Goal: Information Seeking & Learning: Learn about a topic

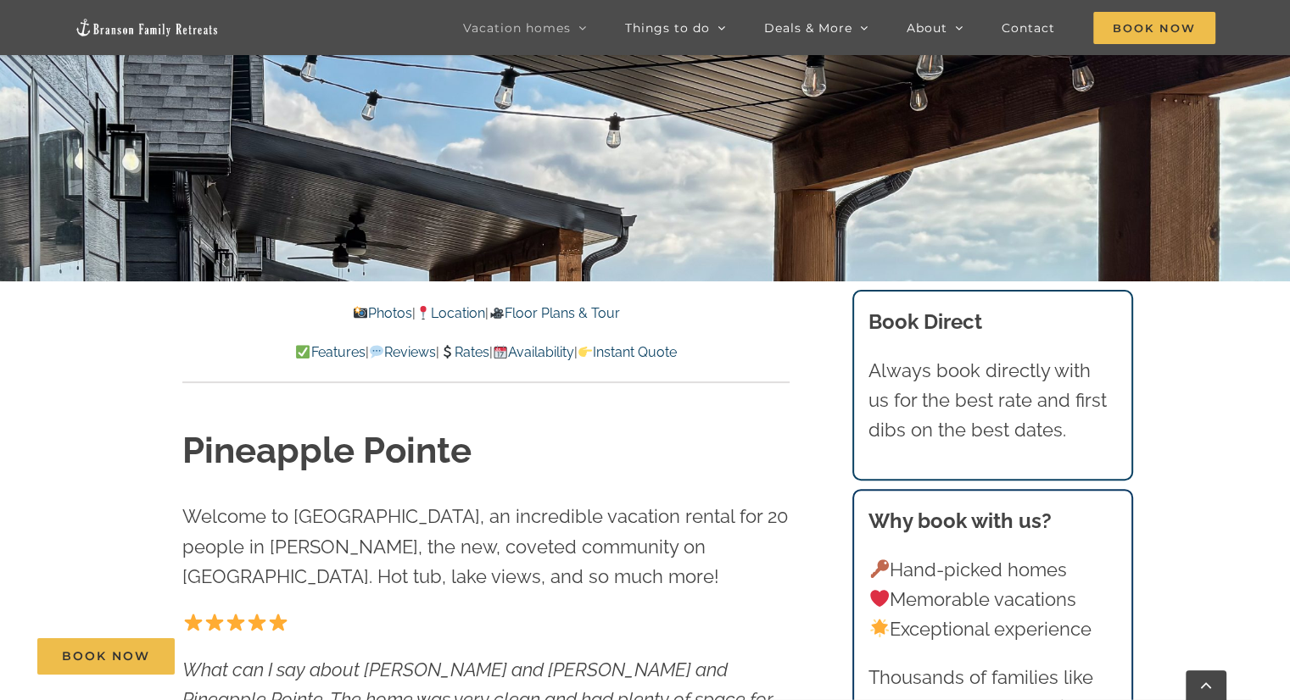
scroll to position [573, 0]
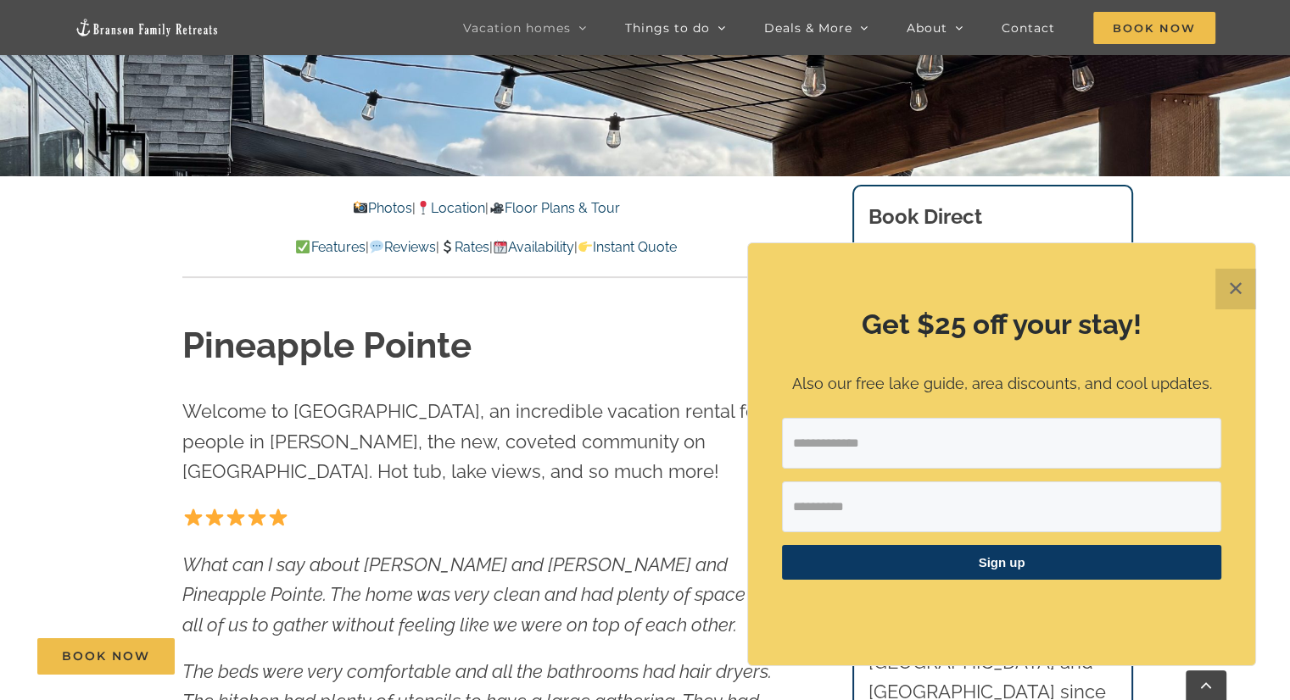
click at [365, 217] on p "Photos | Location | Floor Plans & Tour" at bounding box center [485, 209] width 607 height 22
click at [365, 211] on link "Photos" at bounding box center [382, 208] width 59 height 16
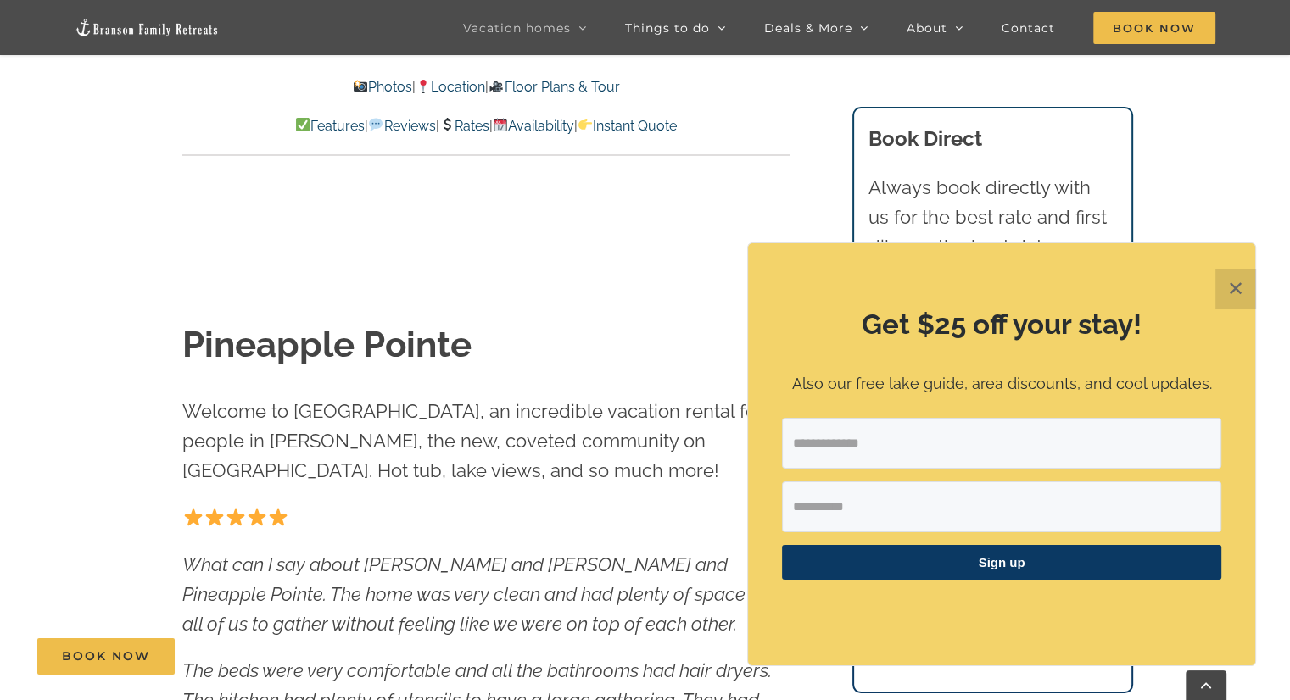
scroll to position [1076, 0]
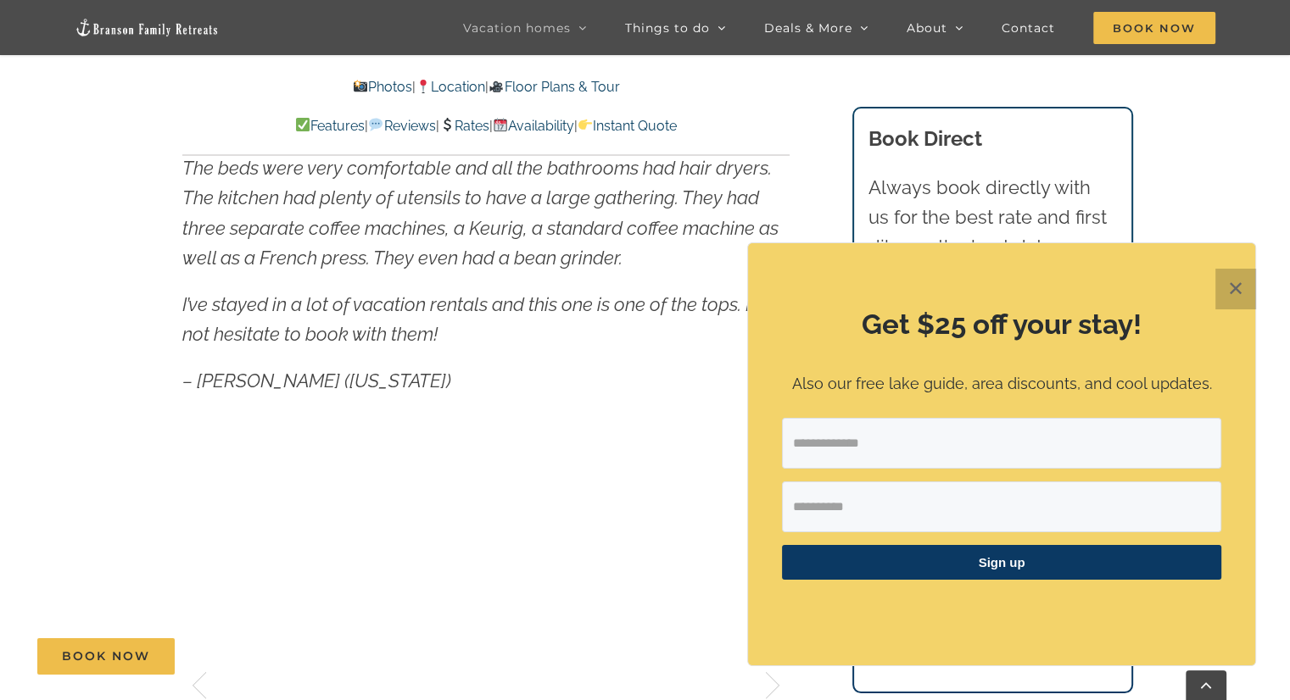
click at [1245, 293] on button "✕" at bounding box center [1235, 289] width 41 height 41
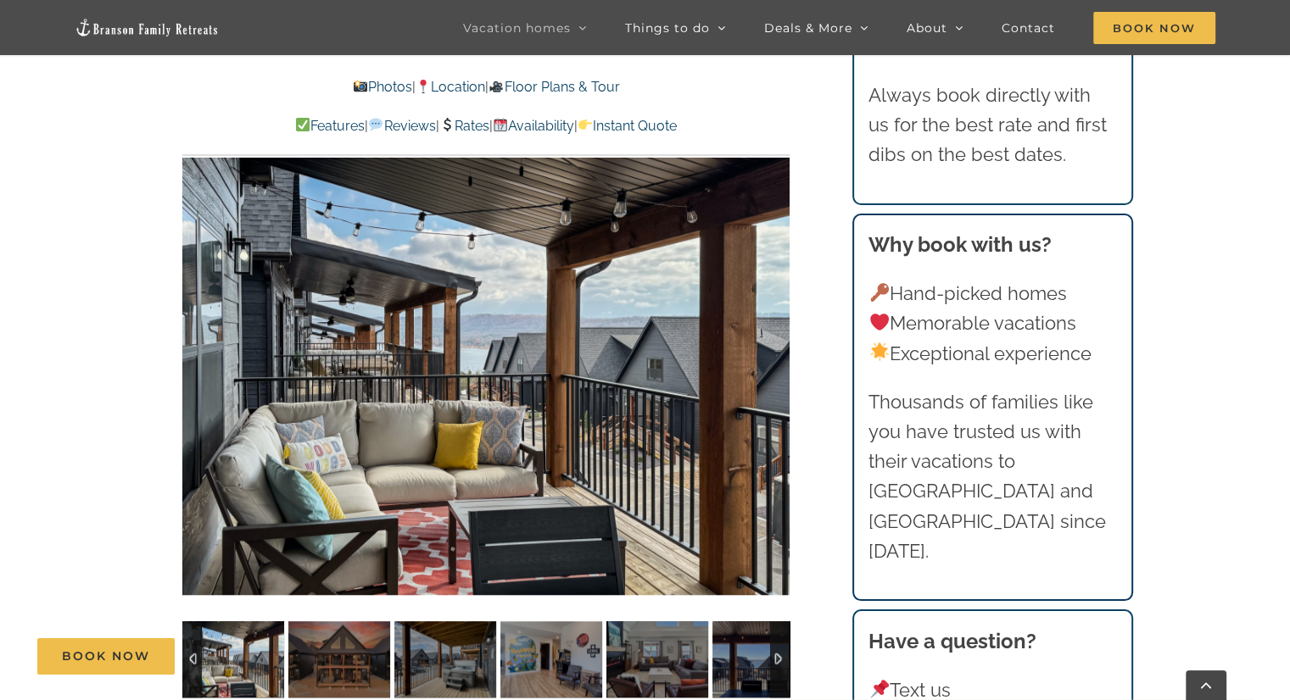
scroll to position [1420, 0]
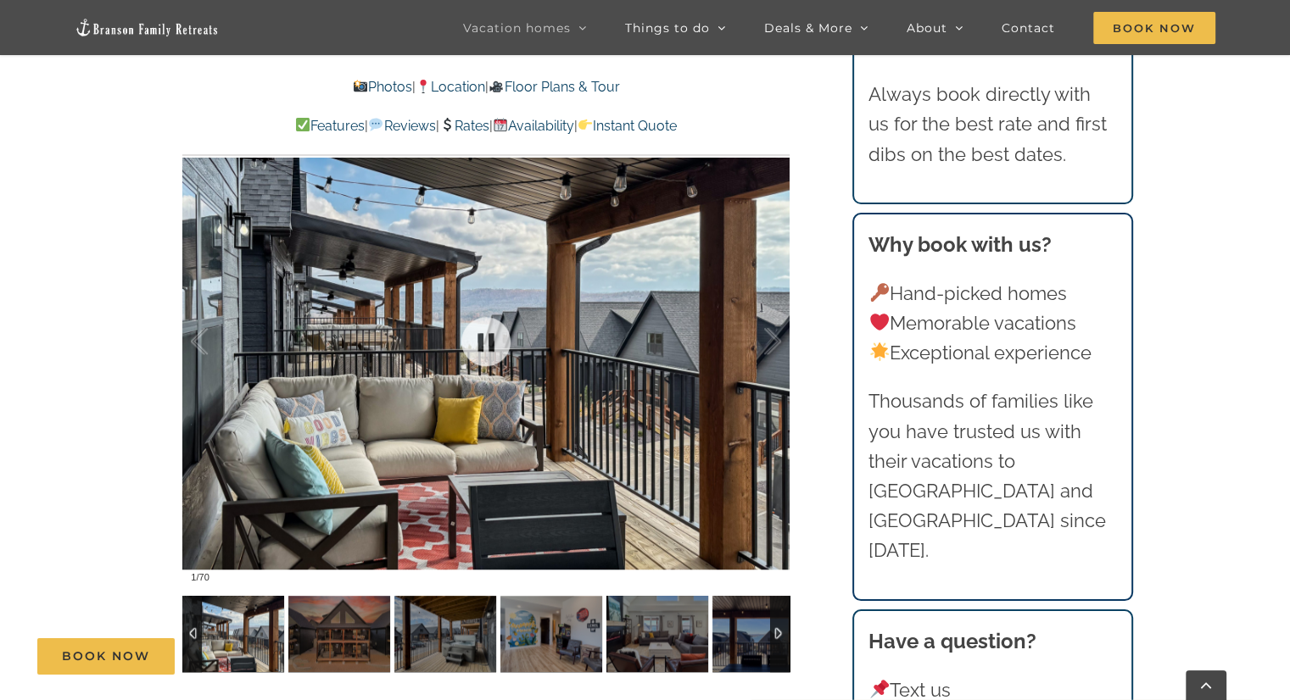
click at [551, 312] on div at bounding box center [485, 341] width 607 height 499
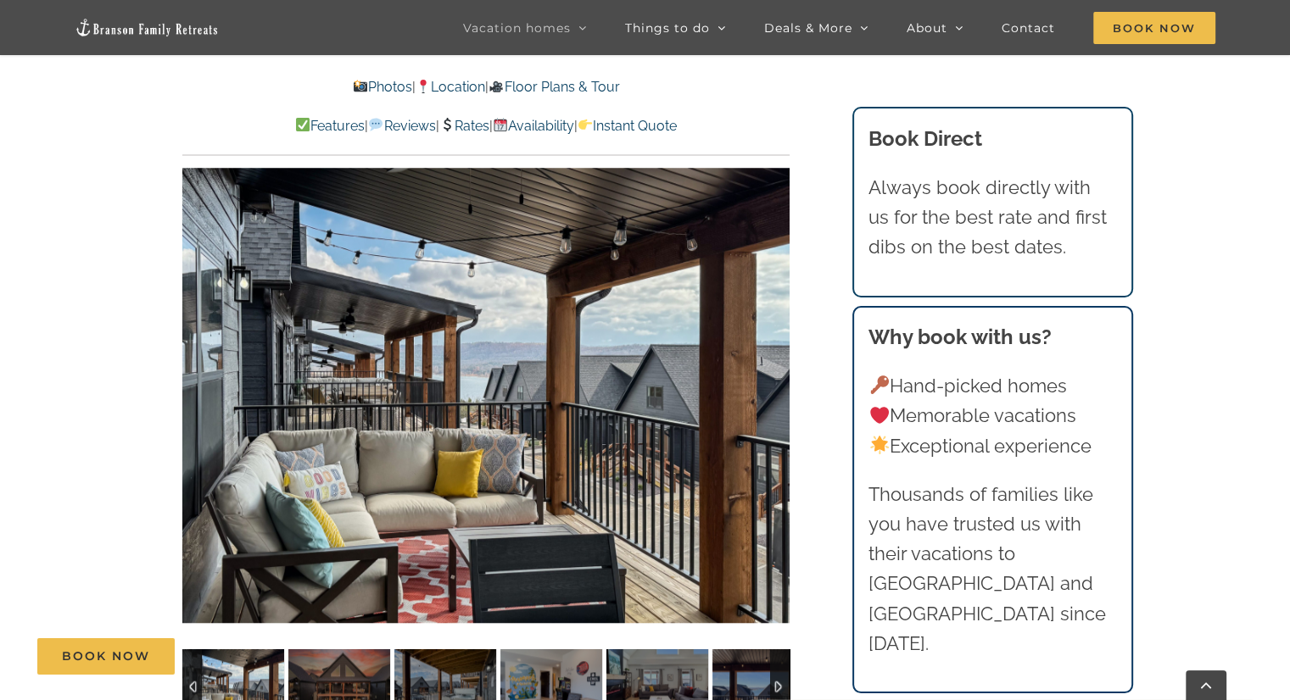
scroll to position [1392, 0]
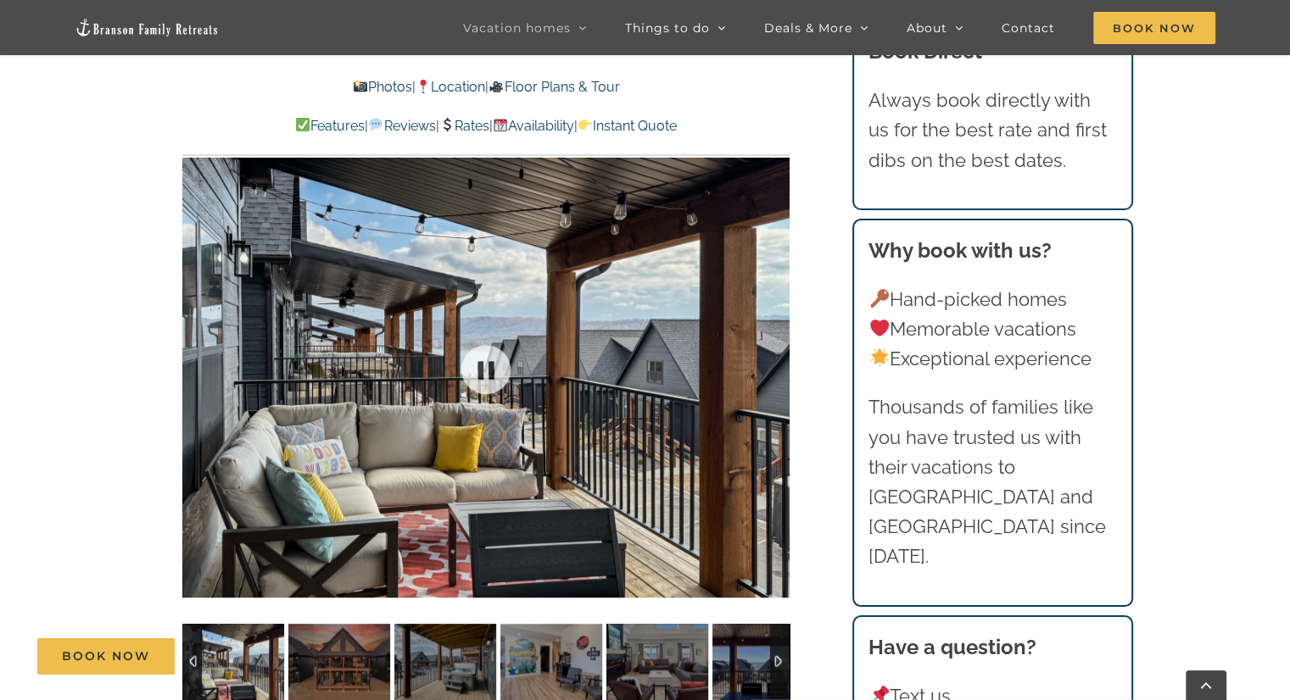
click at [769, 365] on div at bounding box center [485, 369] width 607 height 499
click at [770, 365] on div at bounding box center [754, 369] width 53 height 105
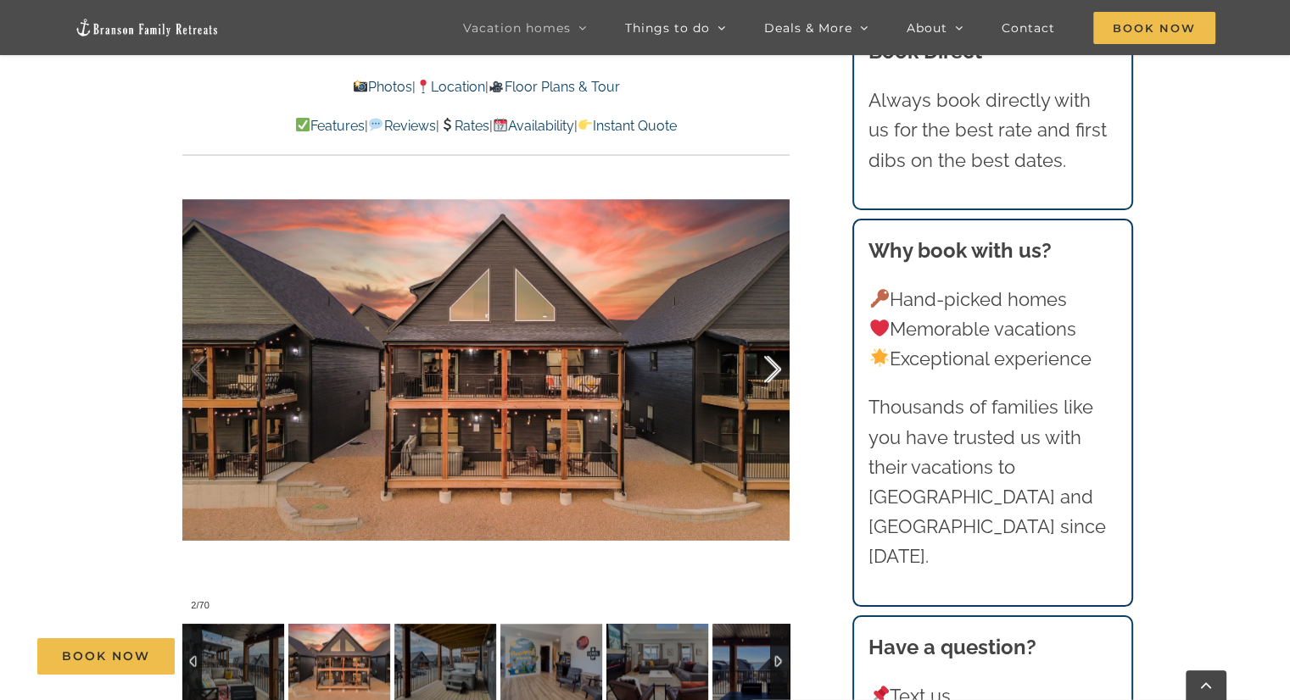
click at [770, 365] on div at bounding box center [754, 369] width 53 height 105
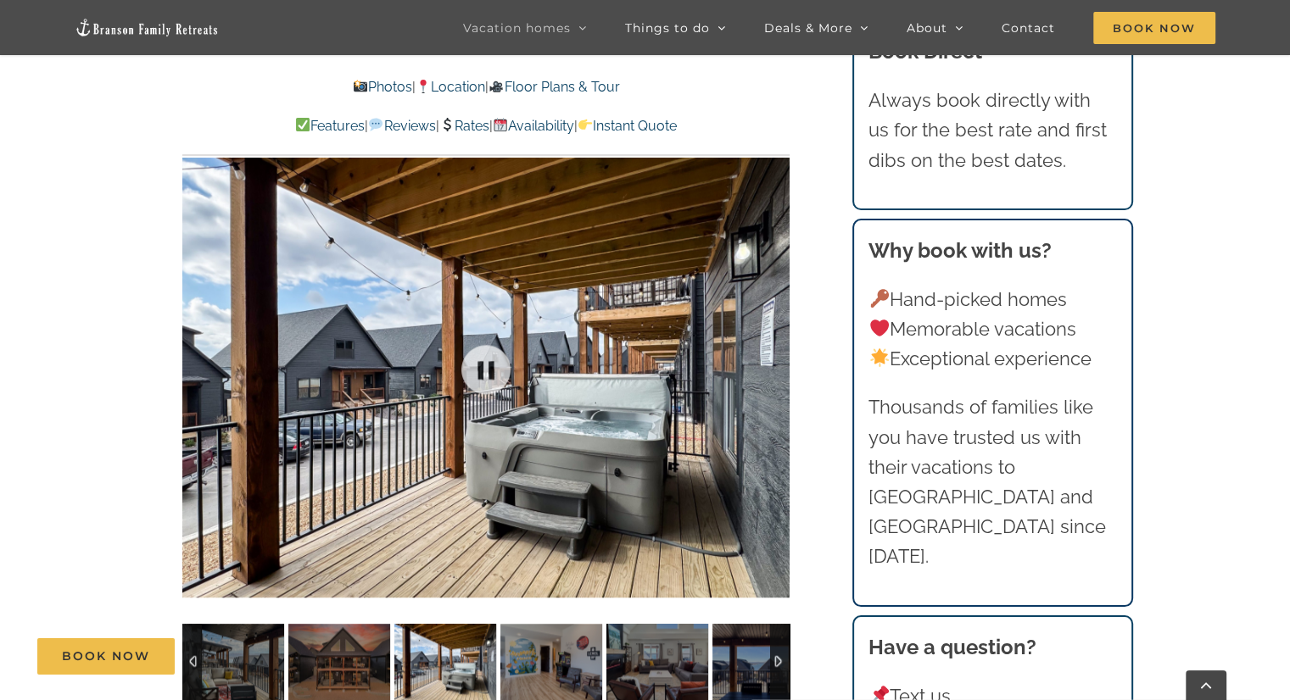
click at [770, 365] on div at bounding box center [485, 369] width 607 height 499
click at [775, 365] on div at bounding box center [754, 369] width 53 height 105
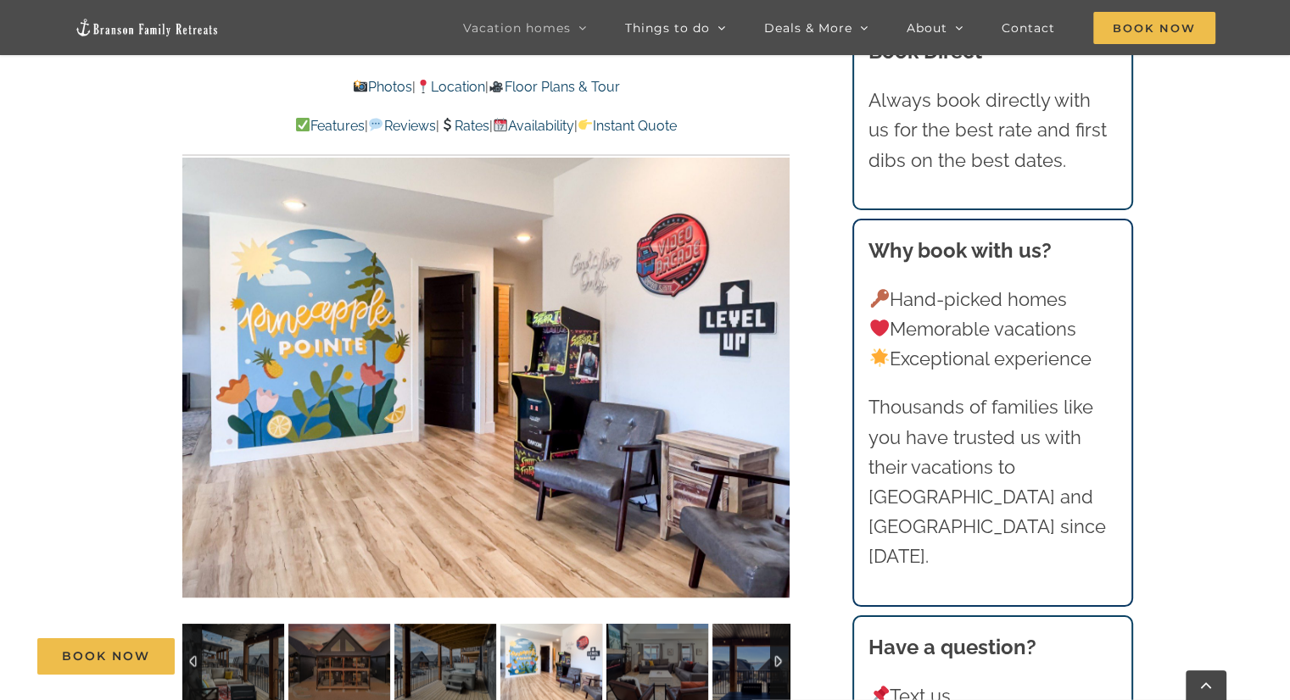
click at [775, 365] on div "4 / 70" at bounding box center [485, 369] width 607 height 499
click at [776, 365] on div at bounding box center [754, 369] width 53 height 105
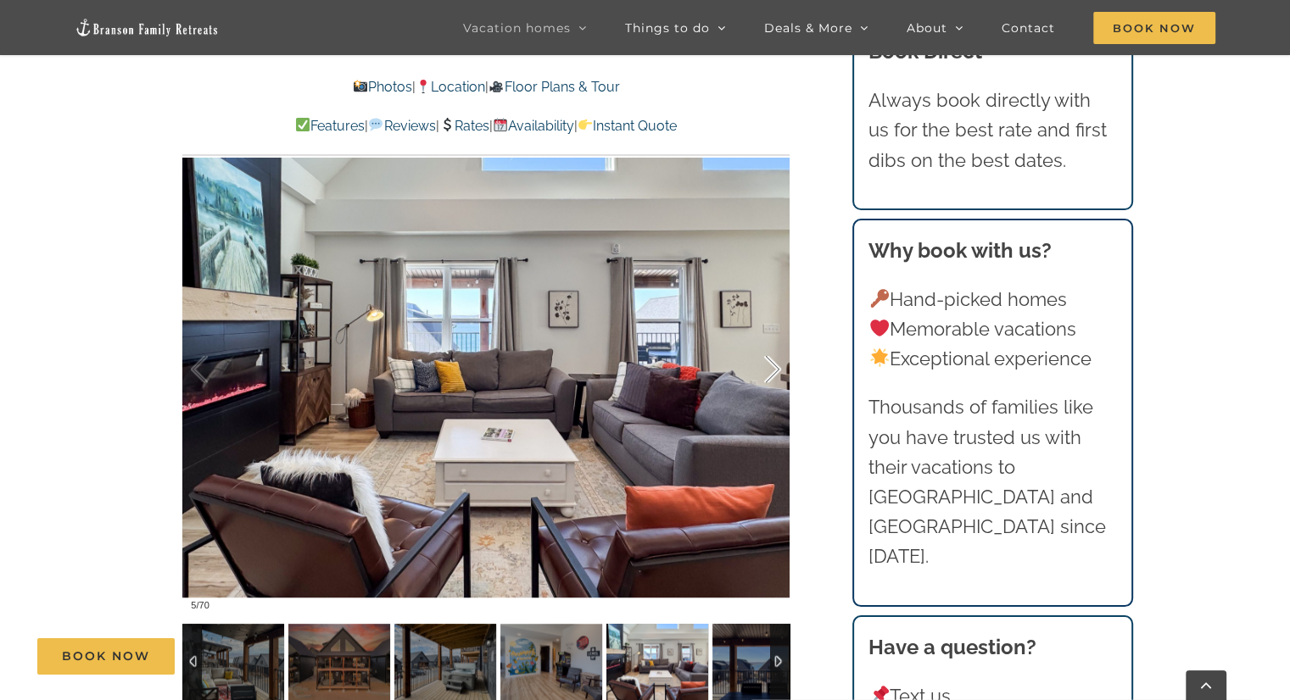
click at [776, 365] on div at bounding box center [754, 369] width 53 height 105
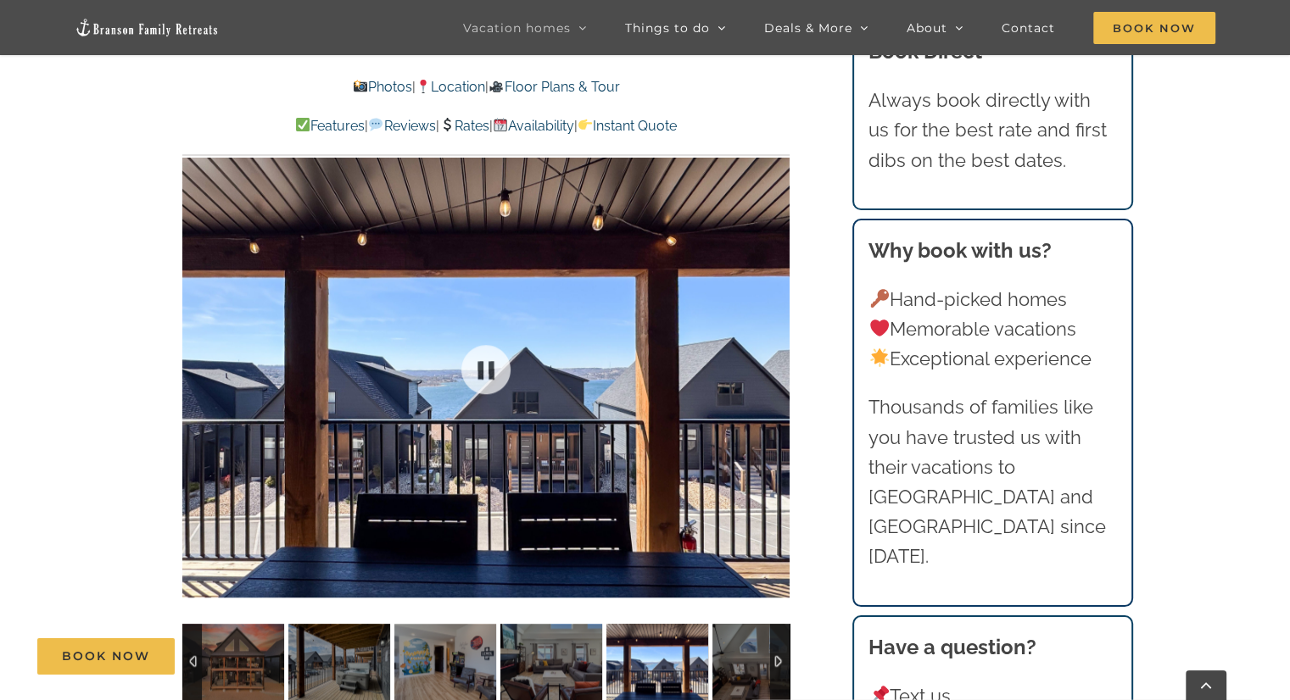
click at [776, 365] on div at bounding box center [485, 369] width 607 height 499
click at [776, 365] on div at bounding box center [754, 369] width 53 height 105
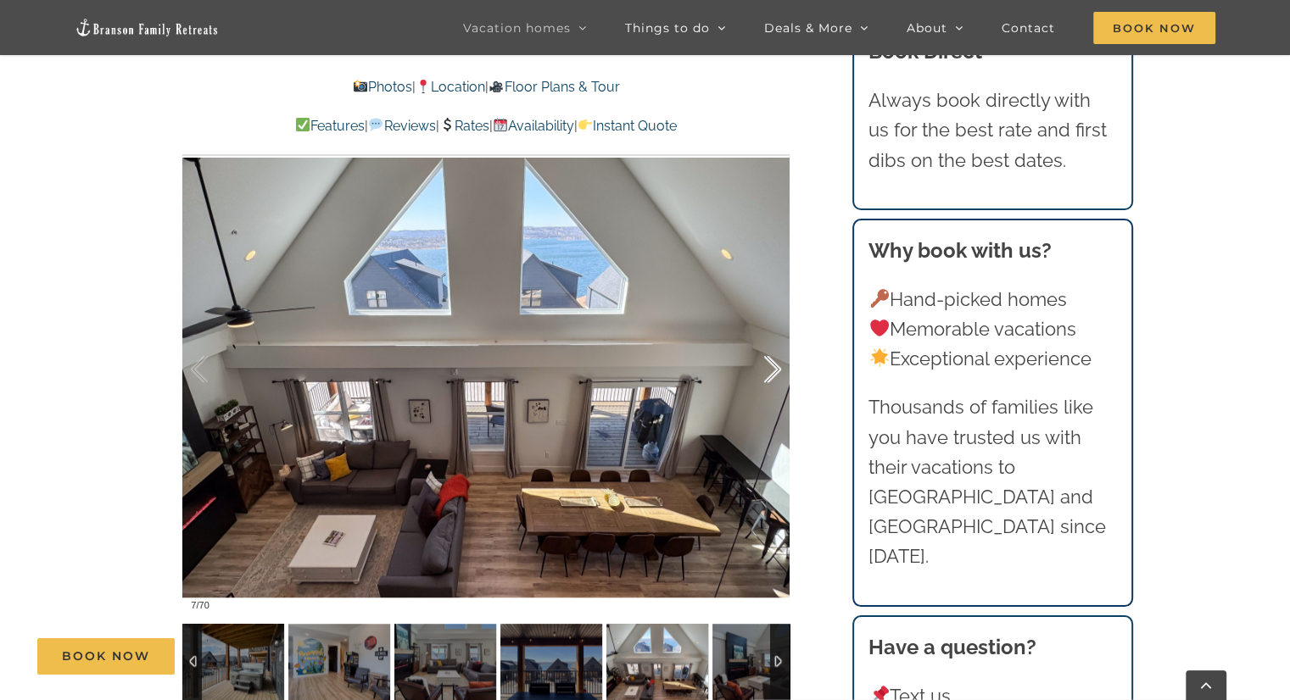
click at [776, 365] on div at bounding box center [754, 369] width 53 height 105
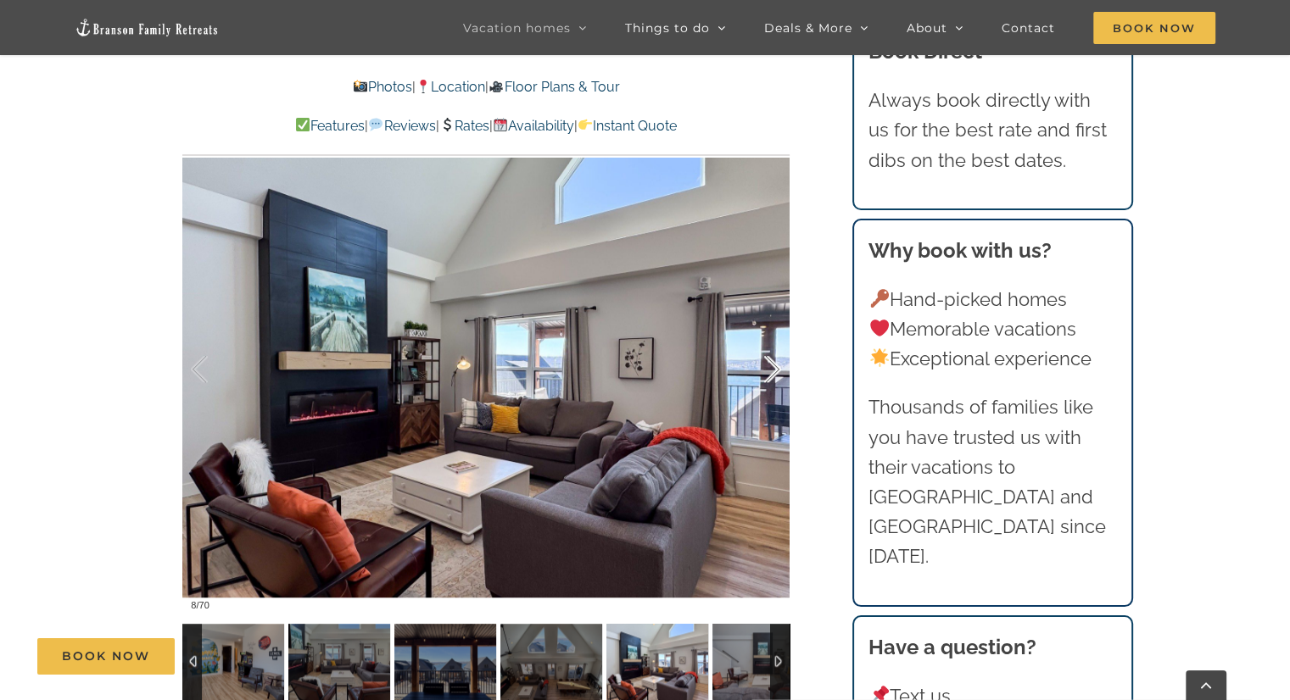
click at [776, 365] on div at bounding box center [754, 369] width 53 height 105
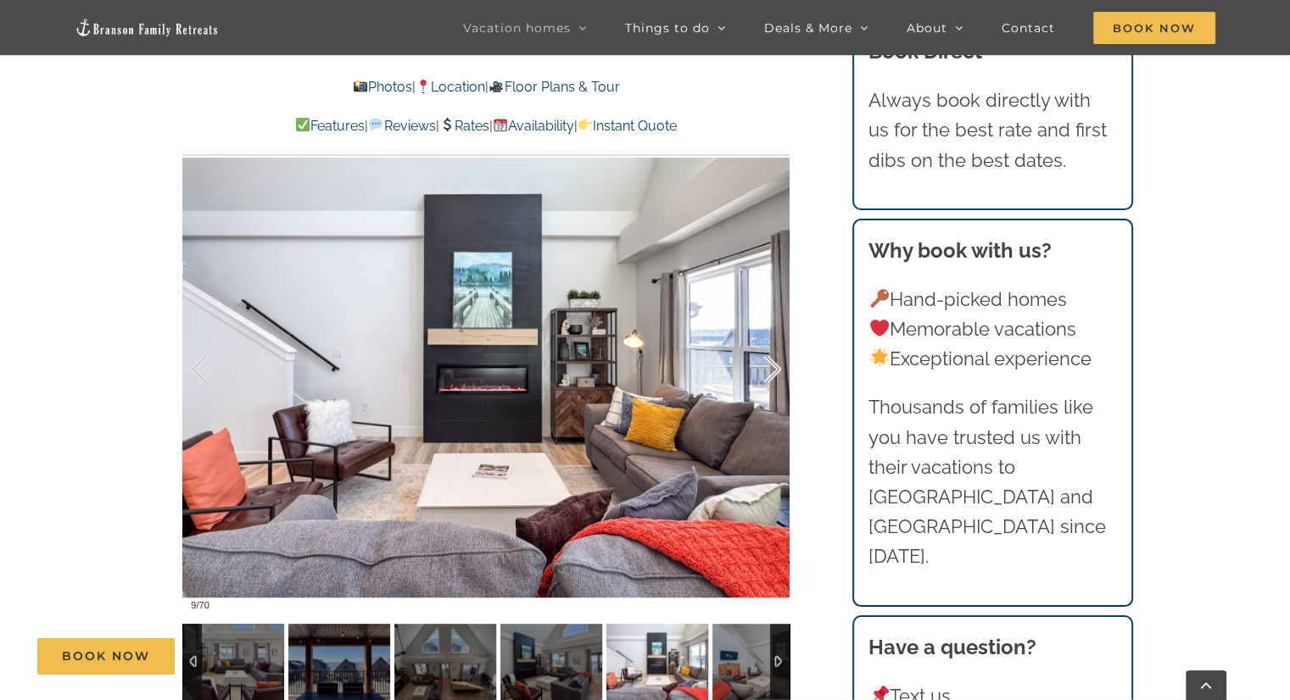
click at [776, 365] on div at bounding box center [754, 369] width 53 height 105
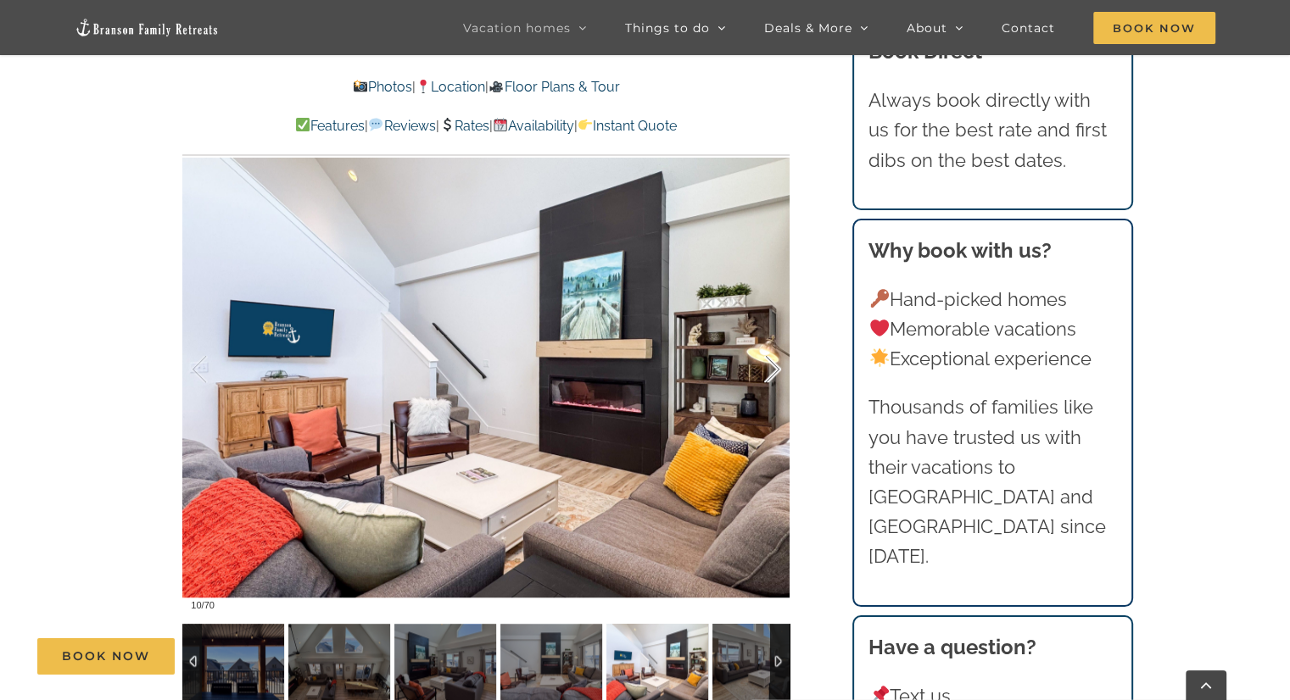
click at [776, 365] on div at bounding box center [754, 369] width 53 height 105
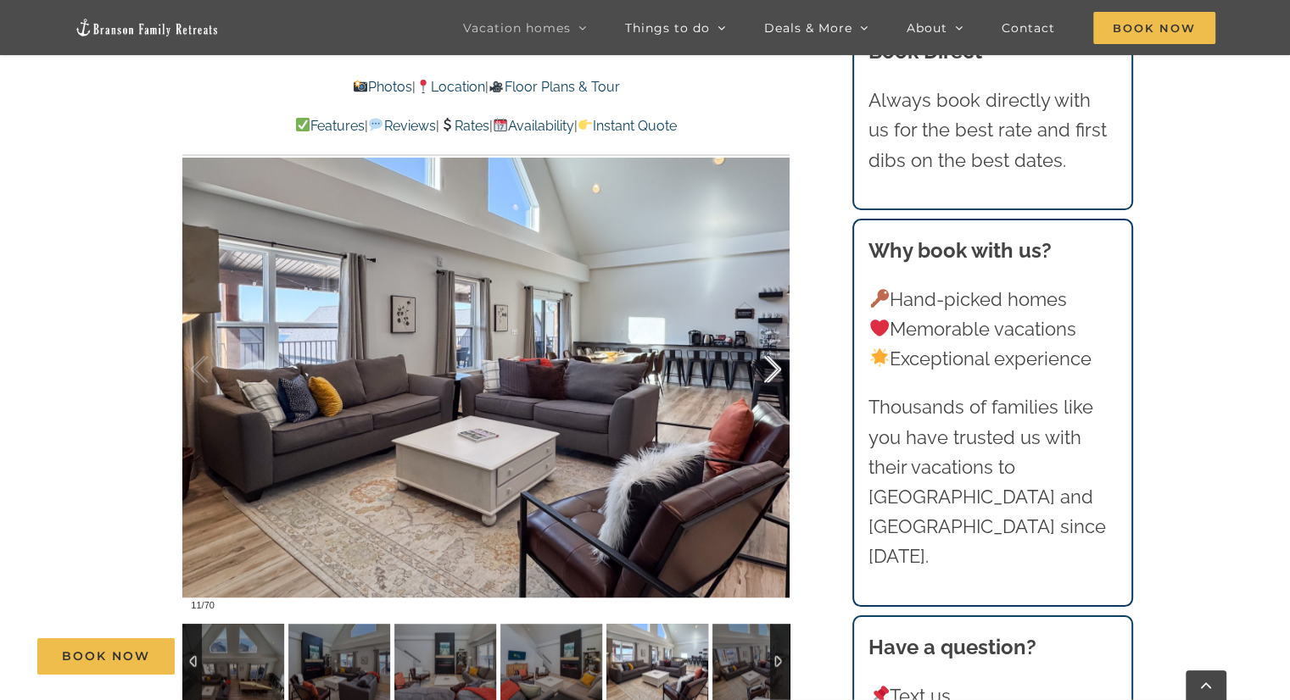
click at [776, 365] on div at bounding box center [754, 369] width 53 height 105
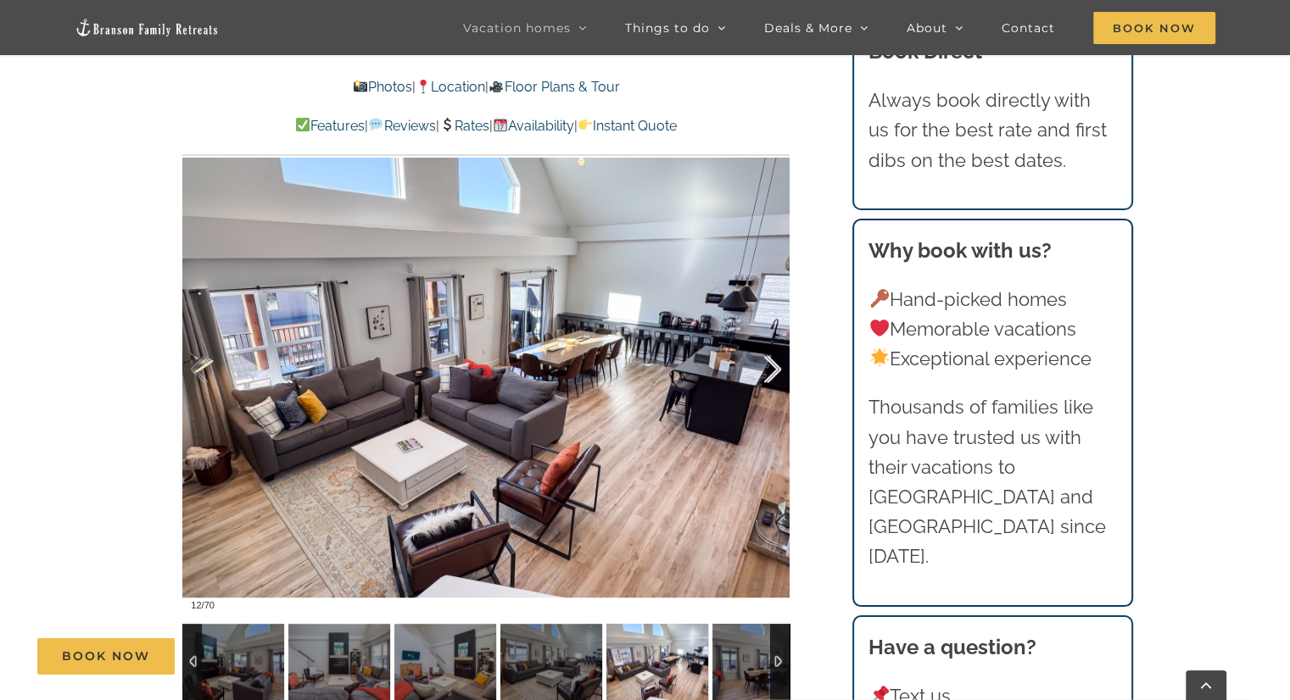
click at [776, 365] on div at bounding box center [754, 369] width 53 height 105
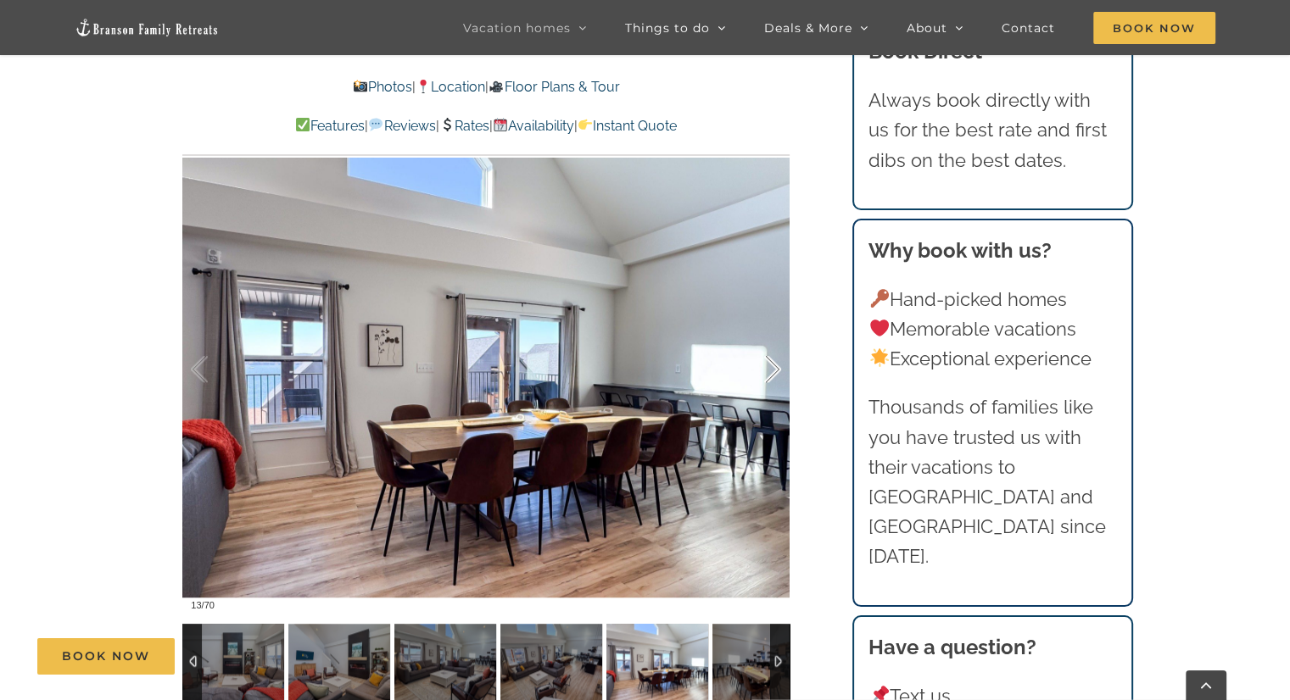
click at [776, 365] on div at bounding box center [754, 369] width 53 height 105
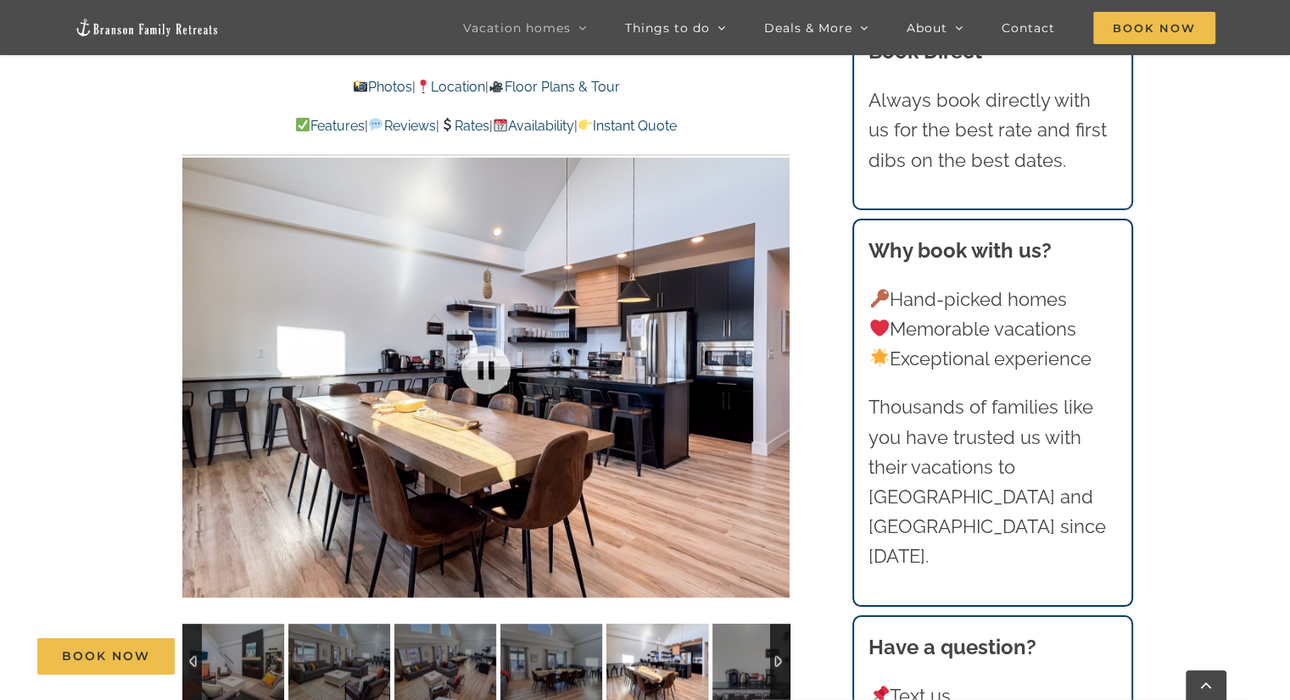
click at [776, 365] on div at bounding box center [485, 369] width 607 height 499
click at [772, 376] on div at bounding box center [754, 369] width 53 height 105
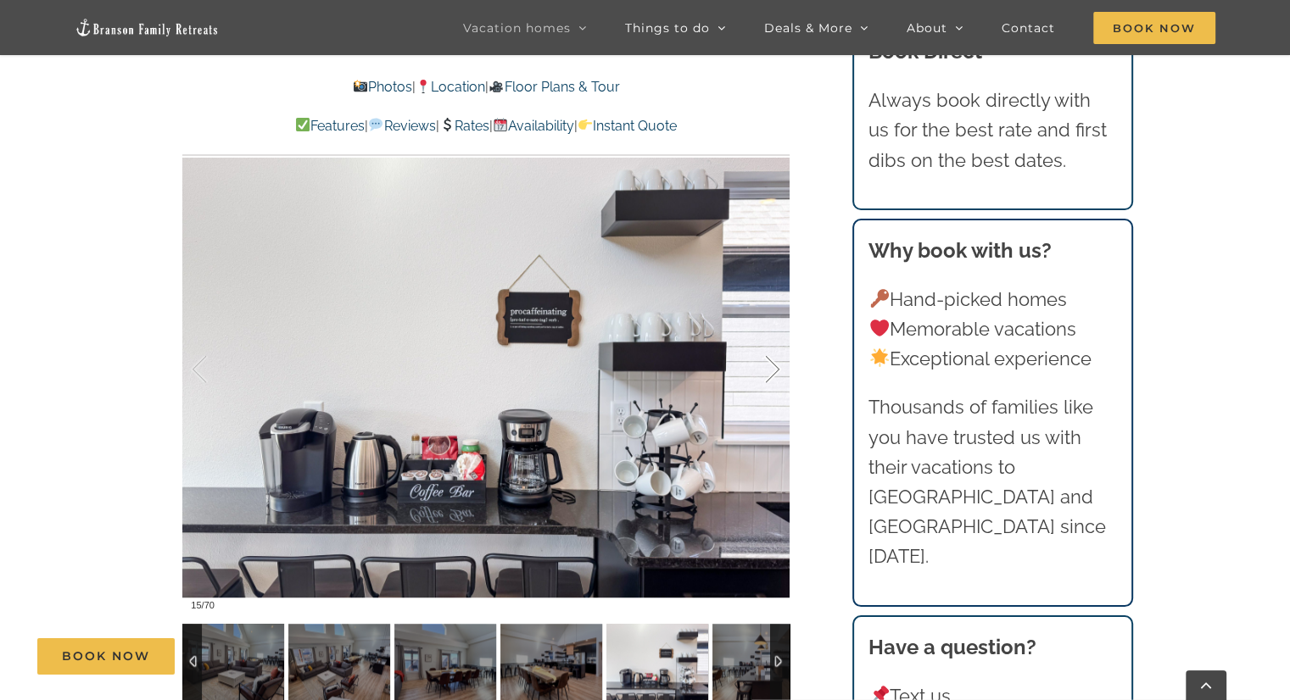
click at [772, 376] on div at bounding box center [754, 369] width 53 height 105
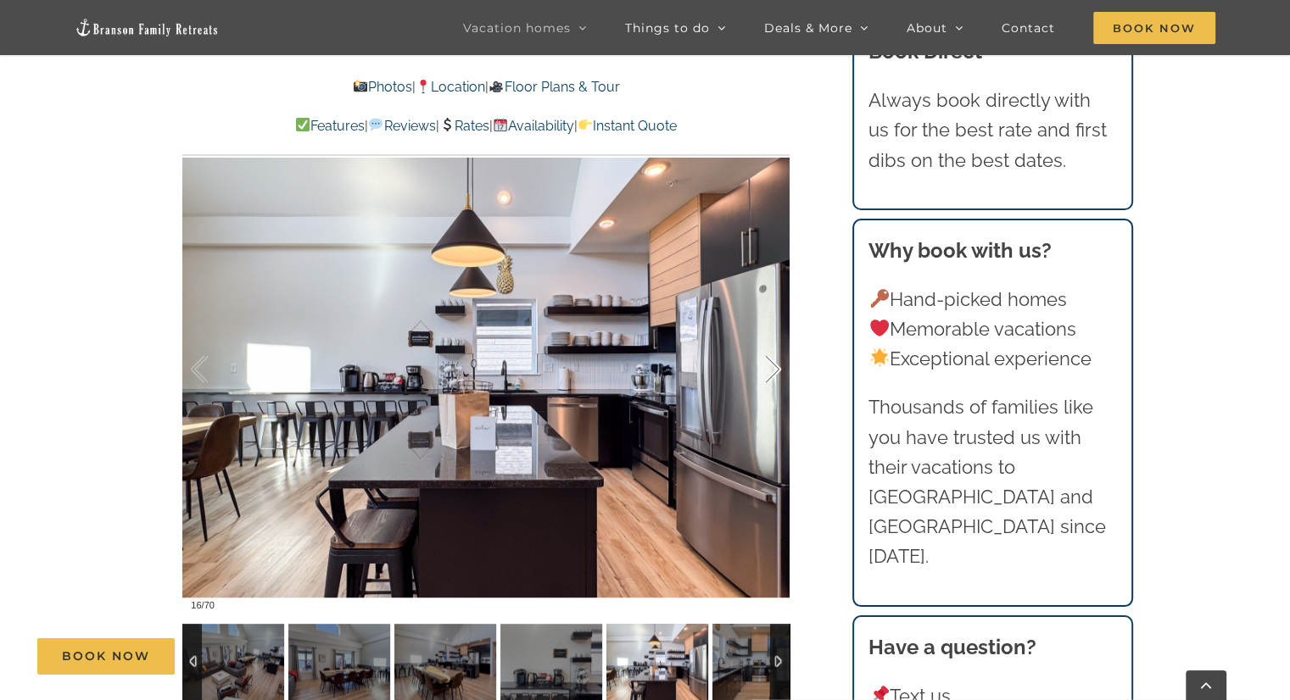
click at [774, 371] on div at bounding box center [754, 369] width 53 height 105
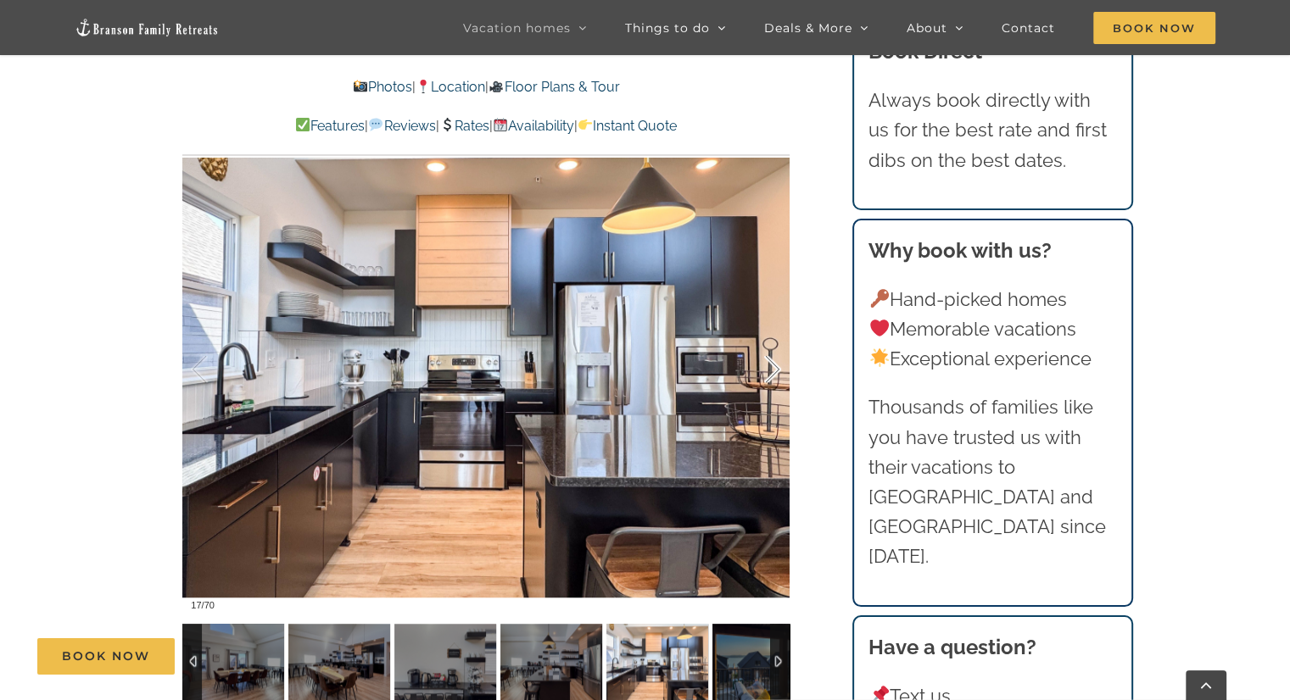
click at [774, 371] on div at bounding box center [754, 369] width 53 height 105
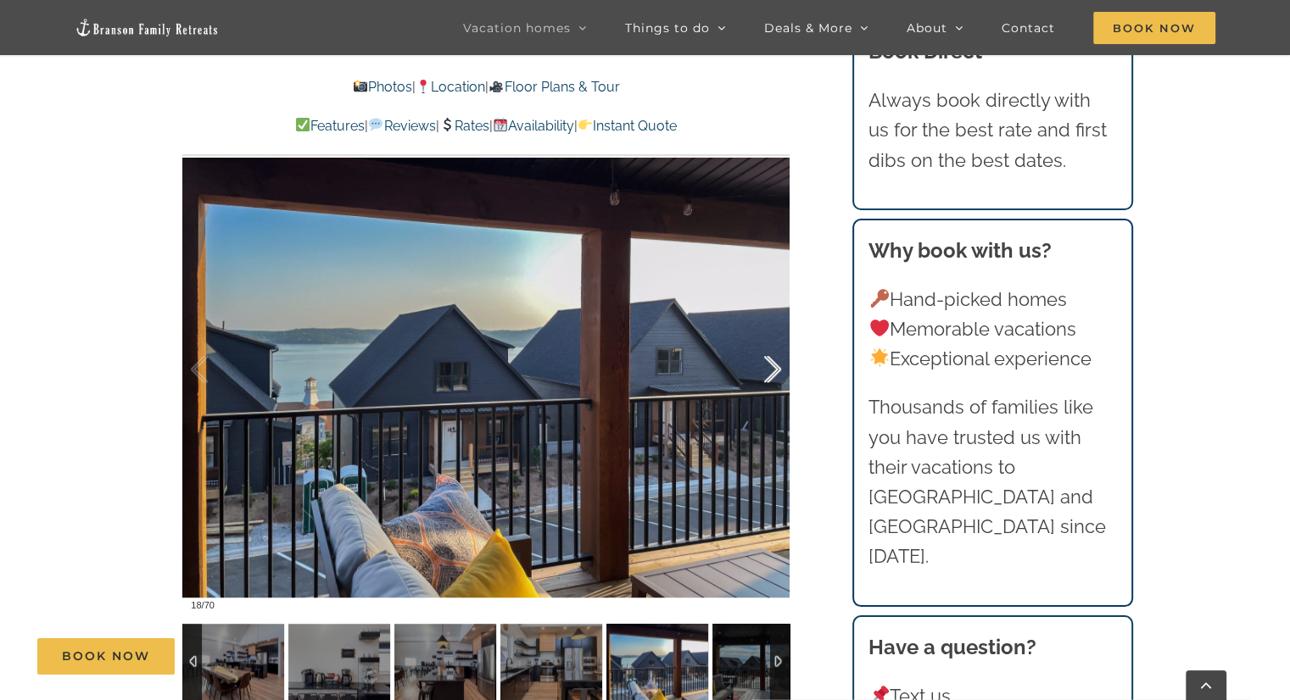
click at [774, 371] on div at bounding box center [754, 369] width 53 height 105
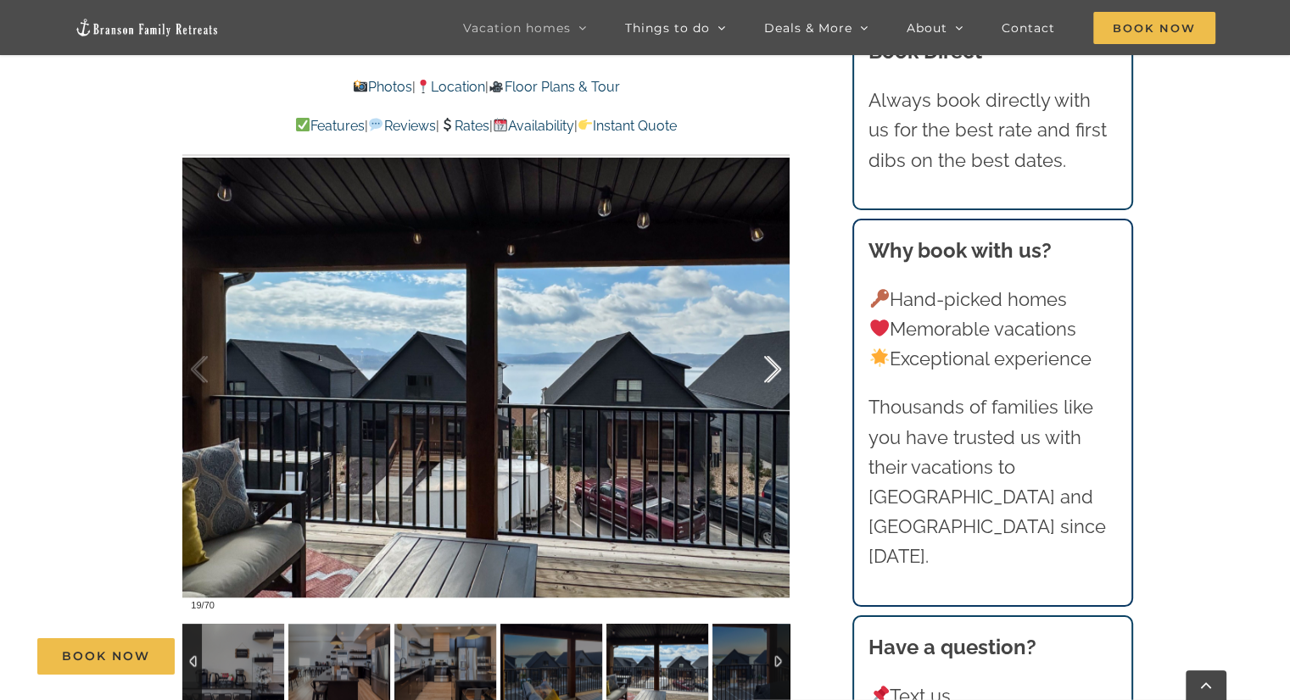
click at [774, 371] on div at bounding box center [754, 369] width 53 height 105
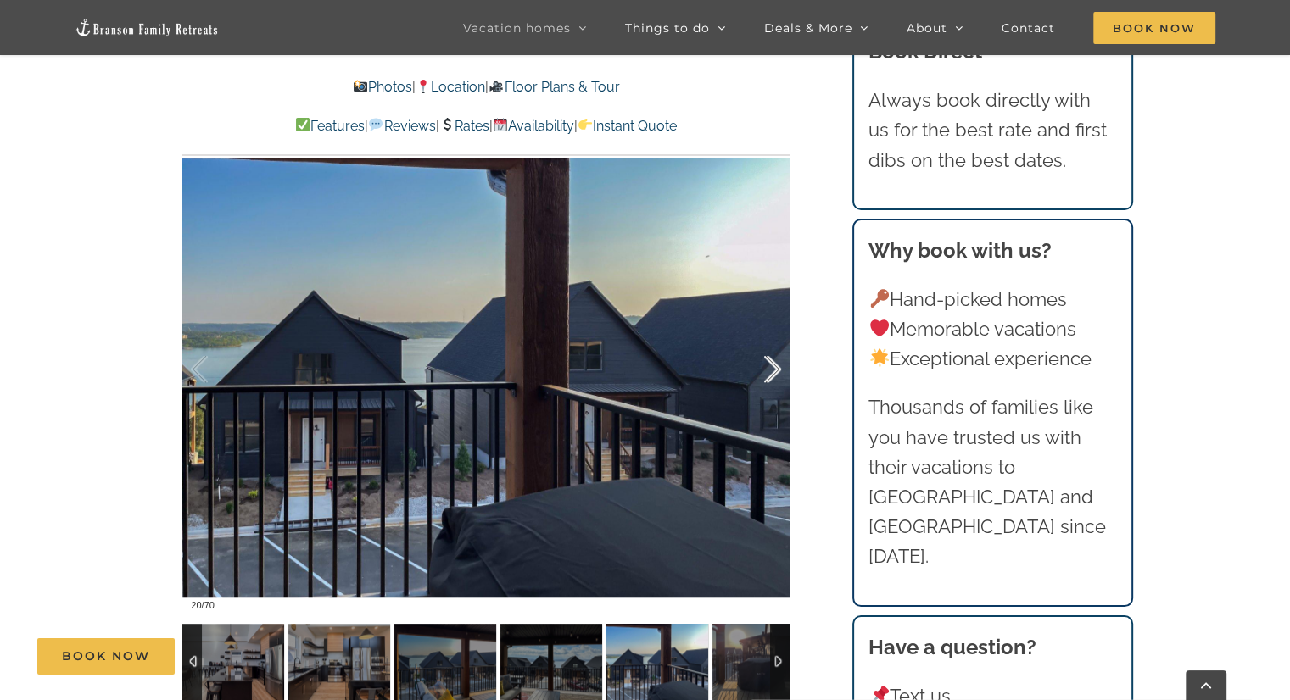
click at [774, 371] on div at bounding box center [754, 369] width 53 height 105
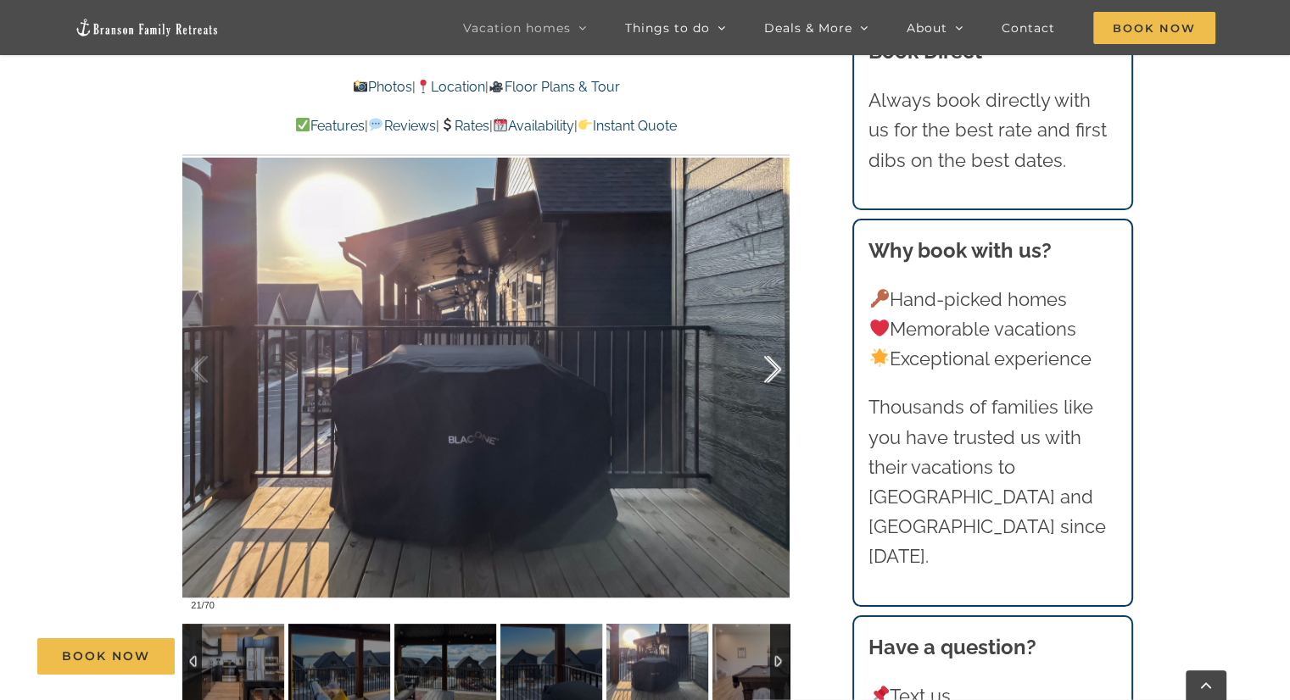
click at [774, 371] on div at bounding box center [754, 369] width 53 height 105
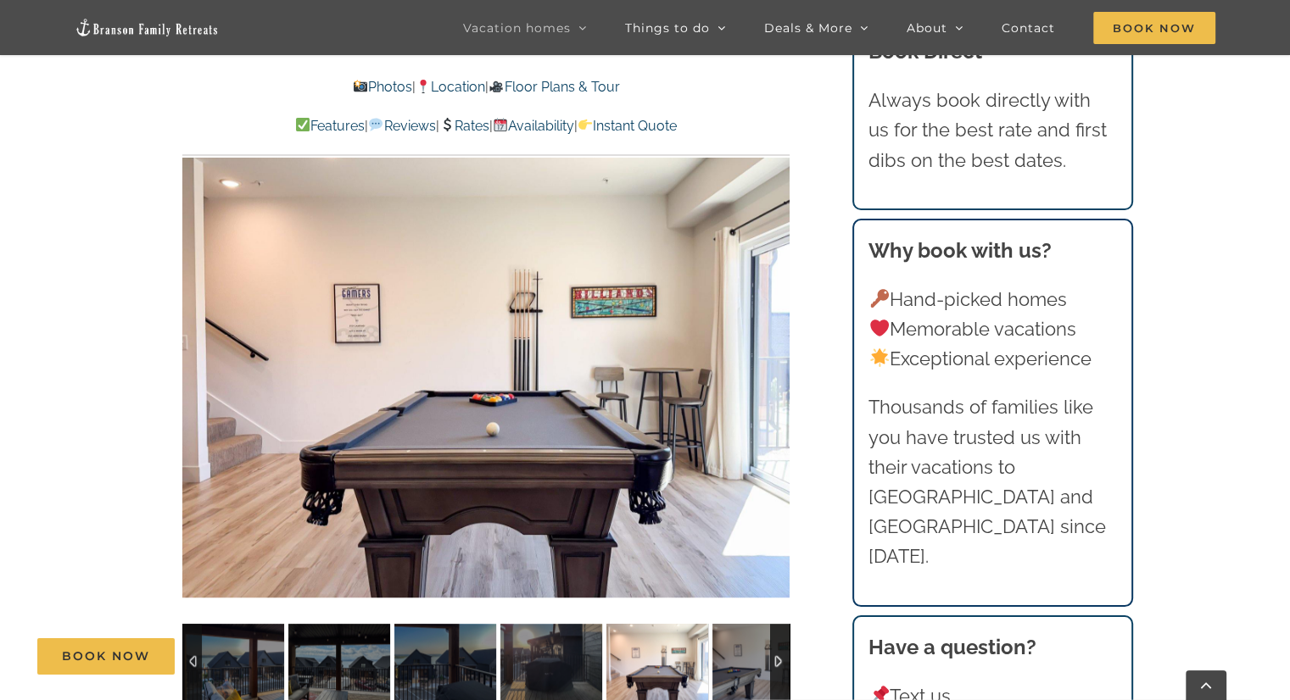
click at [774, 371] on div "22 / 70" at bounding box center [485, 369] width 607 height 499
click at [774, 371] on div at bounding box center [754, 369] width 53 height 105
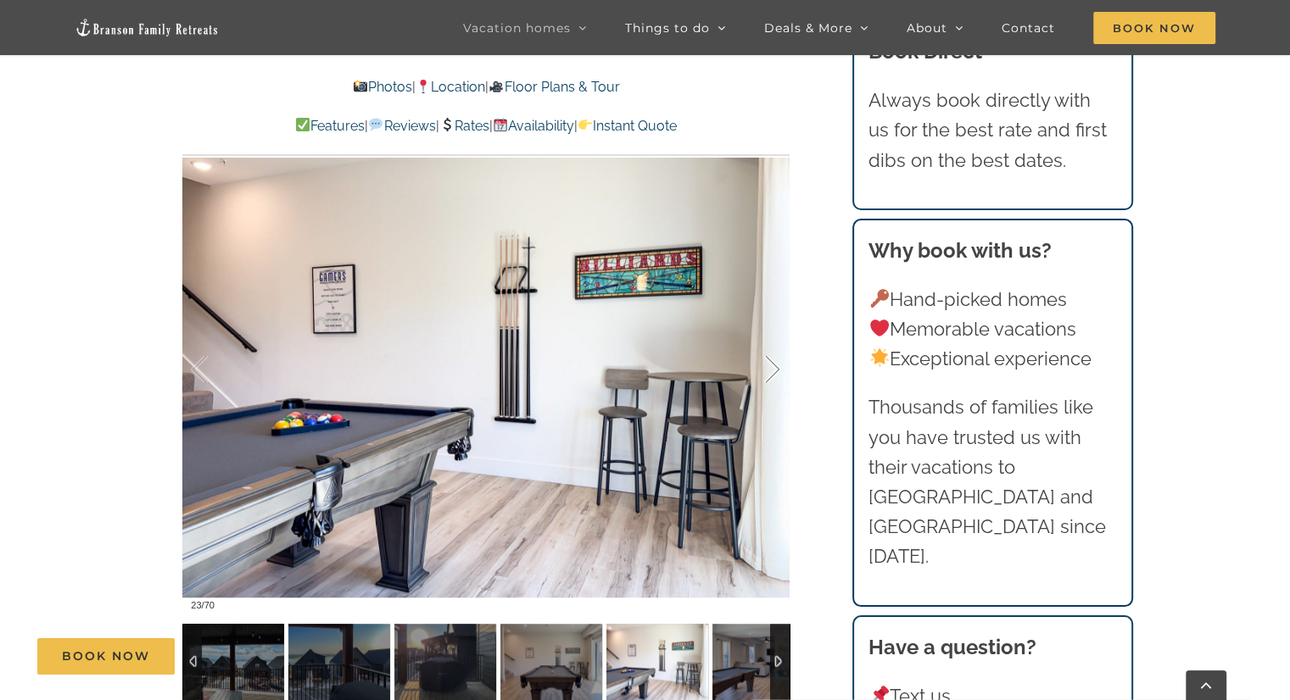
click at [774, 371] on div at bounding box center [754, 369] width 53 height 105
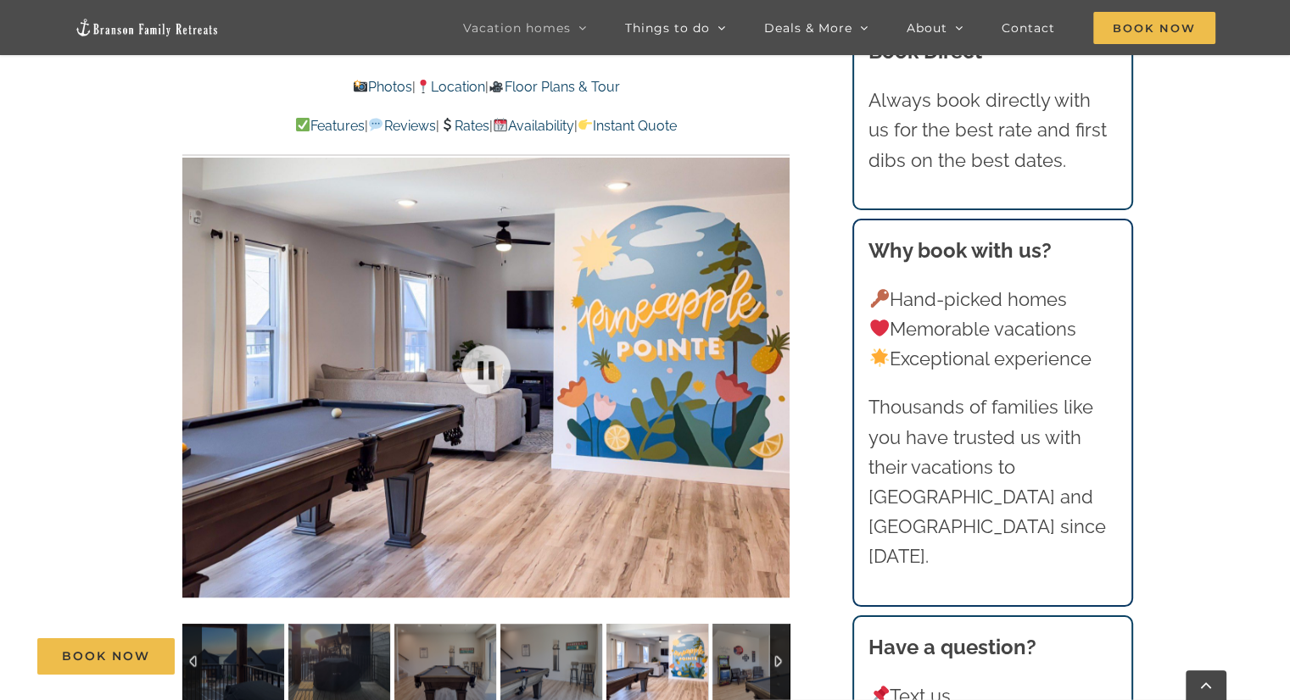
click at [774, 371] on div at bounding box center [485, 369] width 607 height 499
click at [774, 371] on div at bounding box center [754, 369] width 53 height 105
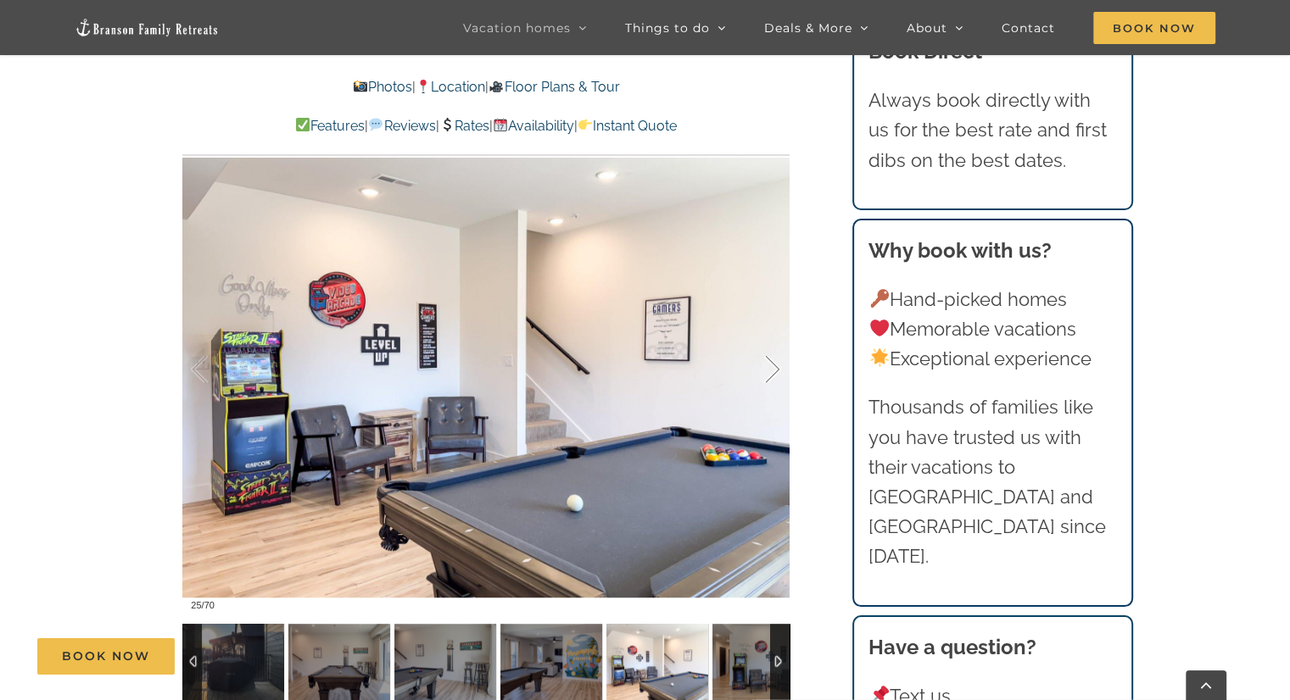
click at [774, 371] on div at bounding box center [754, 369] width 53 height 105
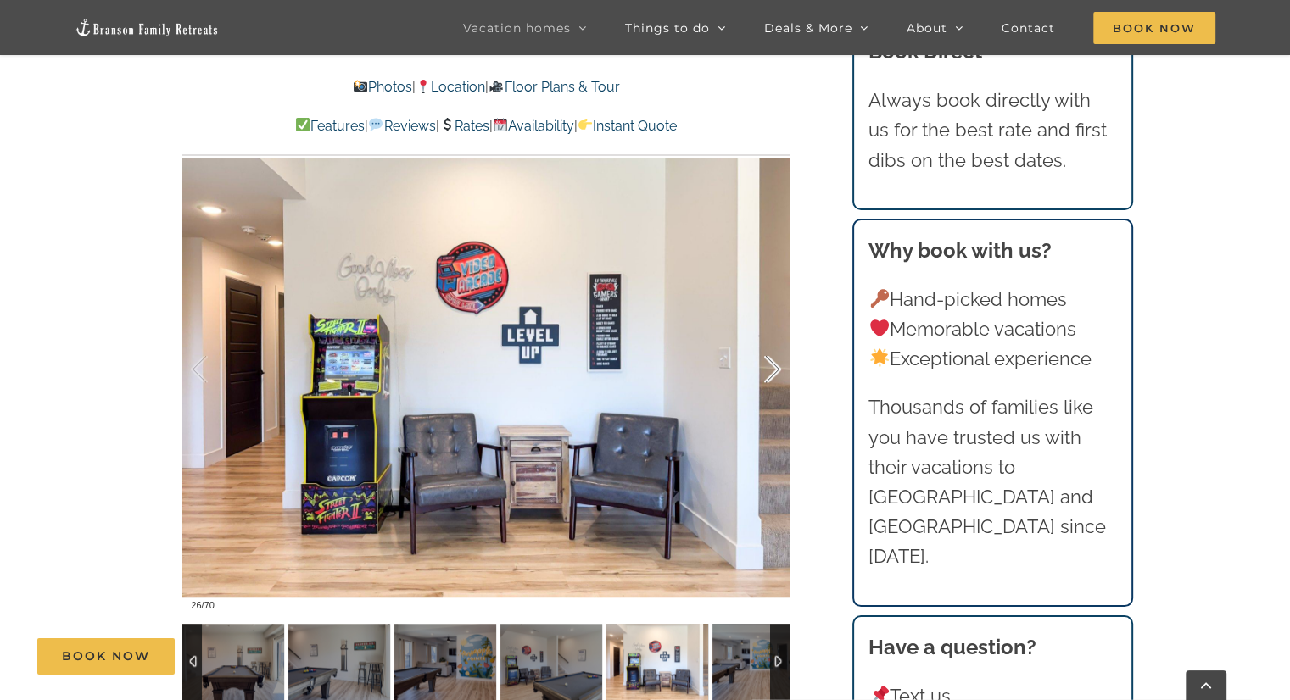
click at [774, 371] on div at bounding box center [754, 369] width 53 height 105
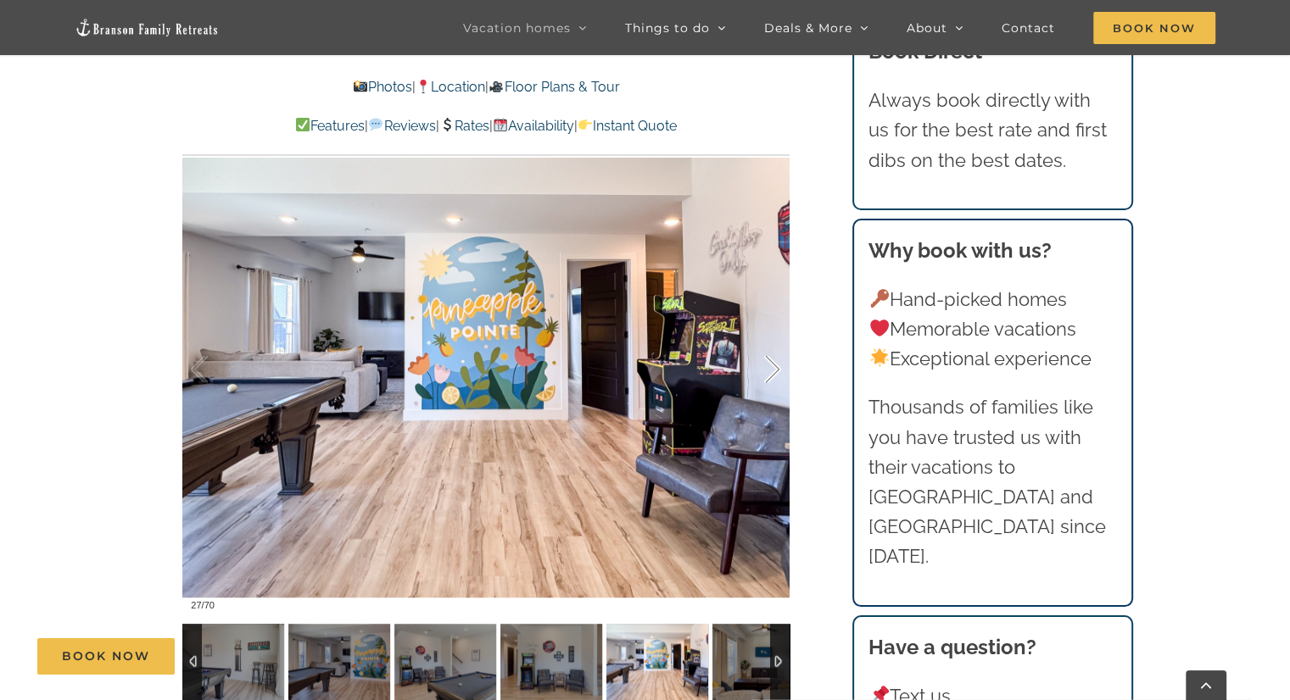
click at [774, 371] on div at bounding box center [754, 369] width 53 height 105
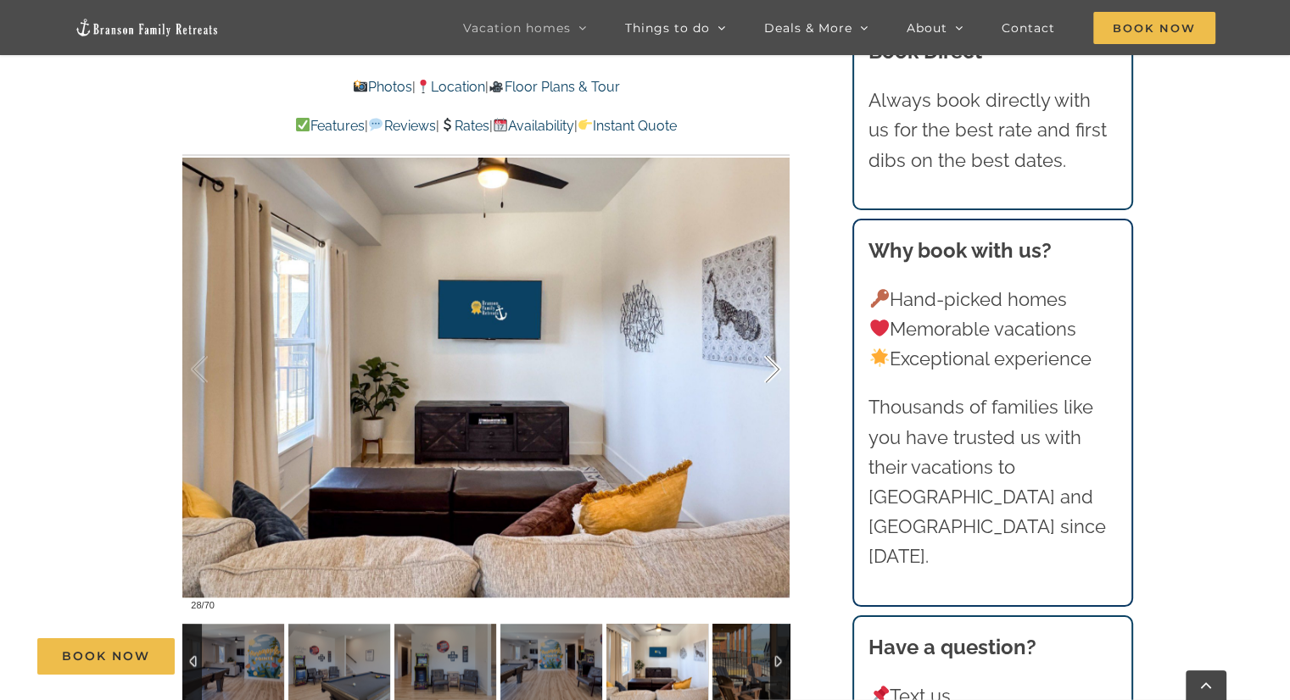
click at [774, 371] on div at bounding box center [754, 369] width 53 height 105
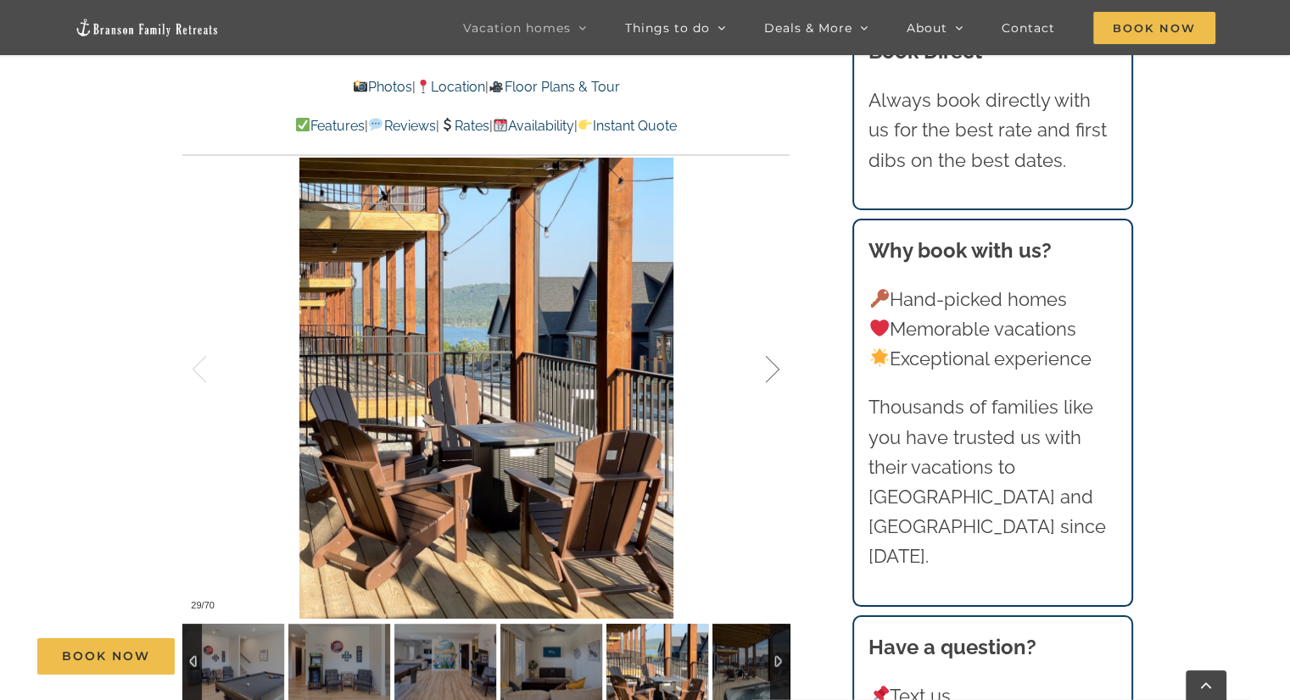
click at [774, 371] on div at bounding box center [754, 369] width 53 height 105
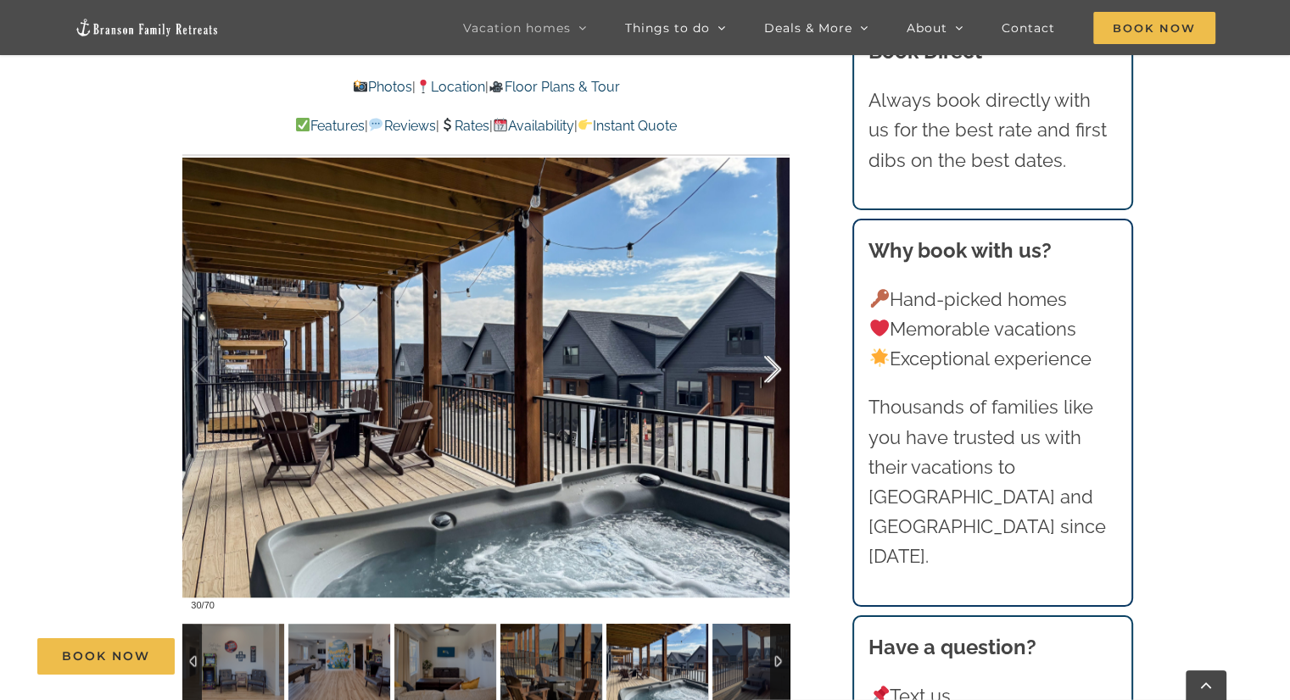
click at [774, 371] on div at bounding box center [754, 369] width 53 height 105
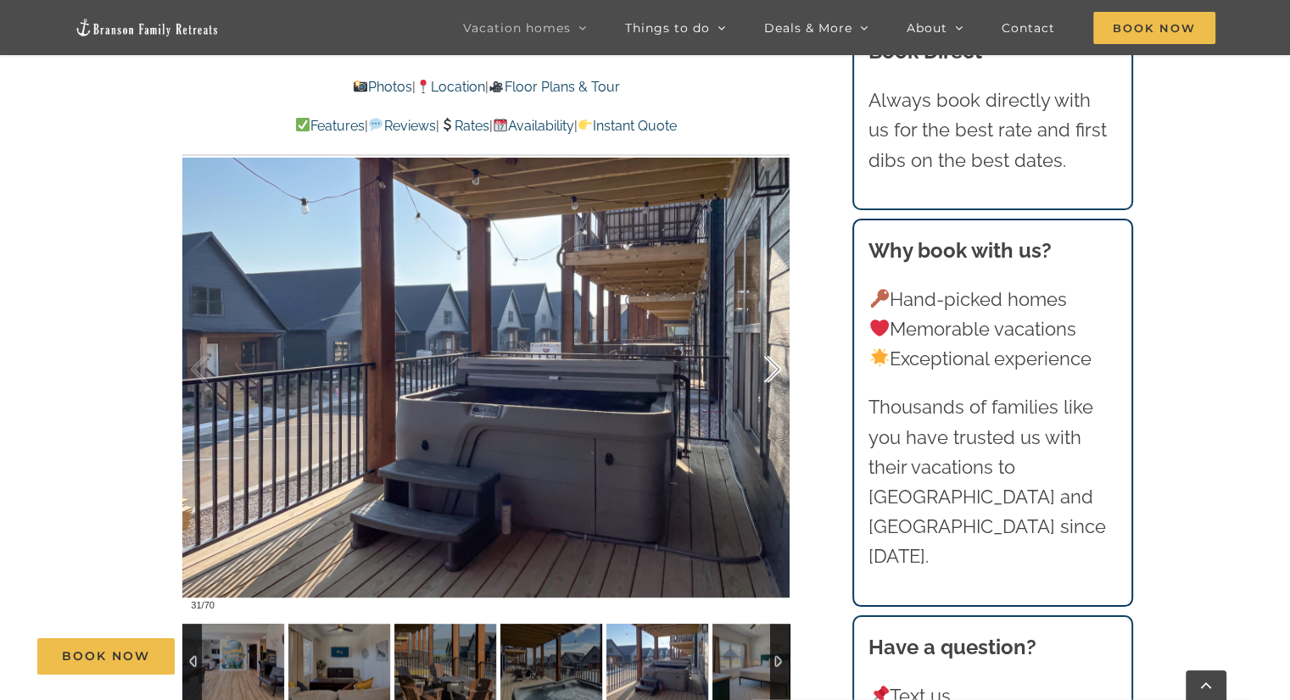
click at [774, 371] on div at bounding box center [754, 369] width 53 height 105
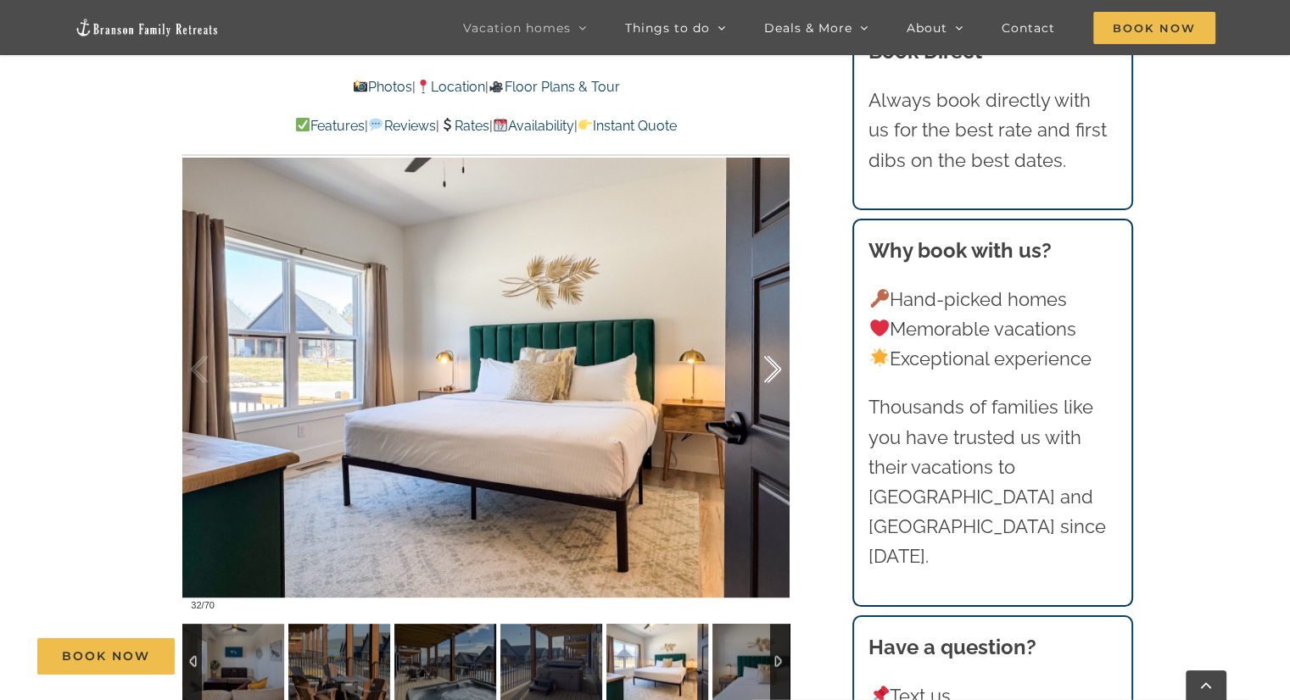
click at [774, 371] on div at bounding box center [754, 369] width 53 height 105
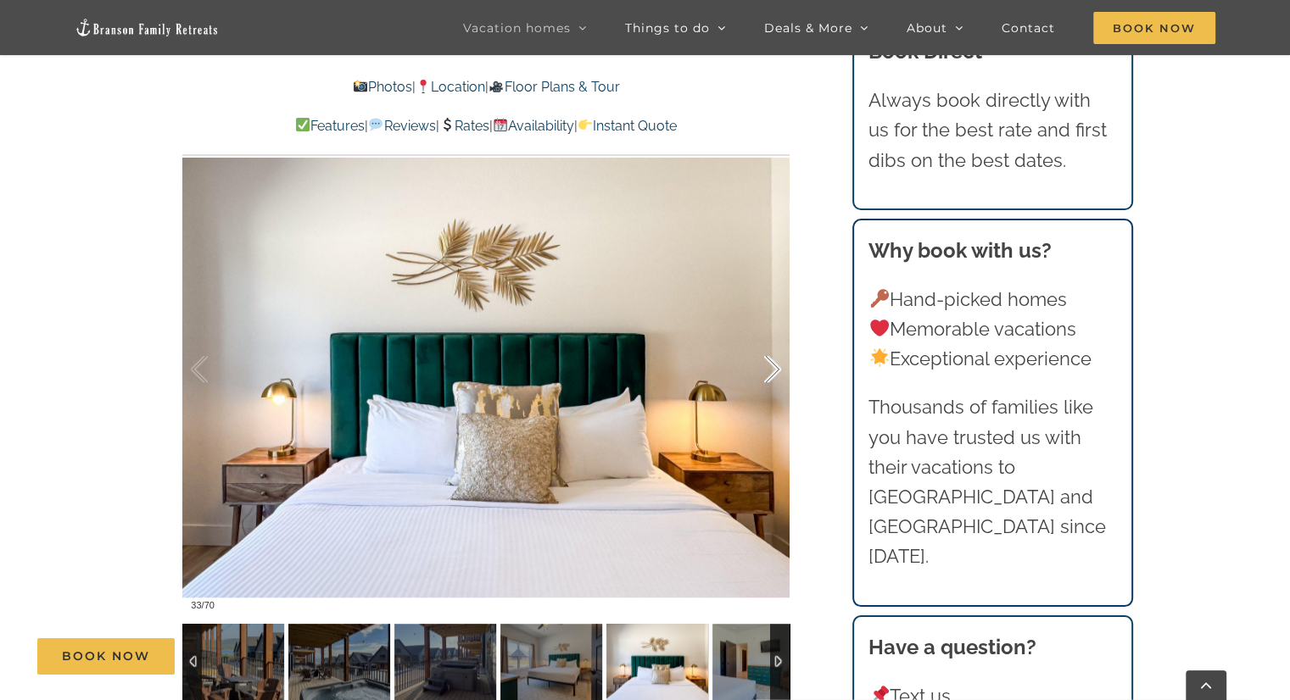
click at [774, 371] on div at bounding box center [754, 369] width 53 height 105
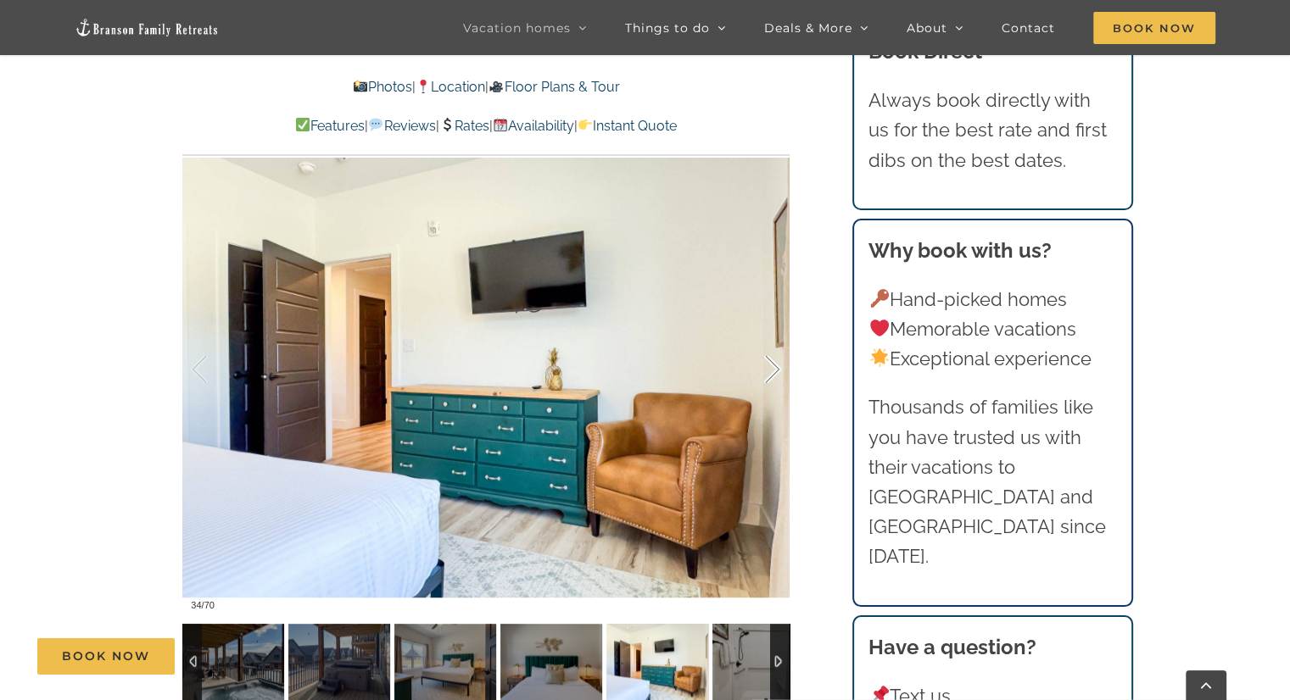
click at [774, 371] on div at bounding box center [754, 369] width 53 height 105
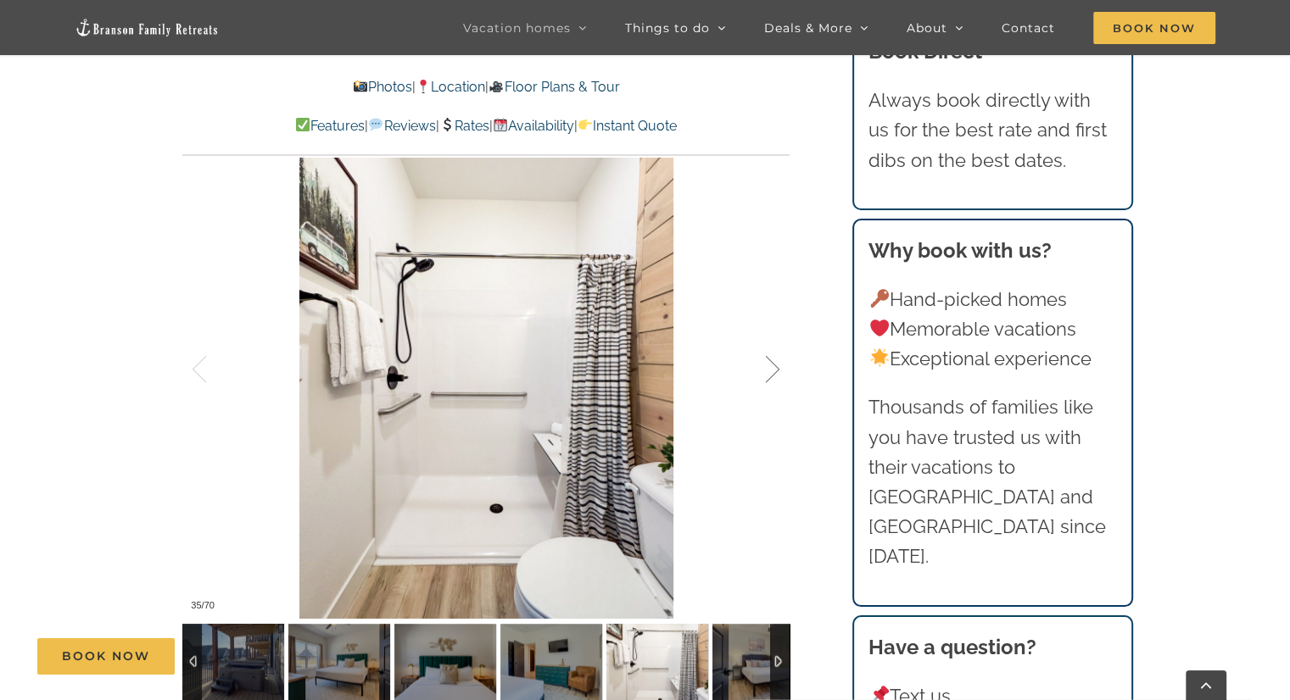
click at [774, 371] on div at bounding box center [754, 369] width 53 height 105
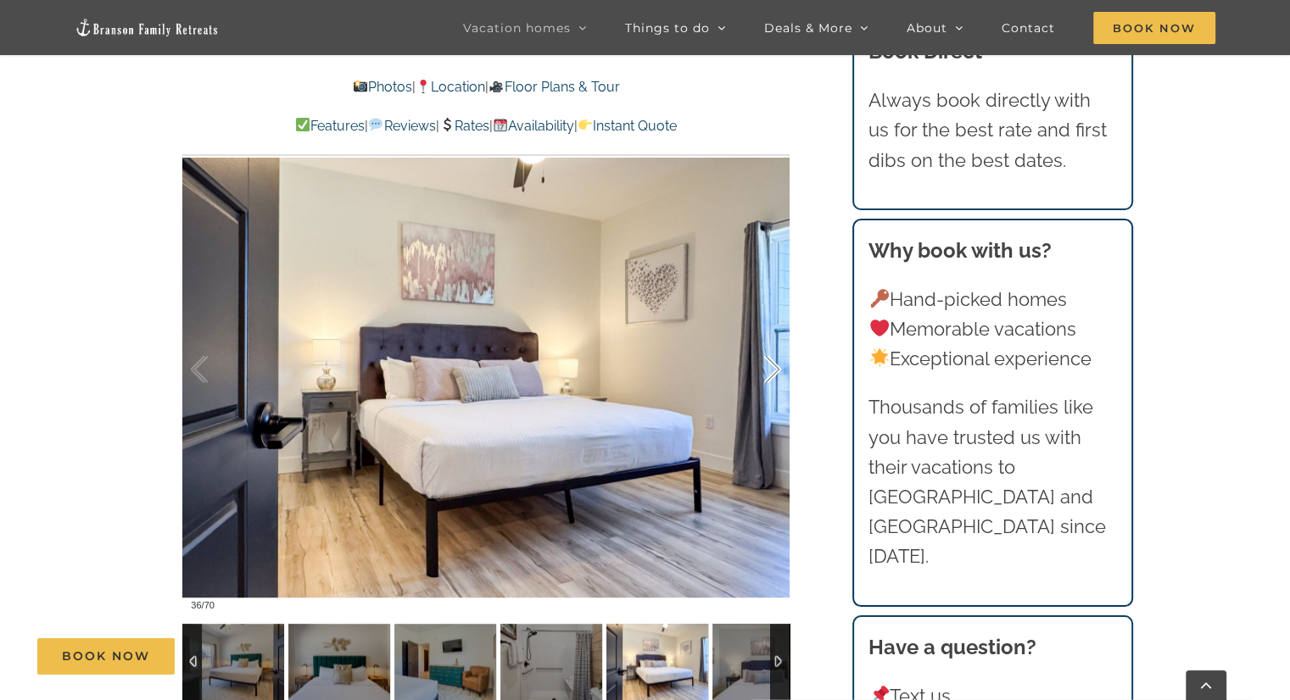
click at [774, 371] on div at bounding box center [754, 369] width 53 height 105
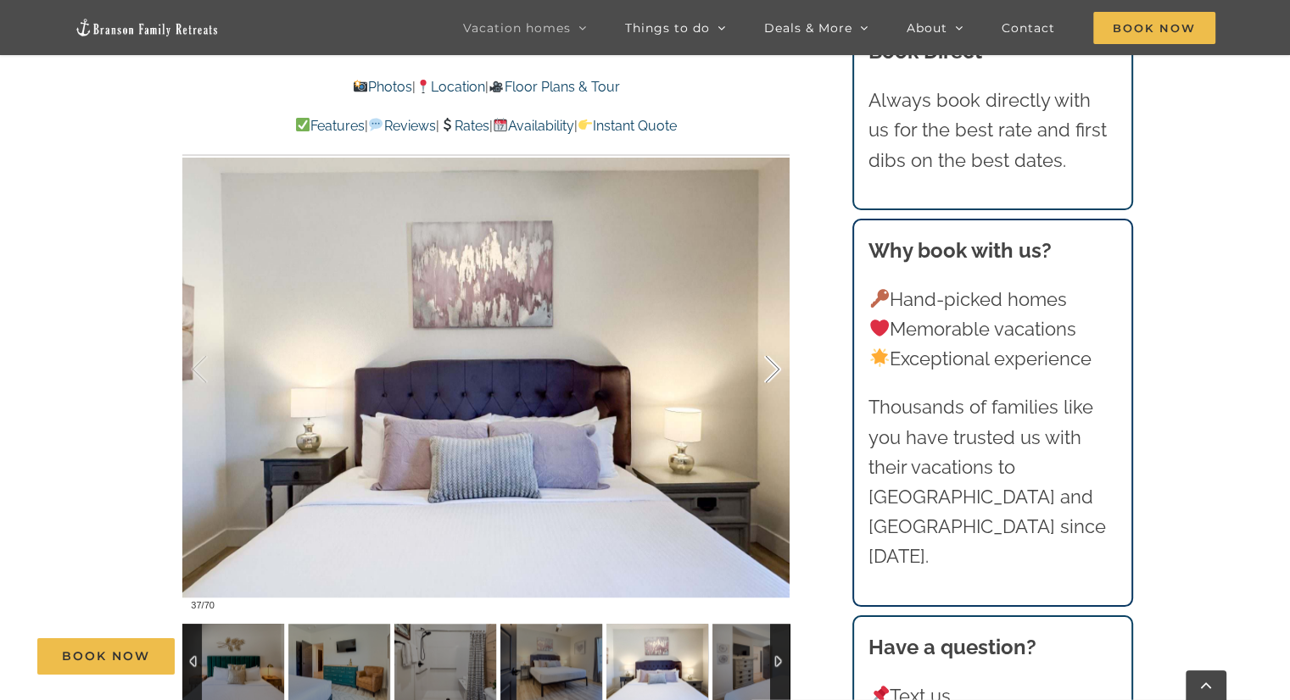
click at [774, 371] on div at bounding box center [754, 369] width 53 height 105
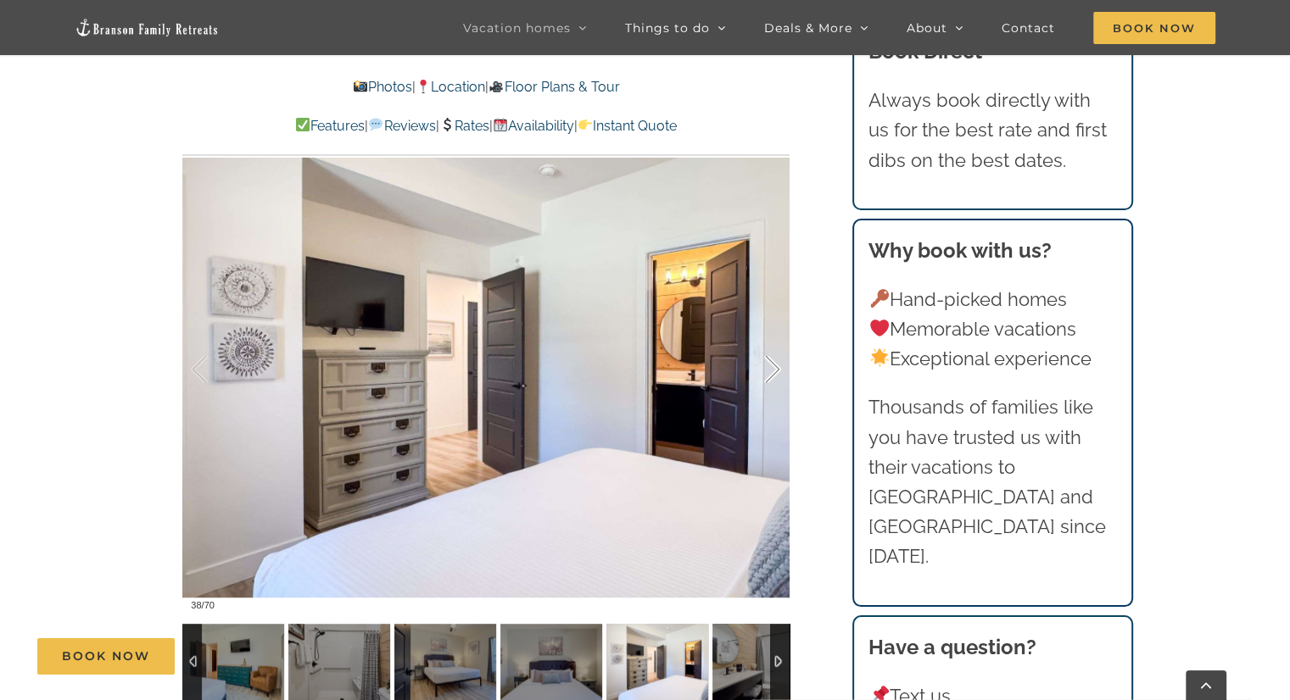
click at [774, 371] on div at bounding box center [754, 369] width 53 height 105
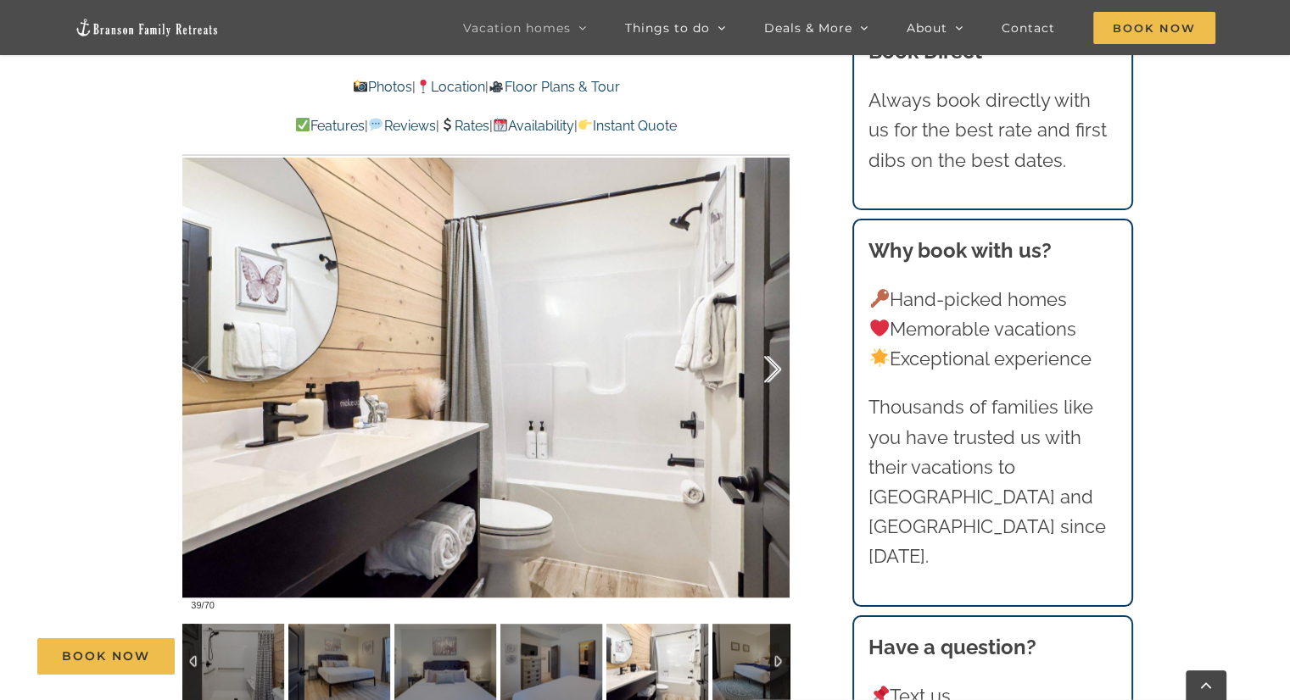
click at [774, 371] on div at bounding box center [754, 369] width 53 height 105
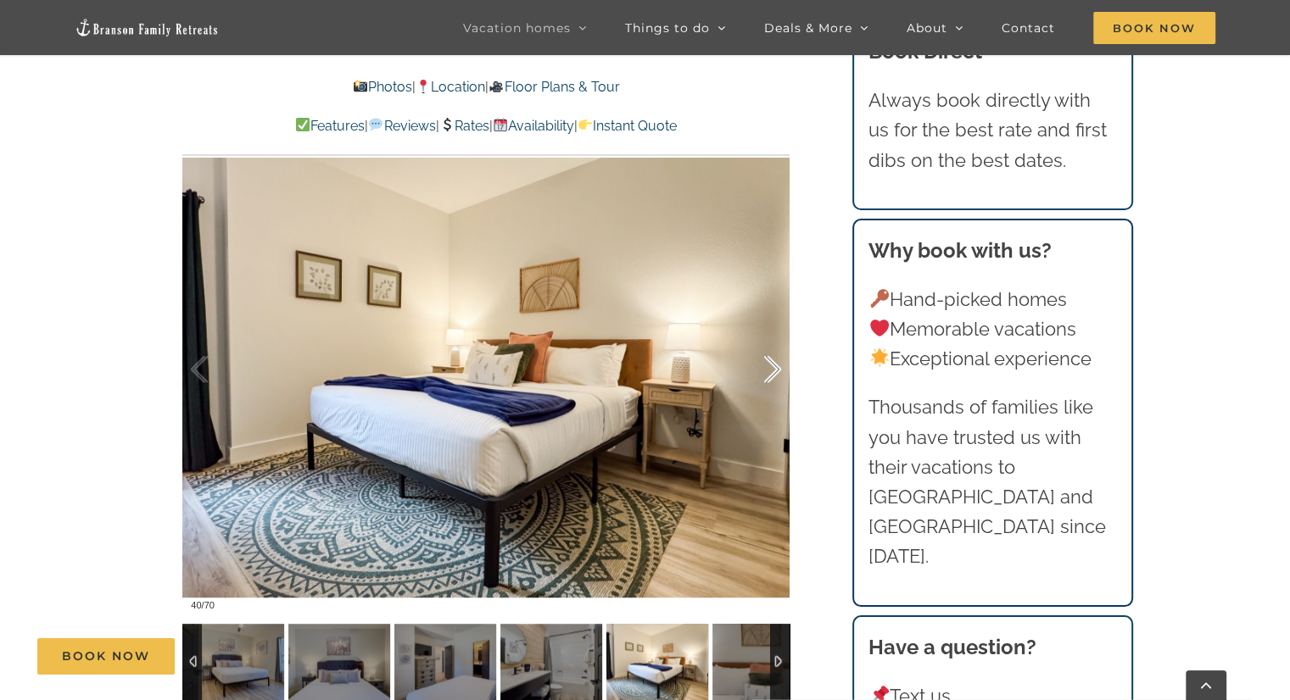
click at [774, 371] on div at bounding box center [754, 369] width 53 height 105
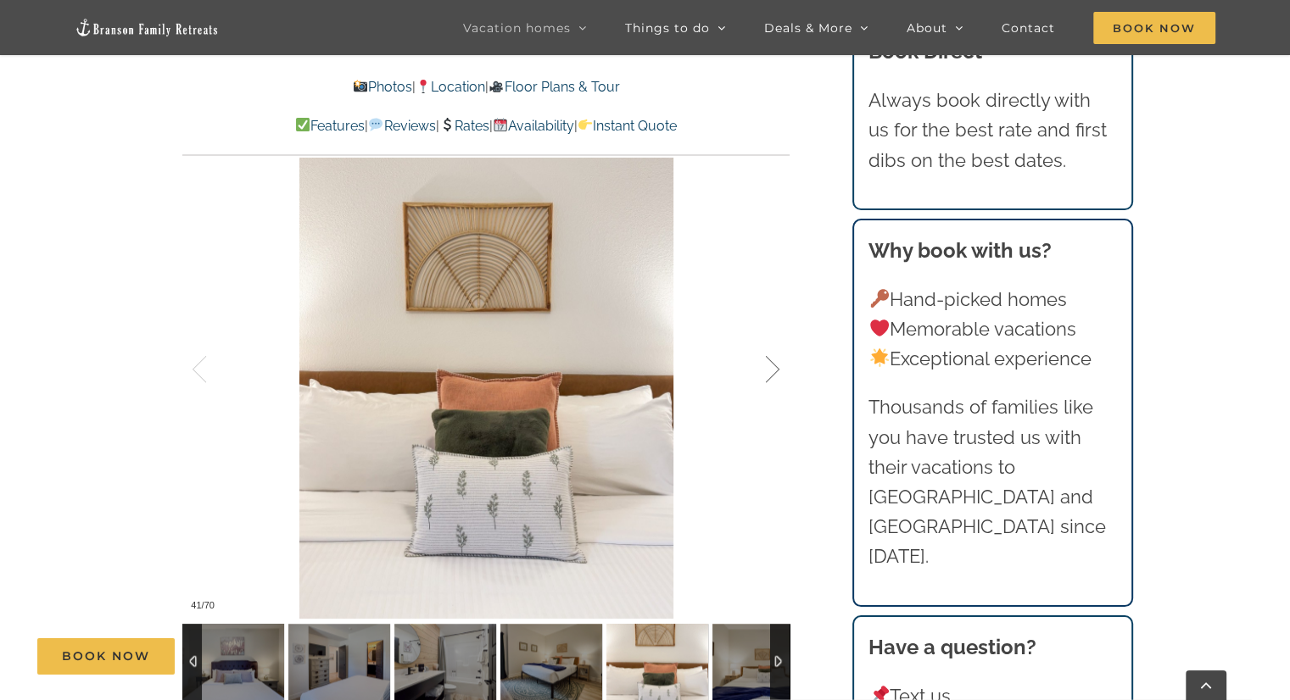
click at [774, 371] on div at bounding box center [754, 369] width 53 height 105
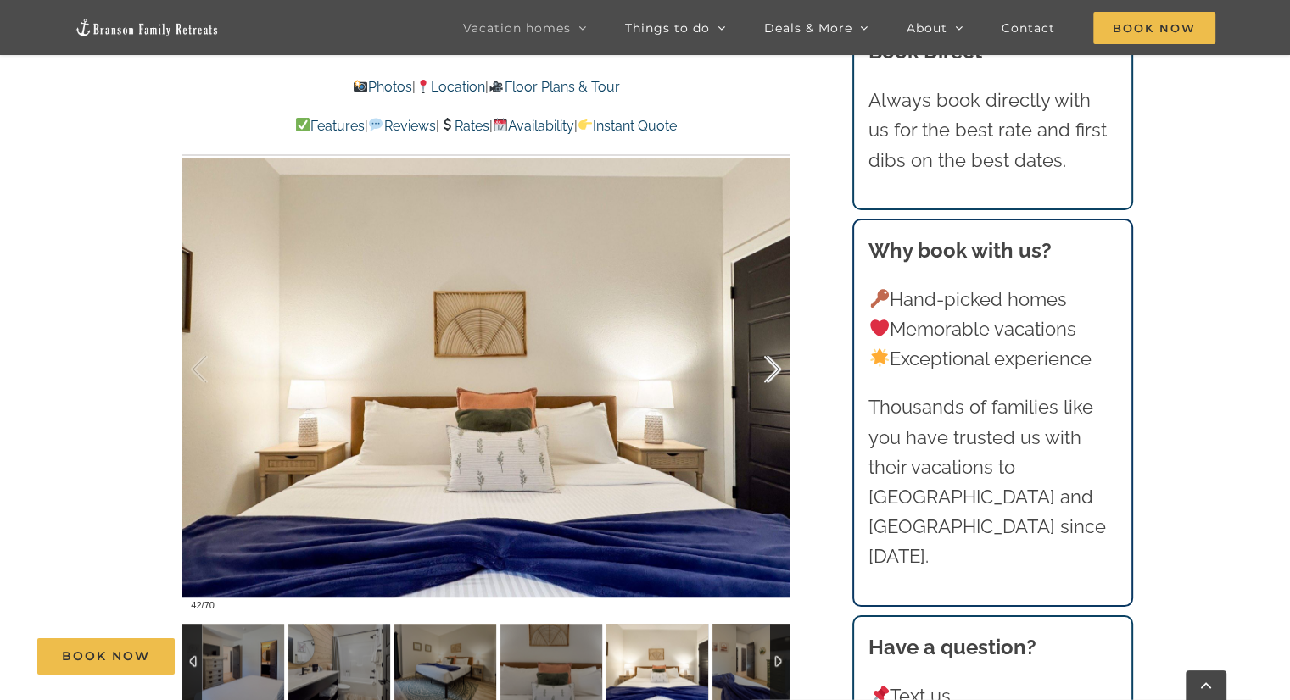
click at [774, 371] on div at bounding box center [754, 369] width 53 height 105
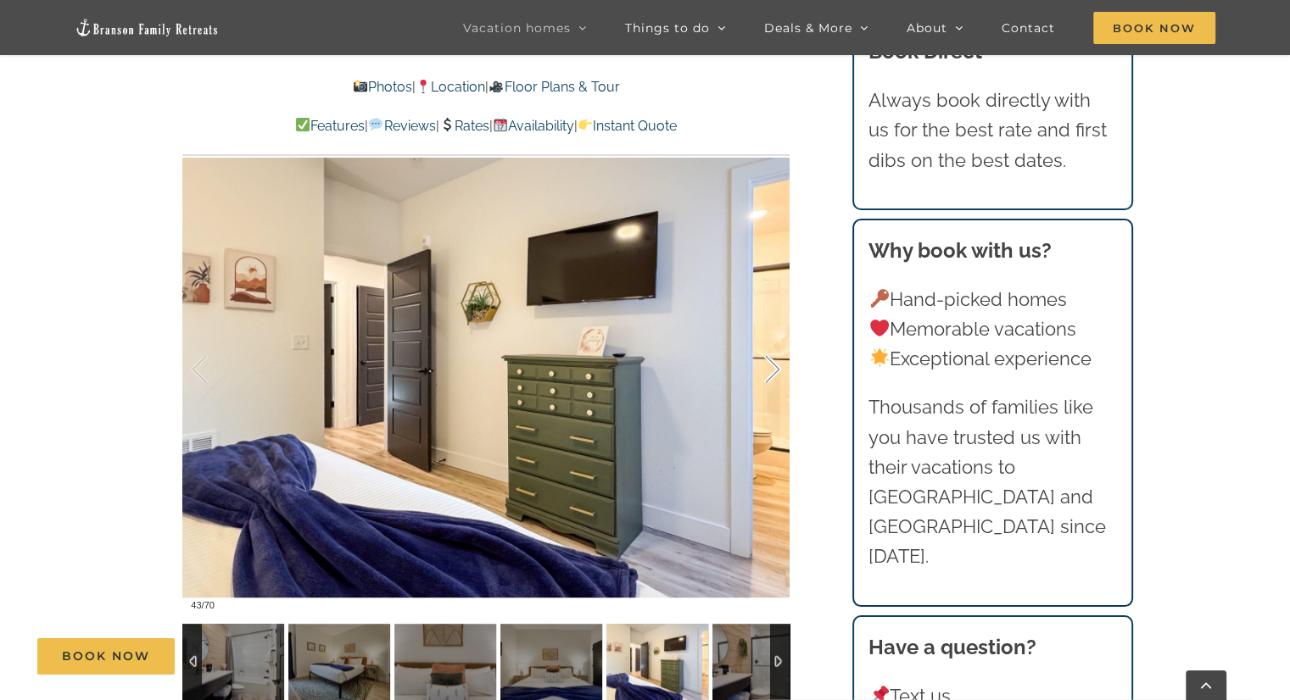
click at [774, 371] on div at bounding box center [754, 369] width 53 height 105
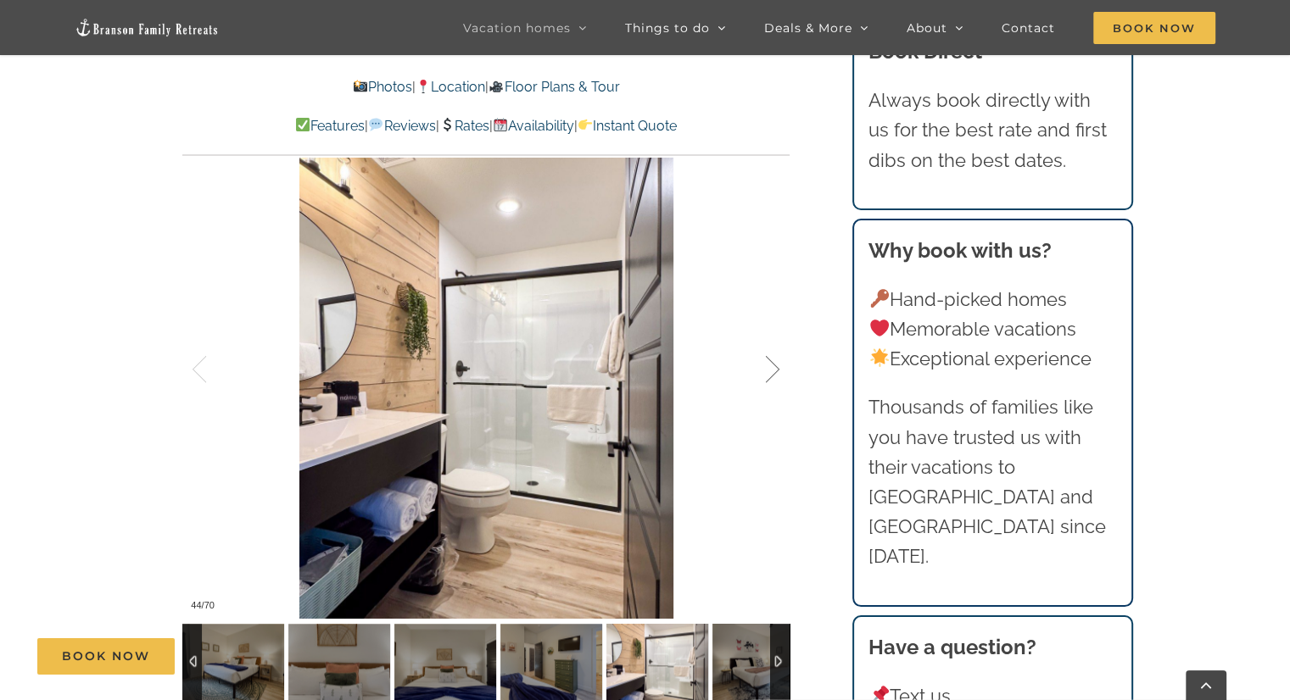
click at [774, 371] on div at bounding box center [754, 369] width 53 height 105
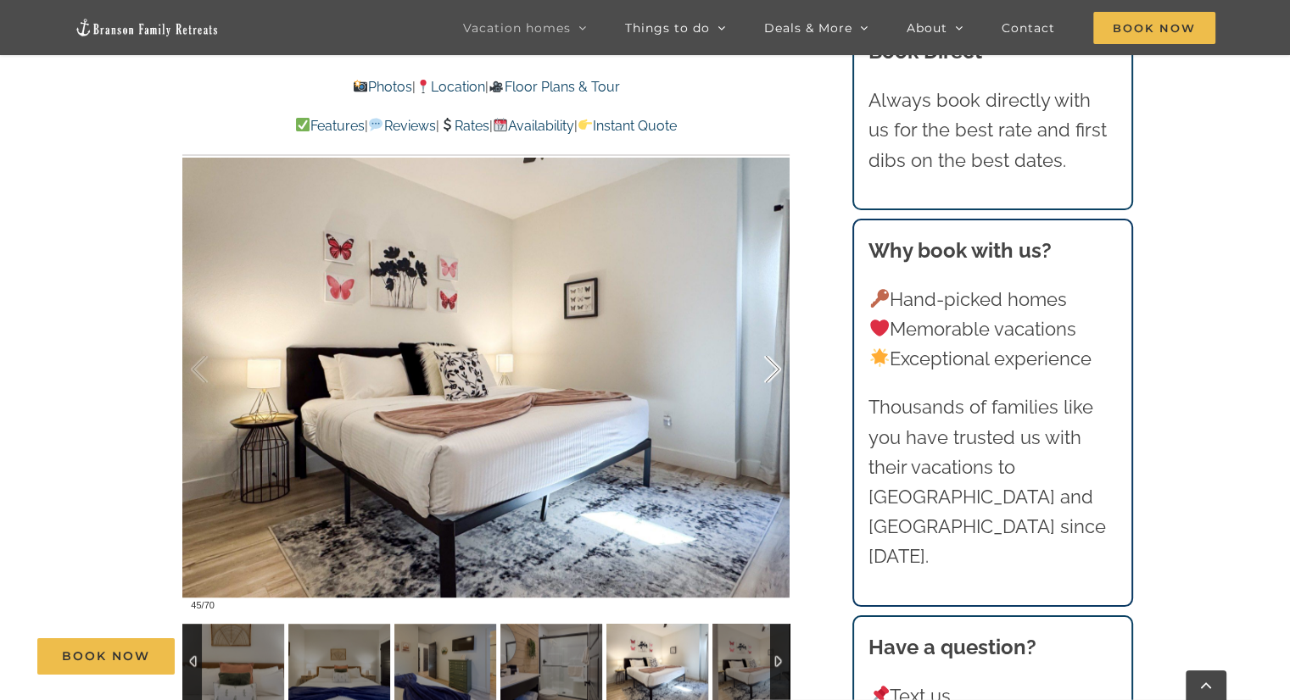
click at [774, 371] on div at bounding box center [754, 369] width 53 height 105
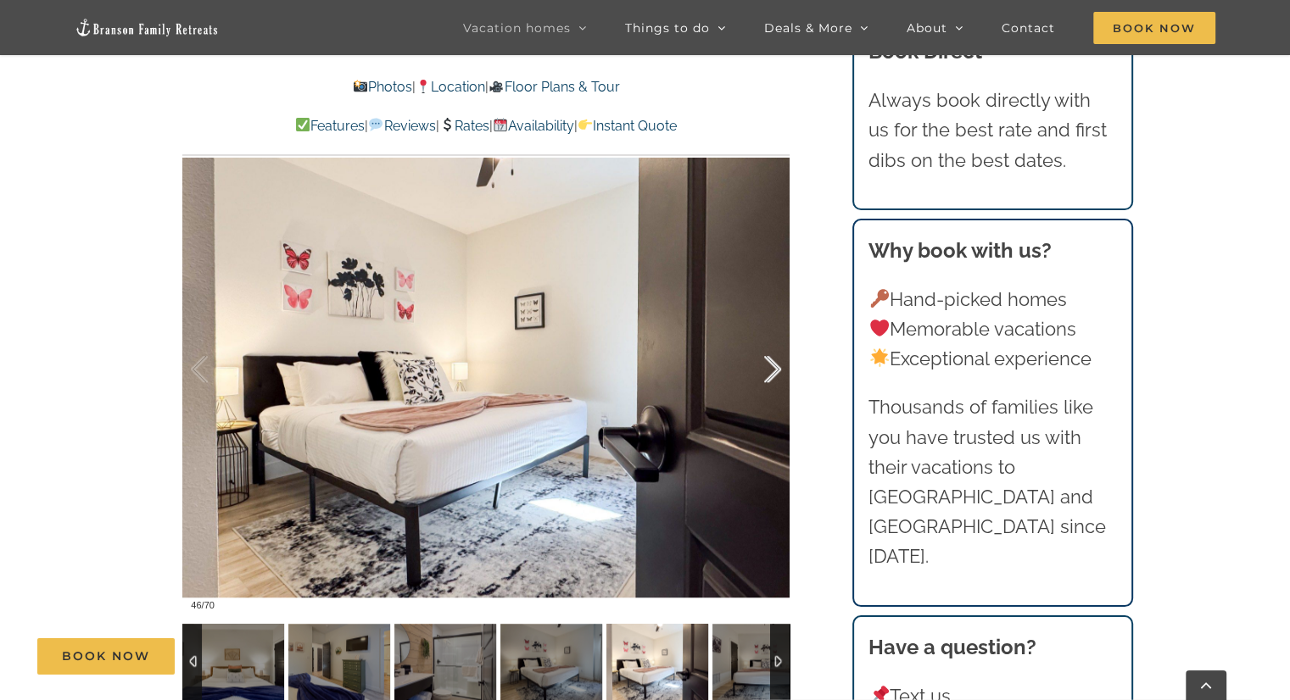
click at [774, 371] on div at bounding box center [754, 369] width 53 height 105
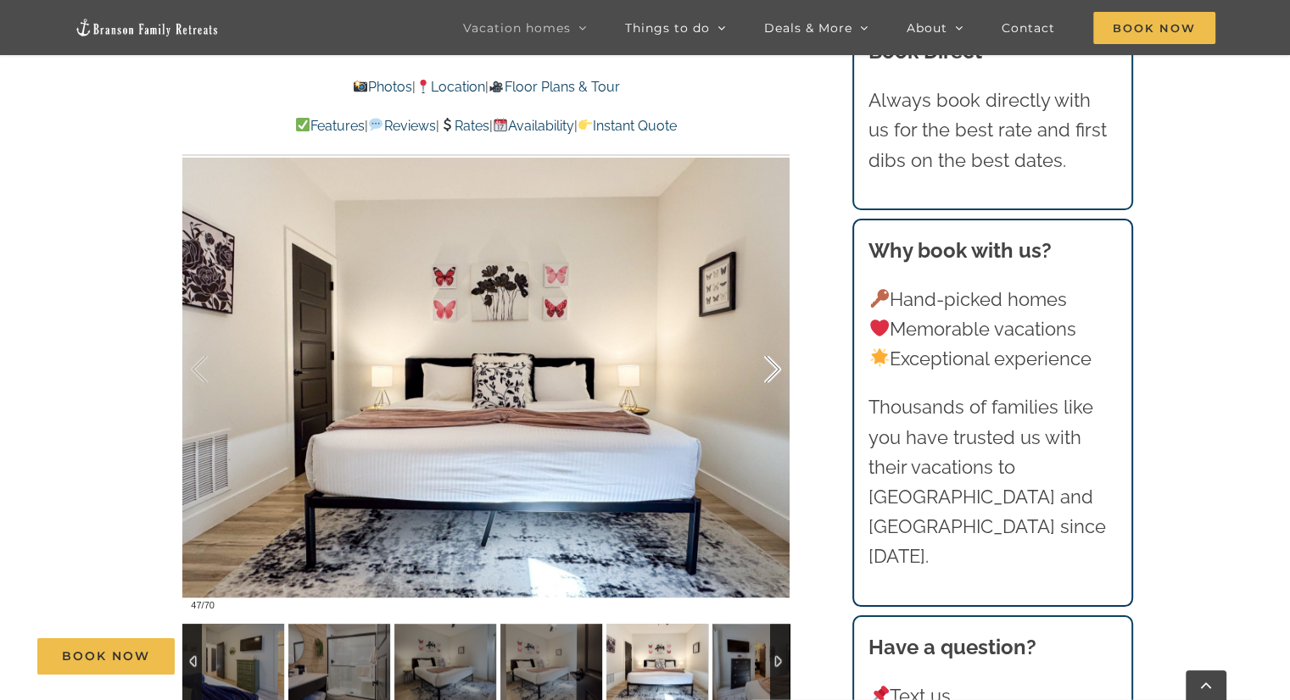
click at [774, 371] on div at bounding box center [754, 369] width 53 height 105
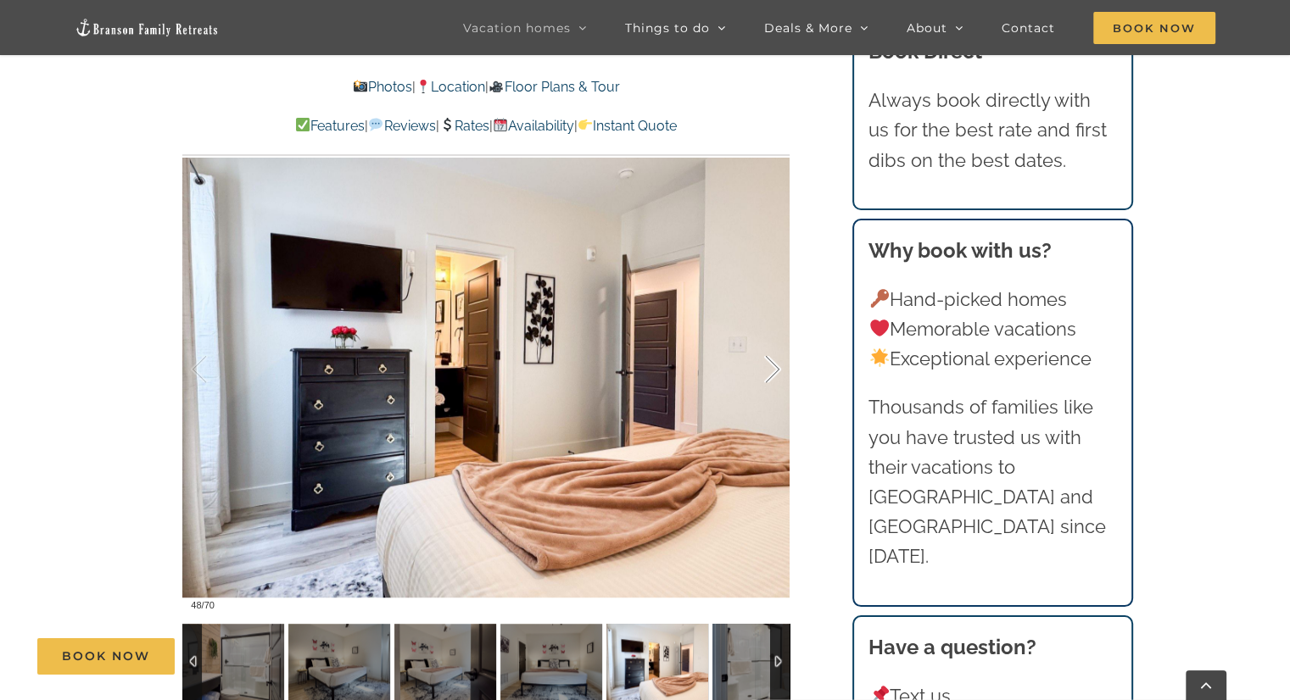
click at [774, 371] on div at bounding box center [754, 369] width 53 height 105
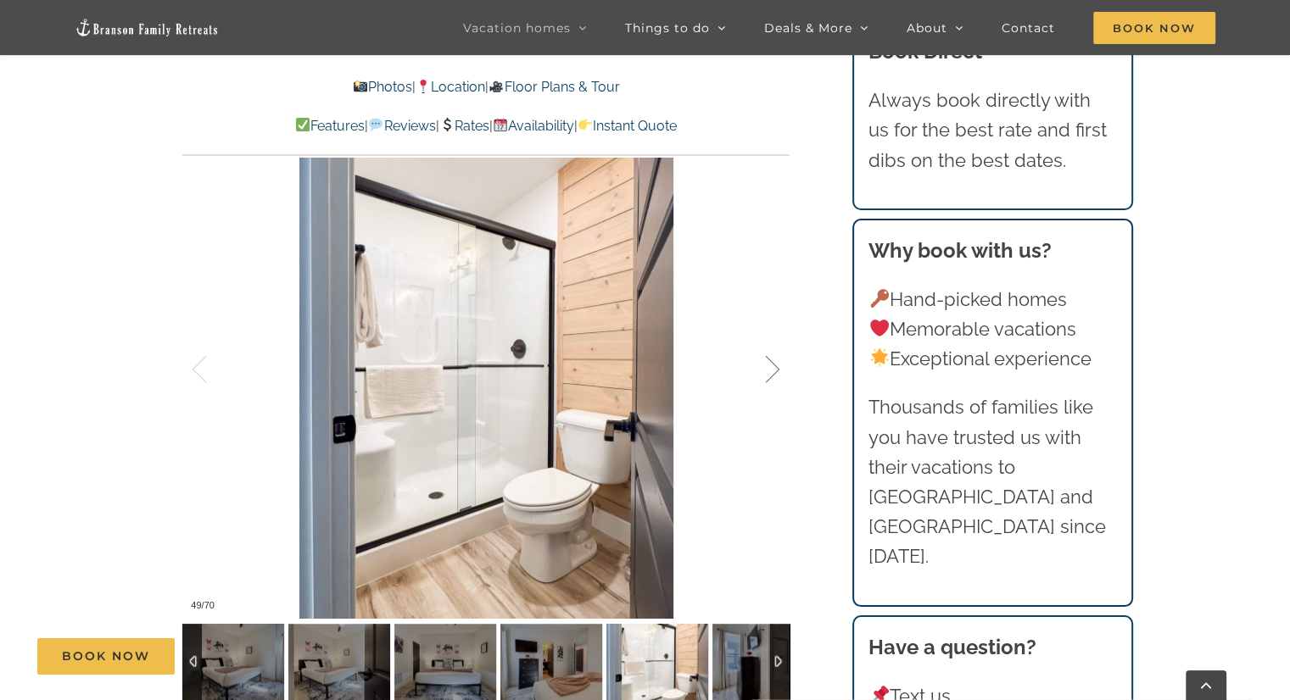
click at [774, 371] on div at bounding box center [754, 369] width 53 height 105
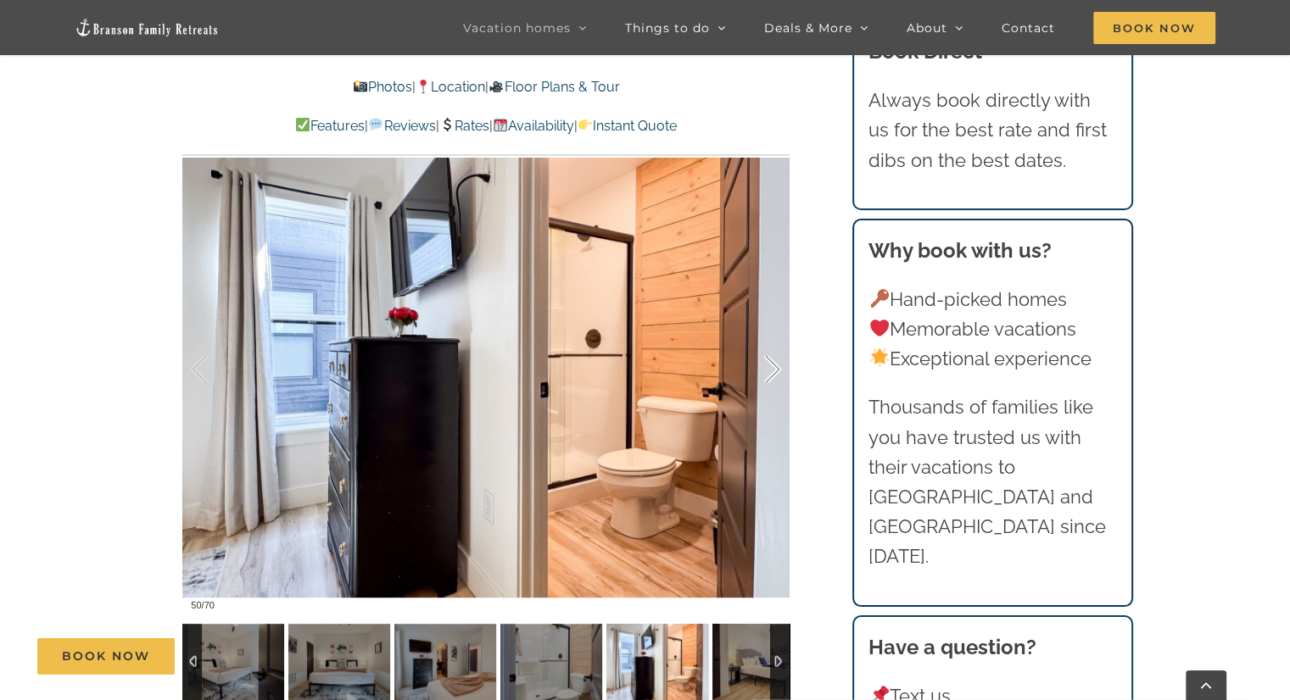
click at [774, 371] on div at bounding box center [754, 369] width 53 height 105
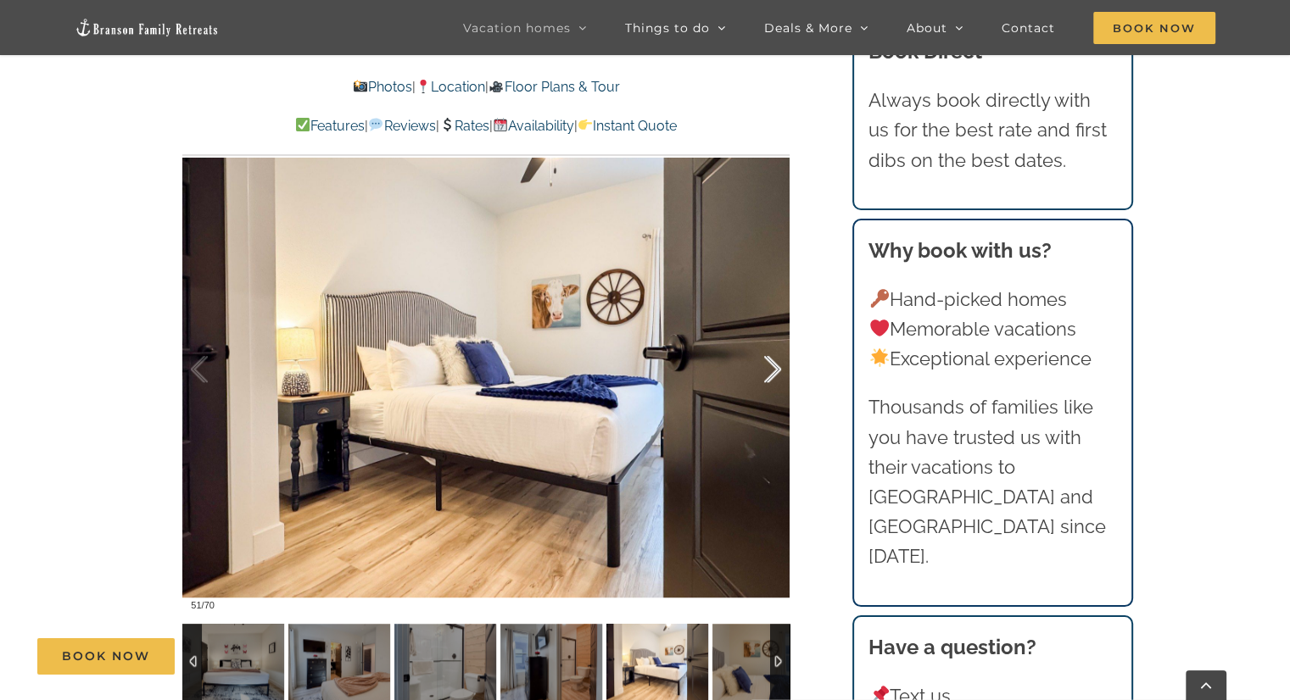
click at [774, 371] on div at bounding box center [754, 369] width 53 height 105
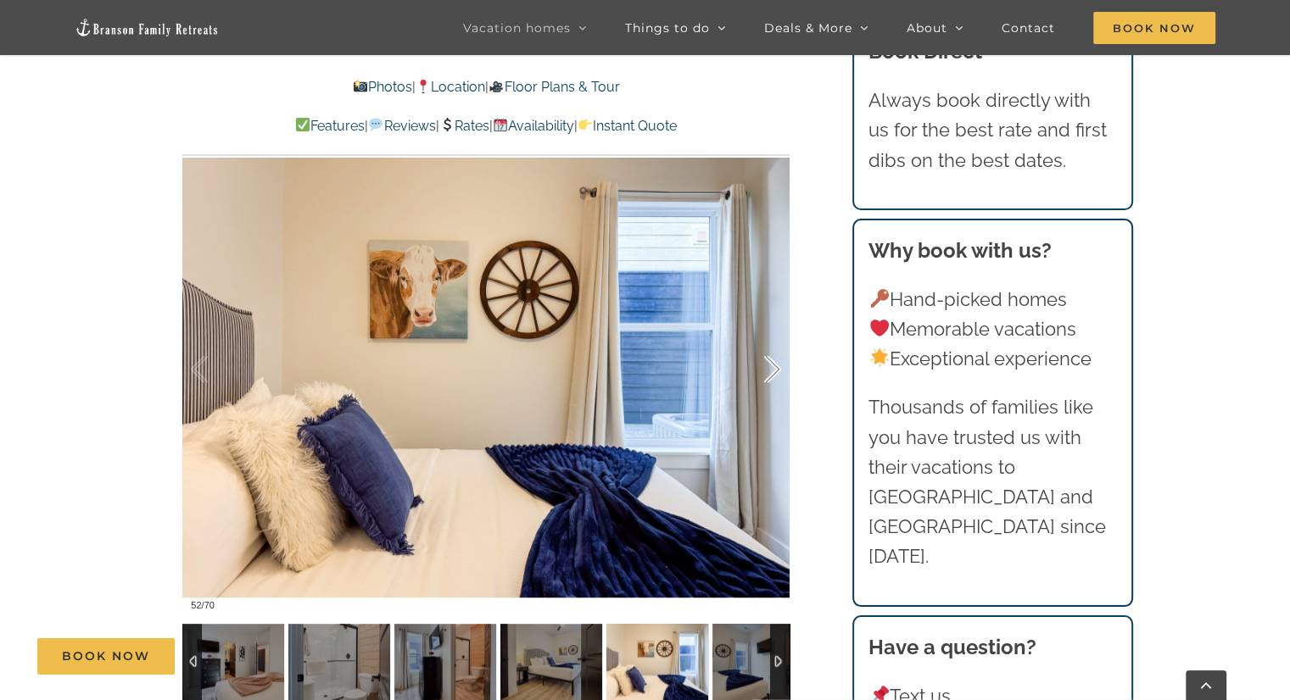
click at [774, 371] on div at bounding box center [754, 369] width 53 height 105
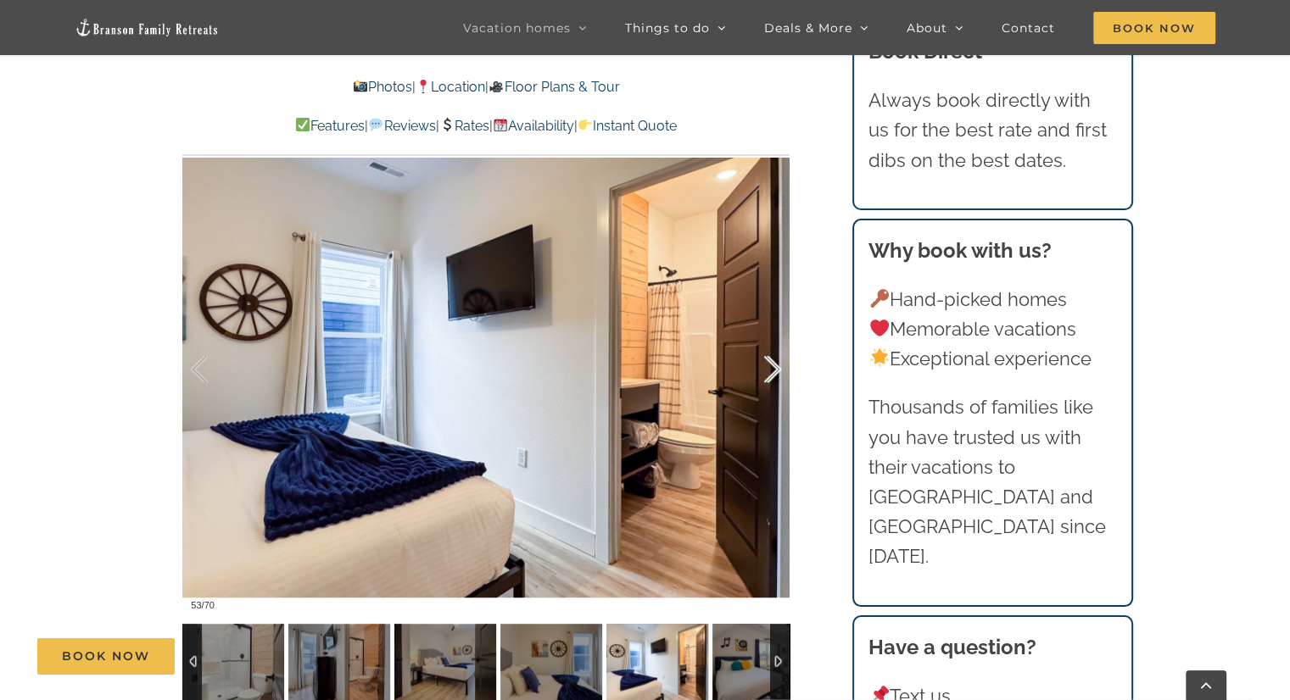
click at [774, 371] on div at bounding box center [754, 369] width 53 height 105
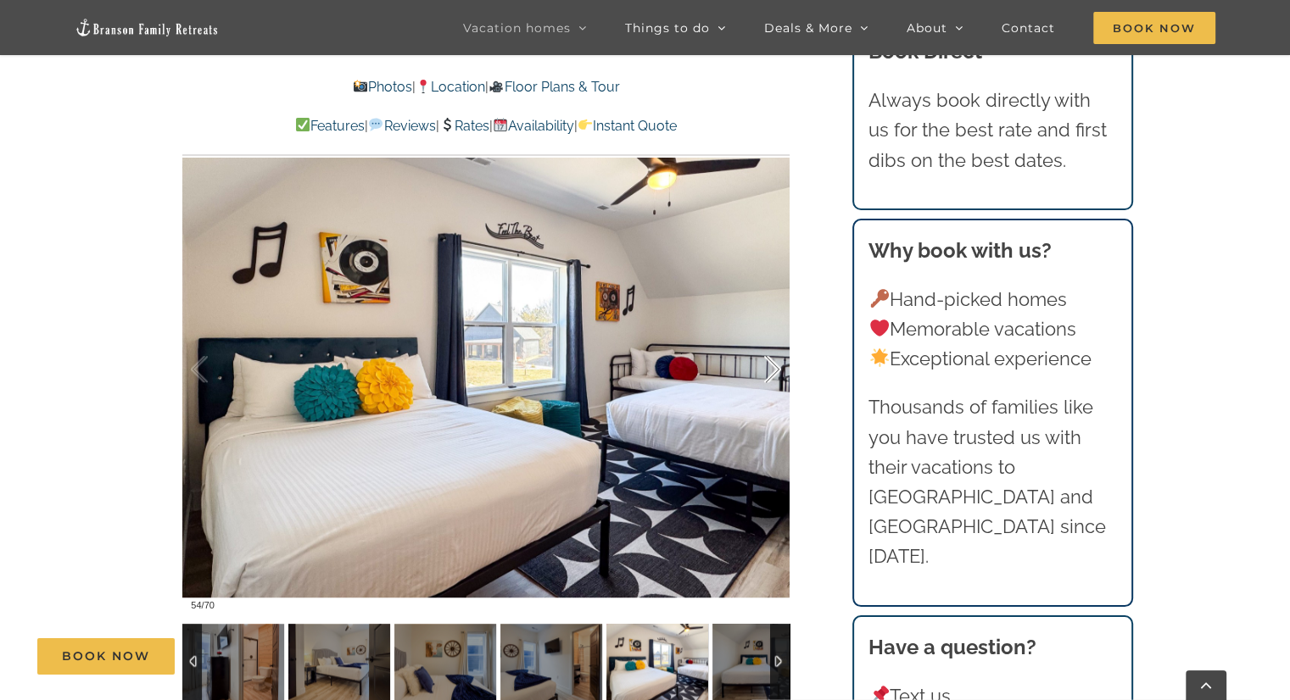
click at [774, 371] on div at bounding box center [754, 369] width 53 height 105
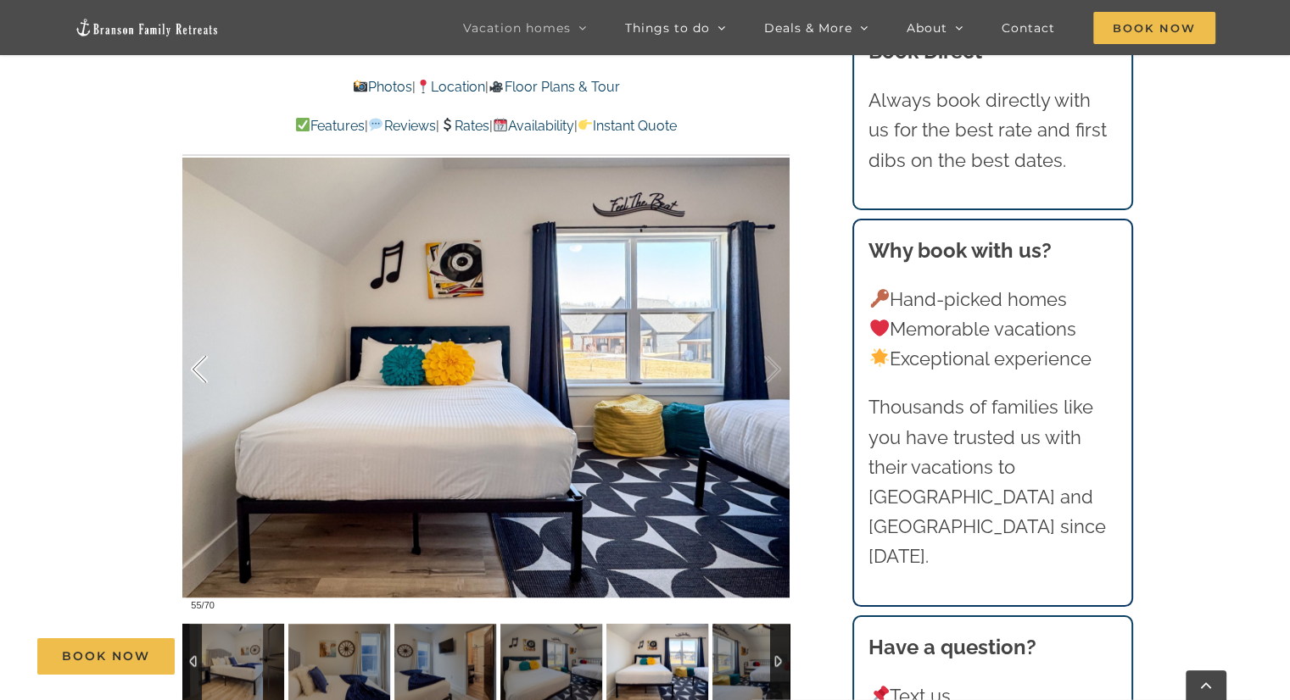
click at [198, 380] on div at bounding box center [217, 369] width 53 height 105
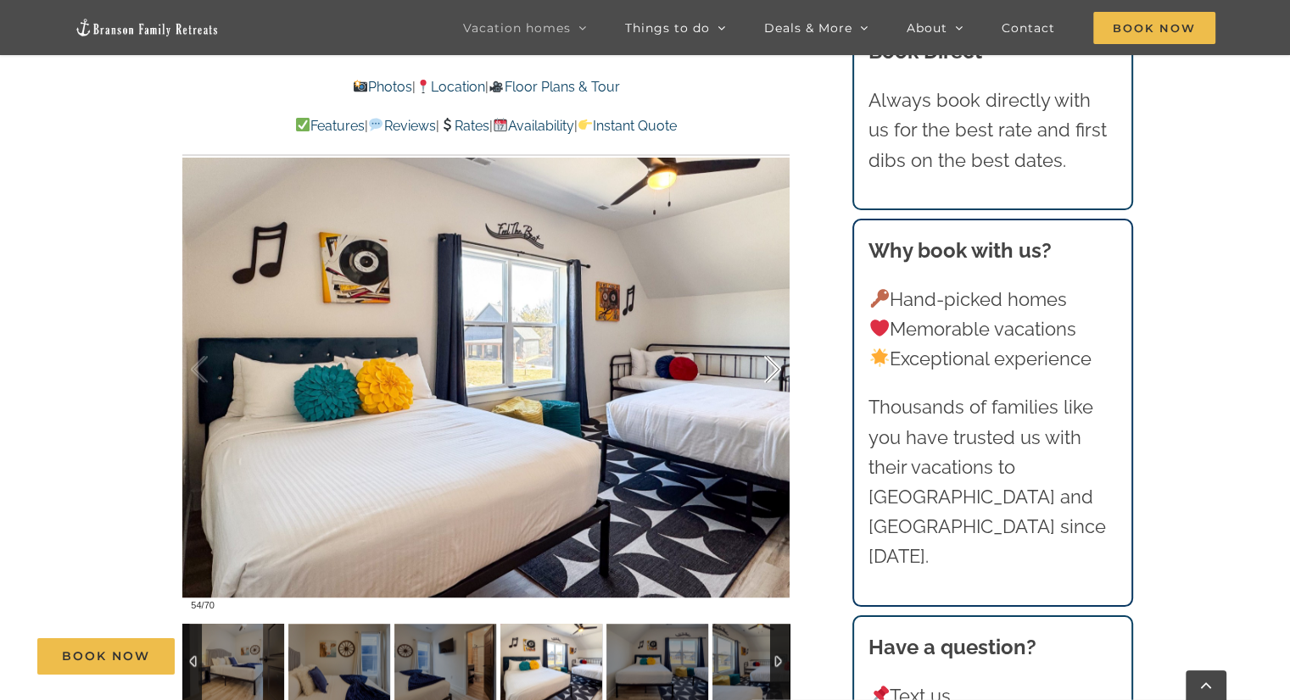
click at [775, 370] on div at bounding box center [754, 369] width 53 height 105
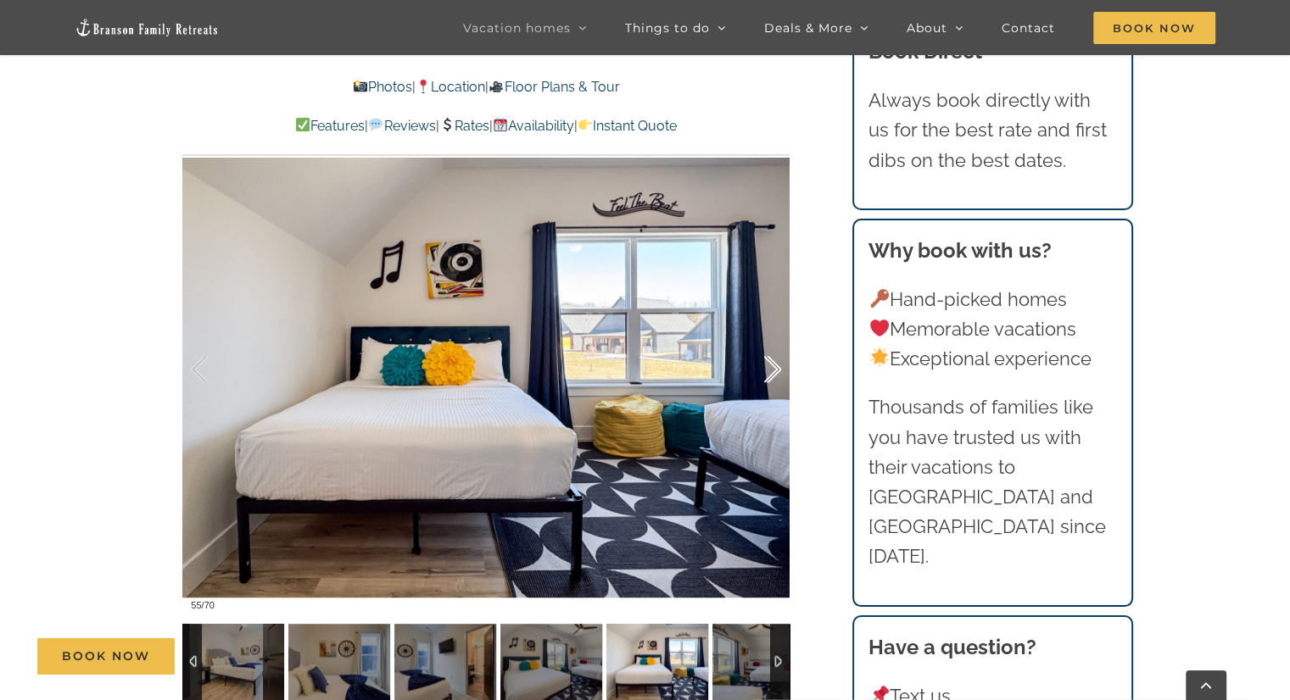
click at [775, 370] on div at bounding box center [754, 369] width 53 height 105
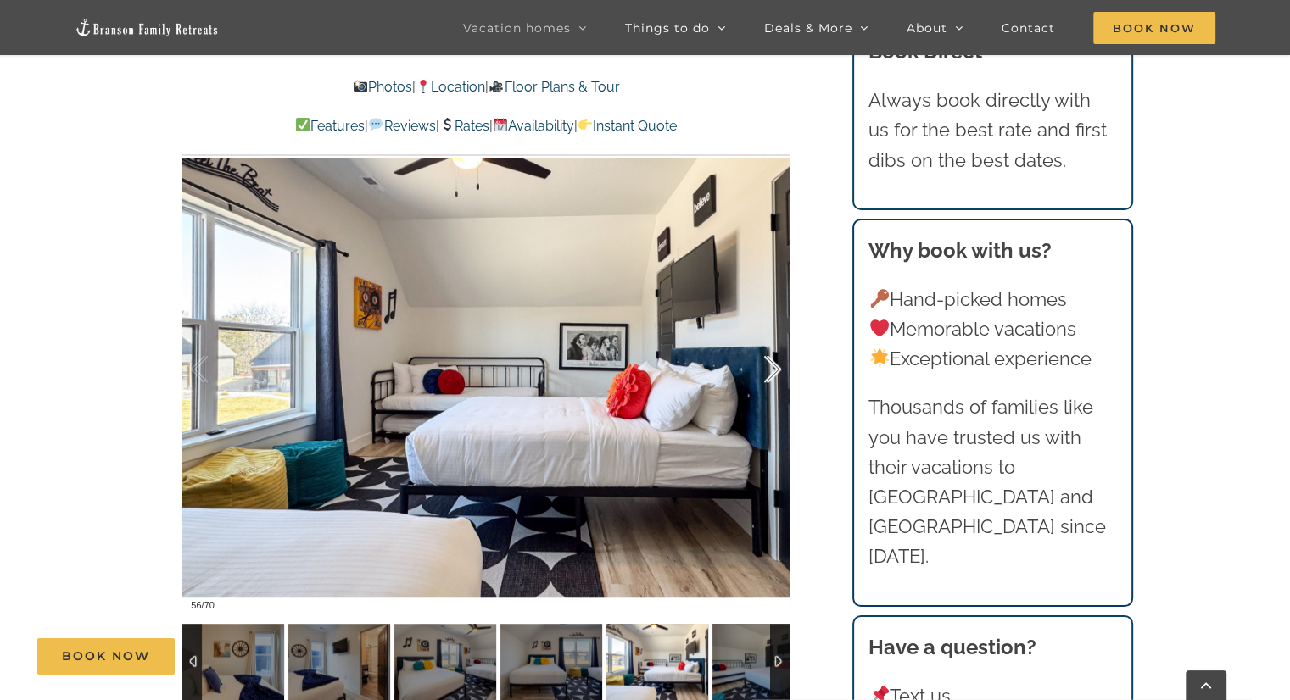
click at [775, 370] on div at bounding box center [754, 369] width 53 height 105
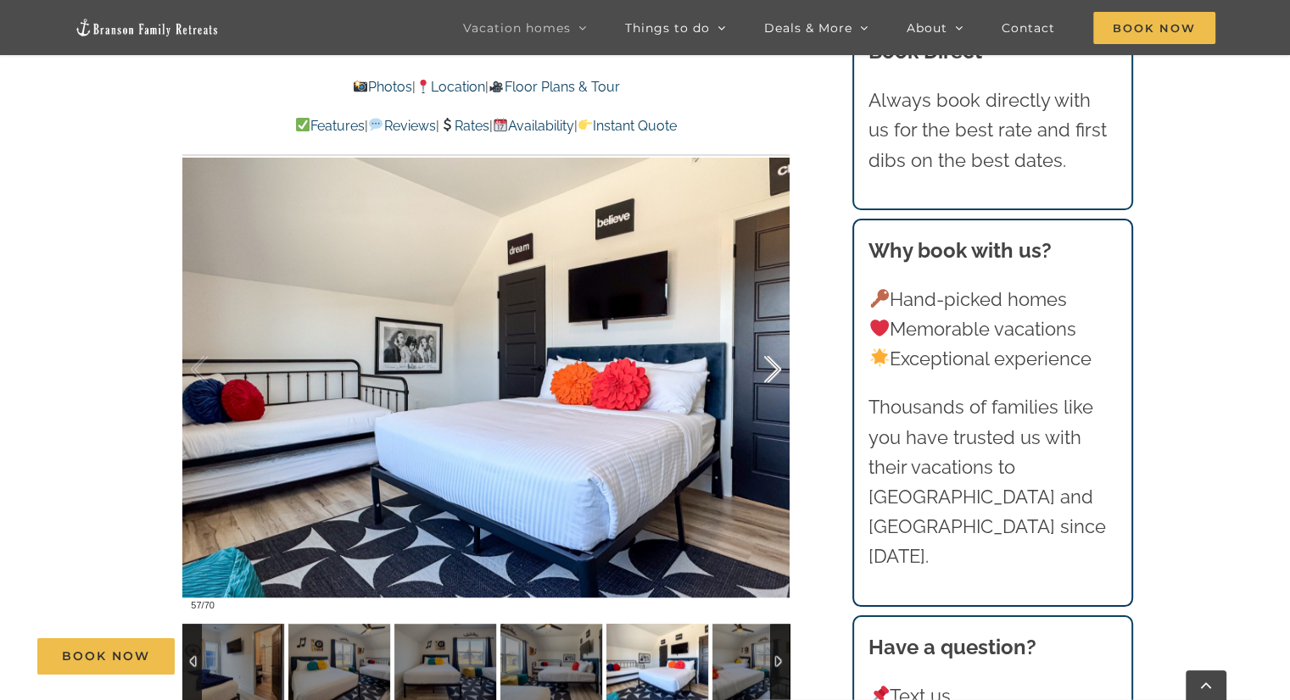
click at [775, 370] on div at bounding box center [754, 369] width 53 height 105
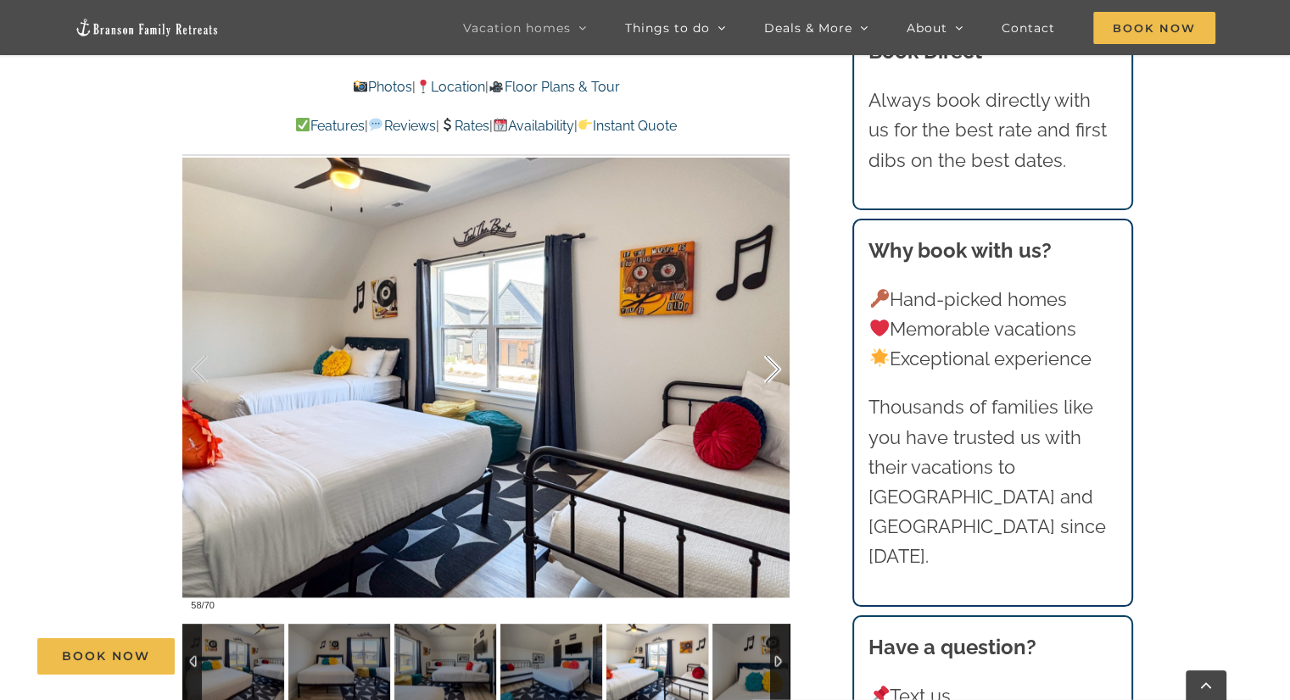
click at [775, 370] on div at bounding box center [754, 369] width 53 height 105
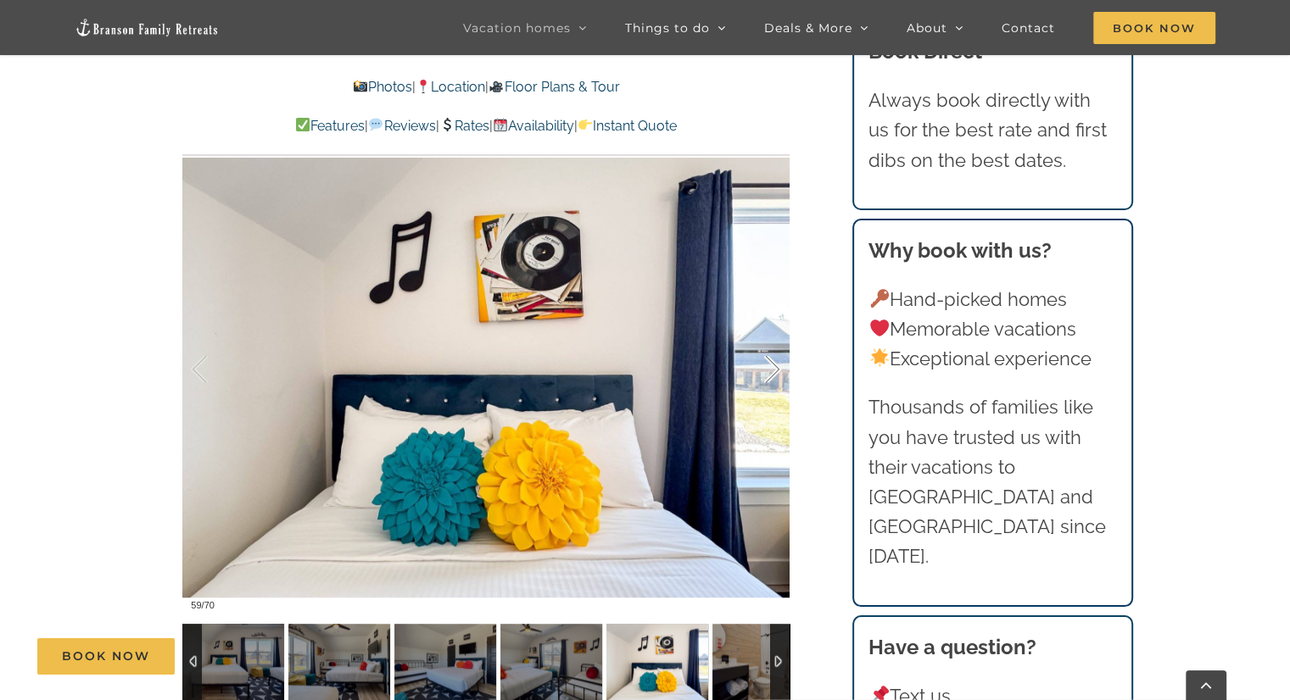
click at [775, 370] on div at bounding box center [754, 369] width 53 height 105
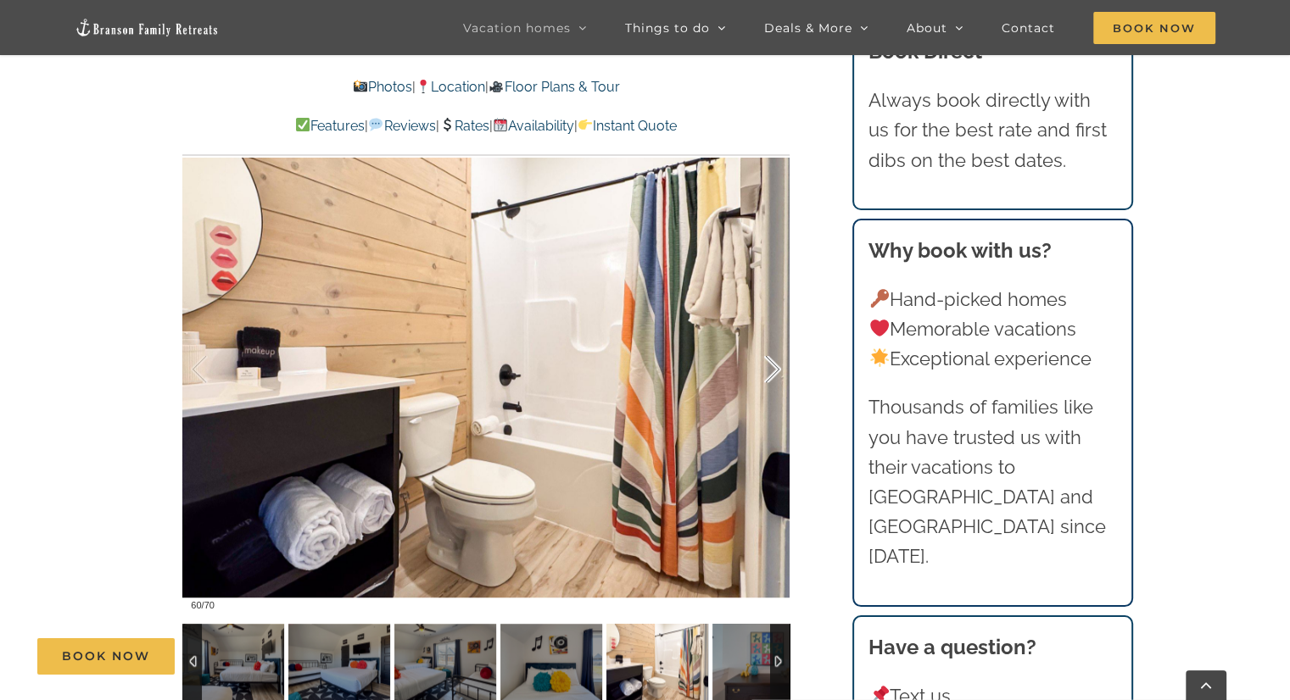
click at [775, 370] on div at bounding box center [754, 369] width 53 height 105
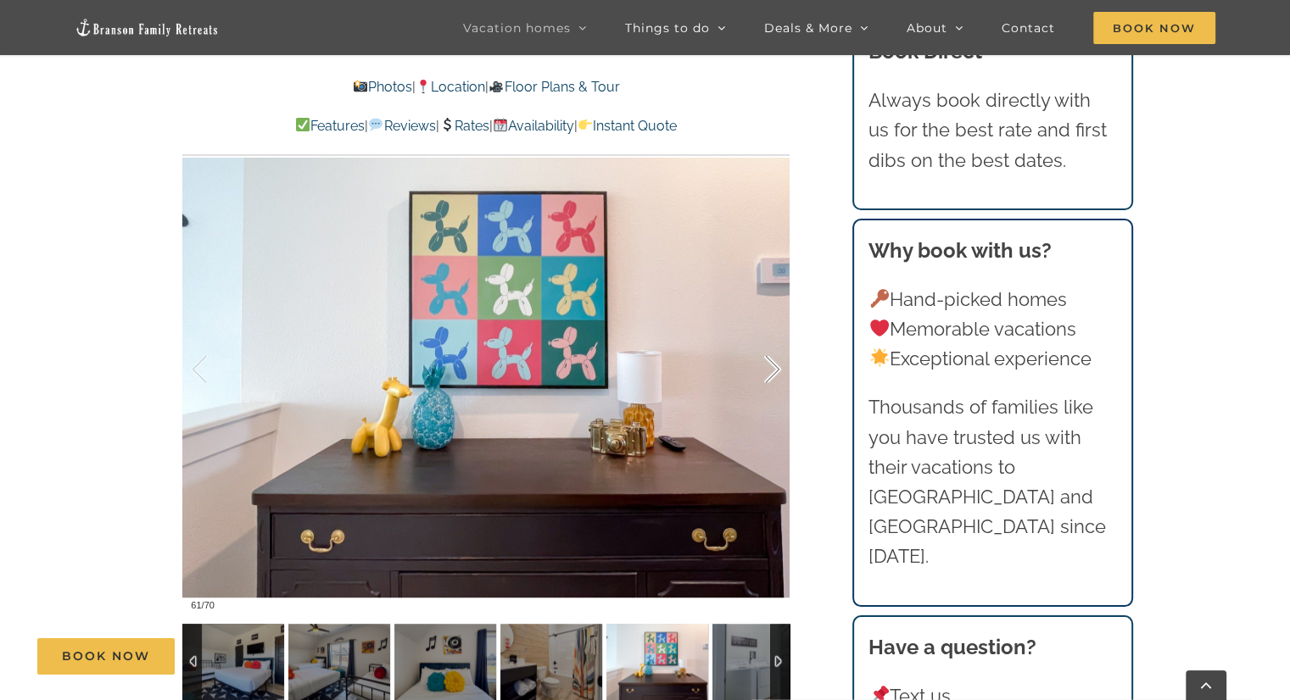
click at [775, 370] on div at bounding box center [754, 369] width 53 height 105
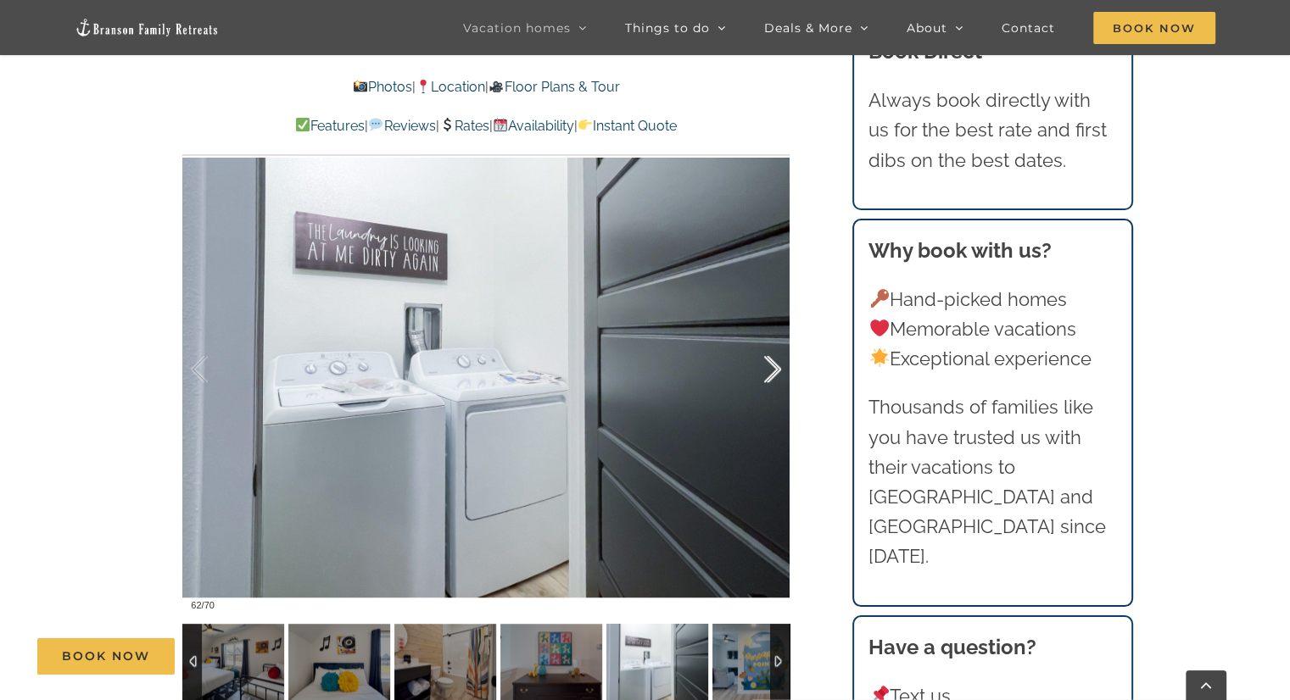
click at [775, 370] on div at bounding box center [754, 369] width 53 height 105
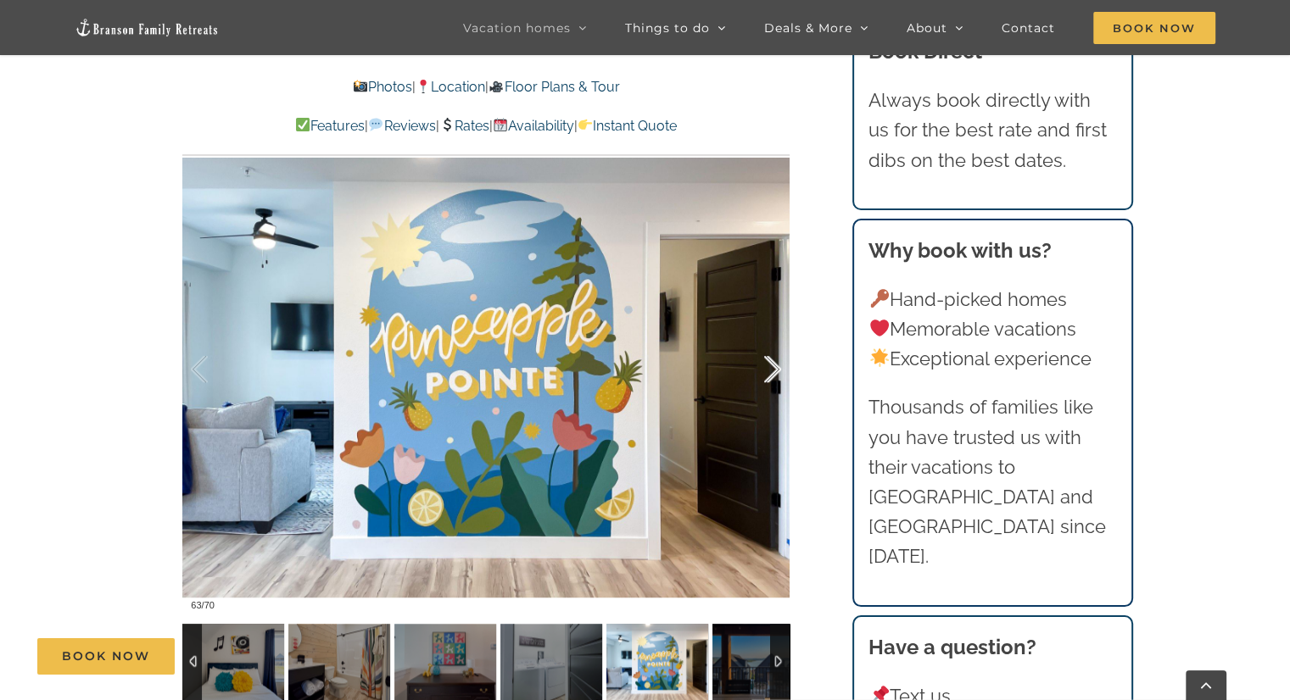
click at [775, 370] on div at bounding box center [754, 369] width 53 height 105
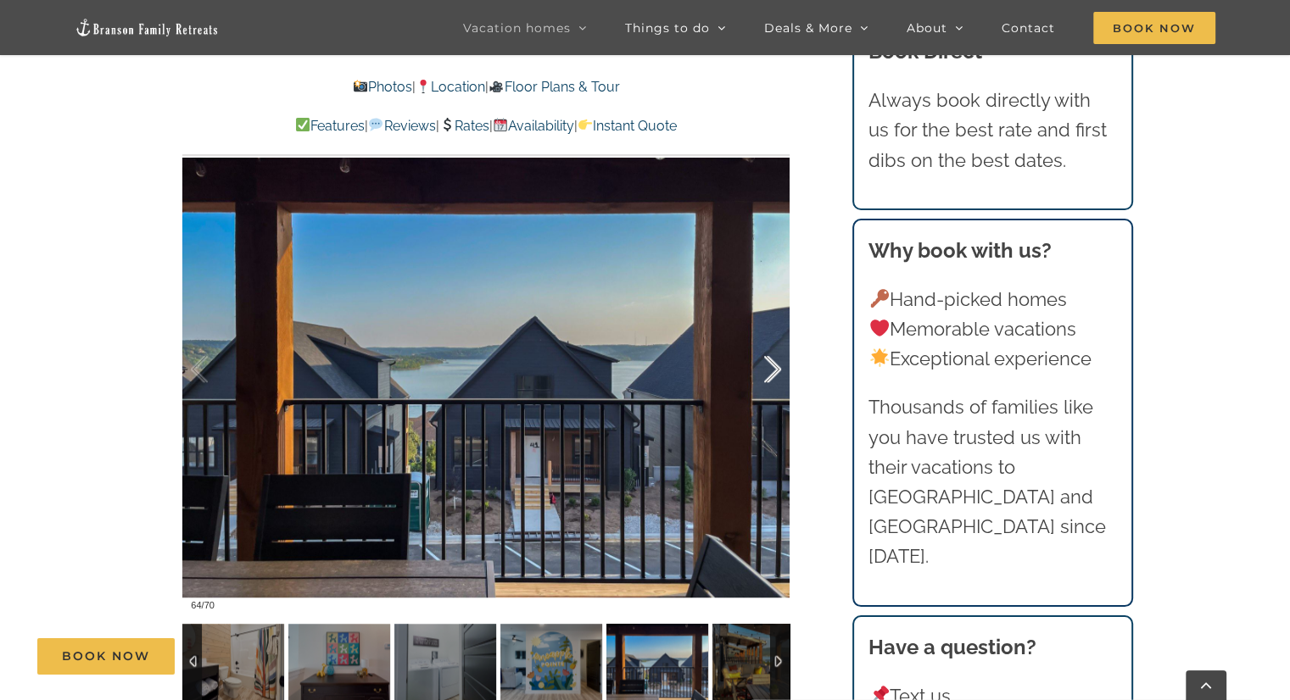
click at [775, 370] on div at bounding box center [754, 369] width 53 height 105
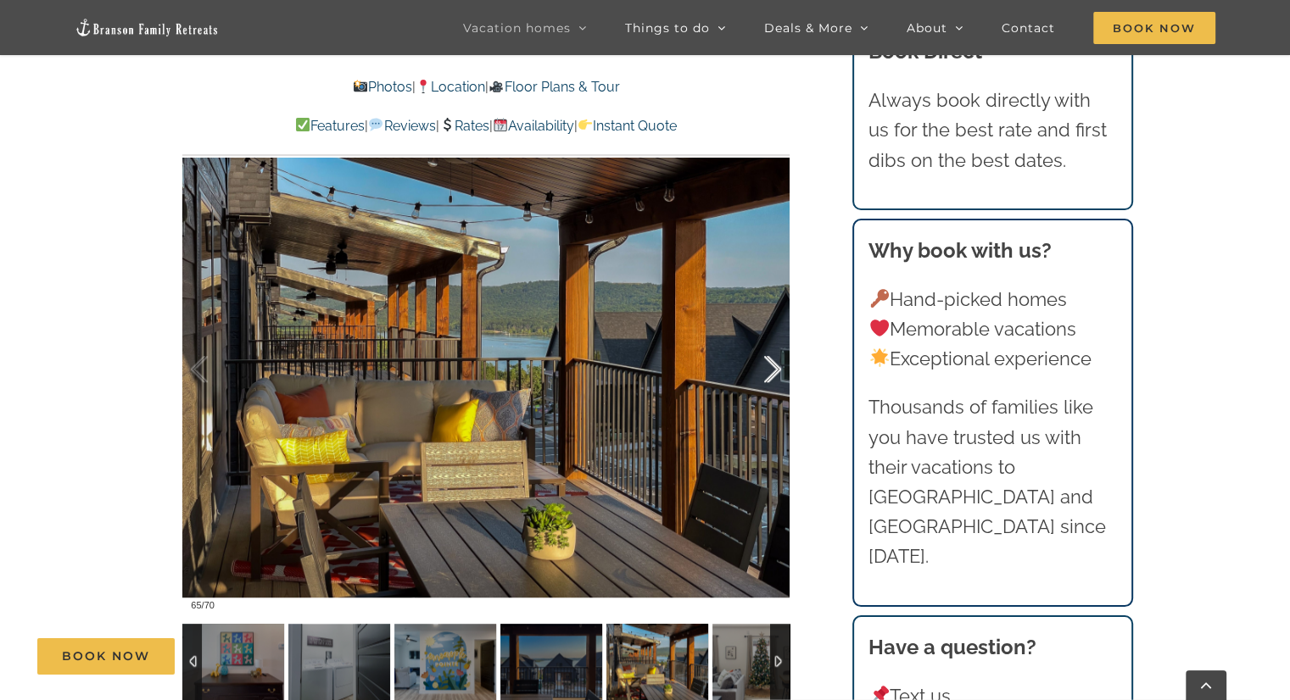
click at [775, 370] on div at bounding box center [754, 369] width 53 height 105
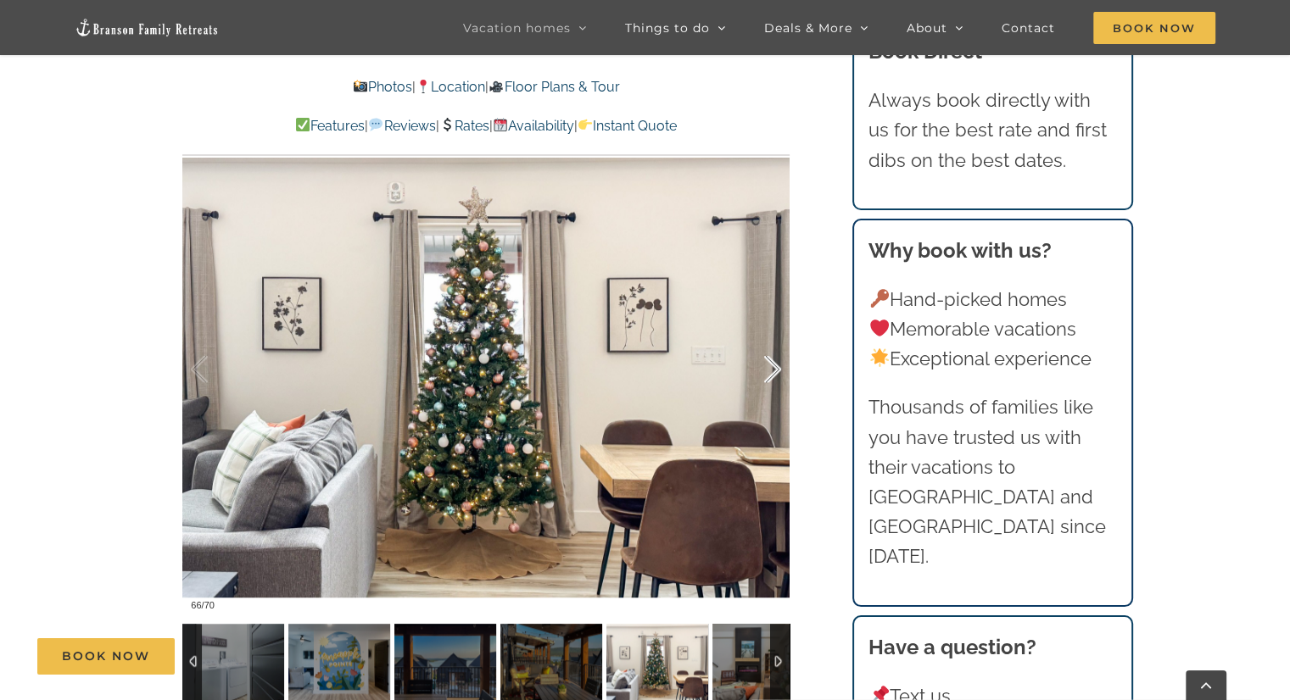
click at [775, 370] on div at bounding box center [754, 369] width 53 height 105
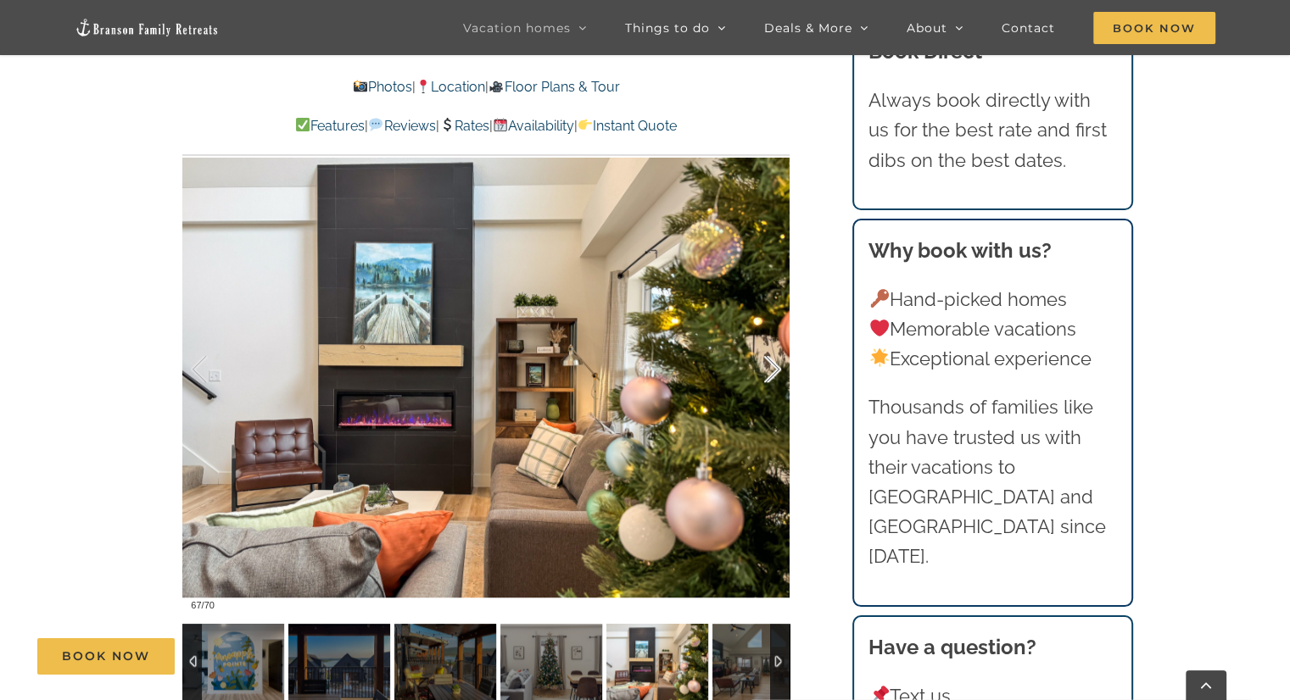
click at [775, 370] on div at bounding box center [754, 369] width 53 height 105
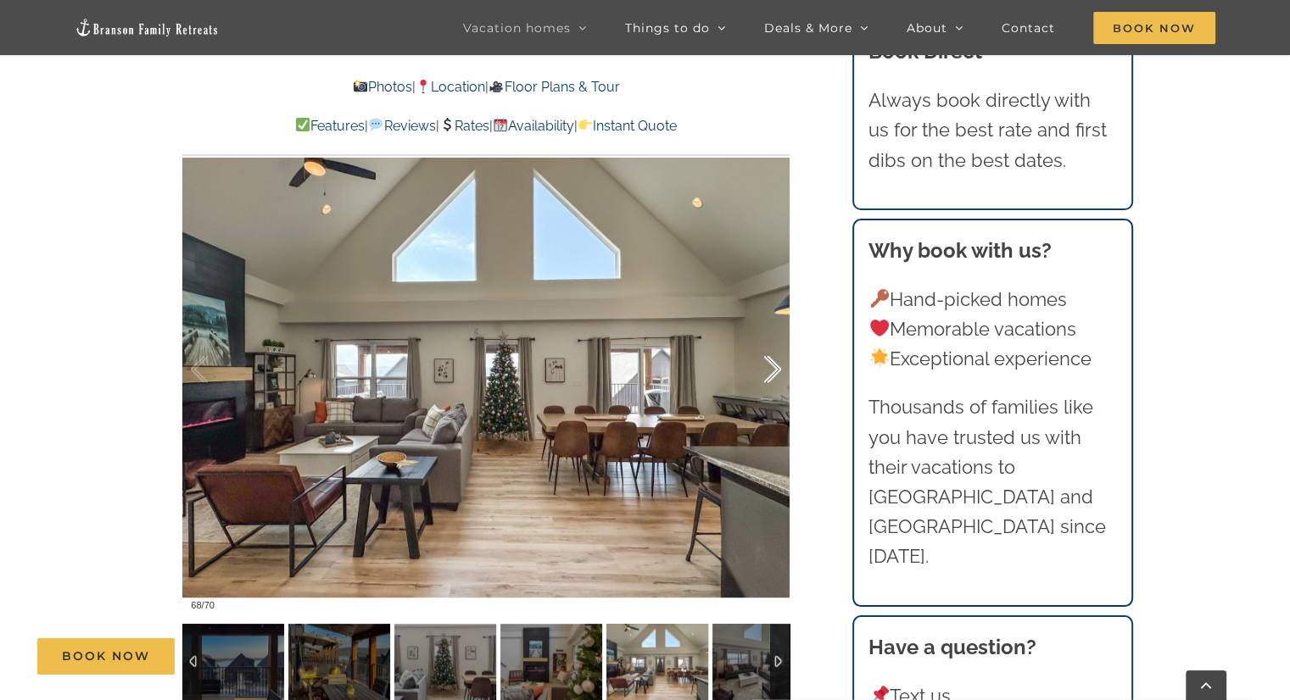
click at [775, 370] on div at bounding box center [754, 369] width 53 height 105
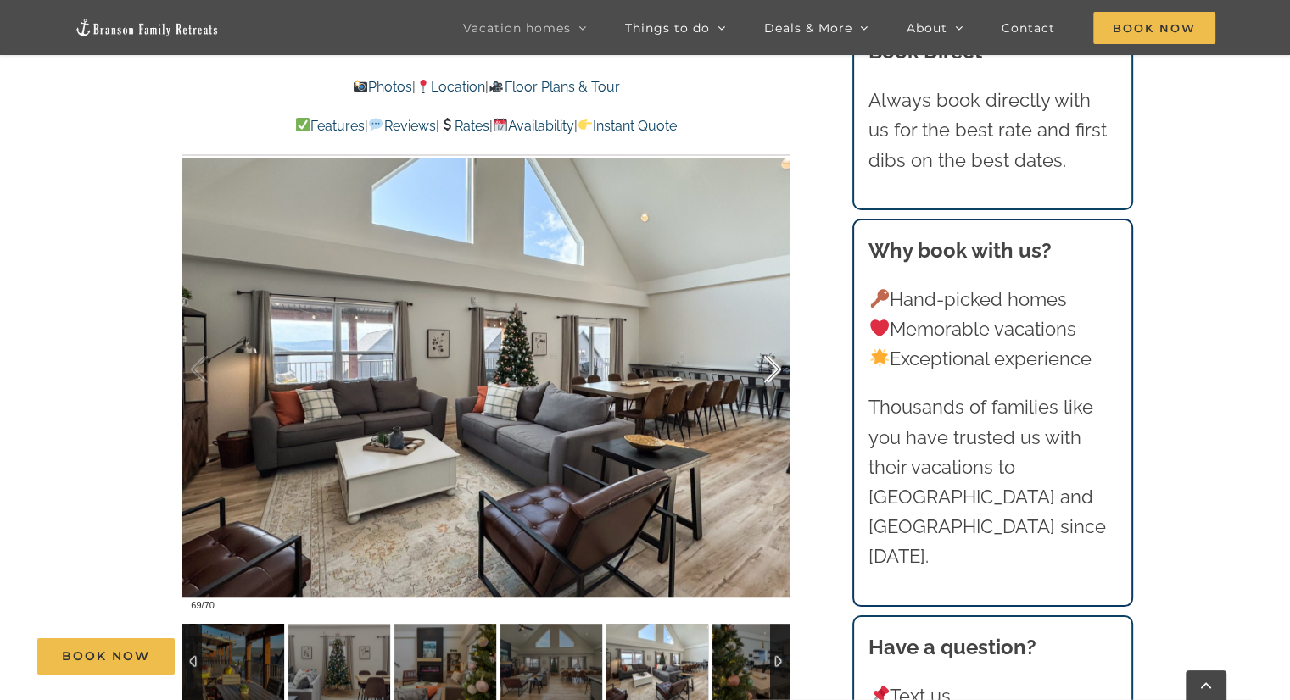
click at [775, 370] on div at bounding box center [754, 369] width 53 height 105
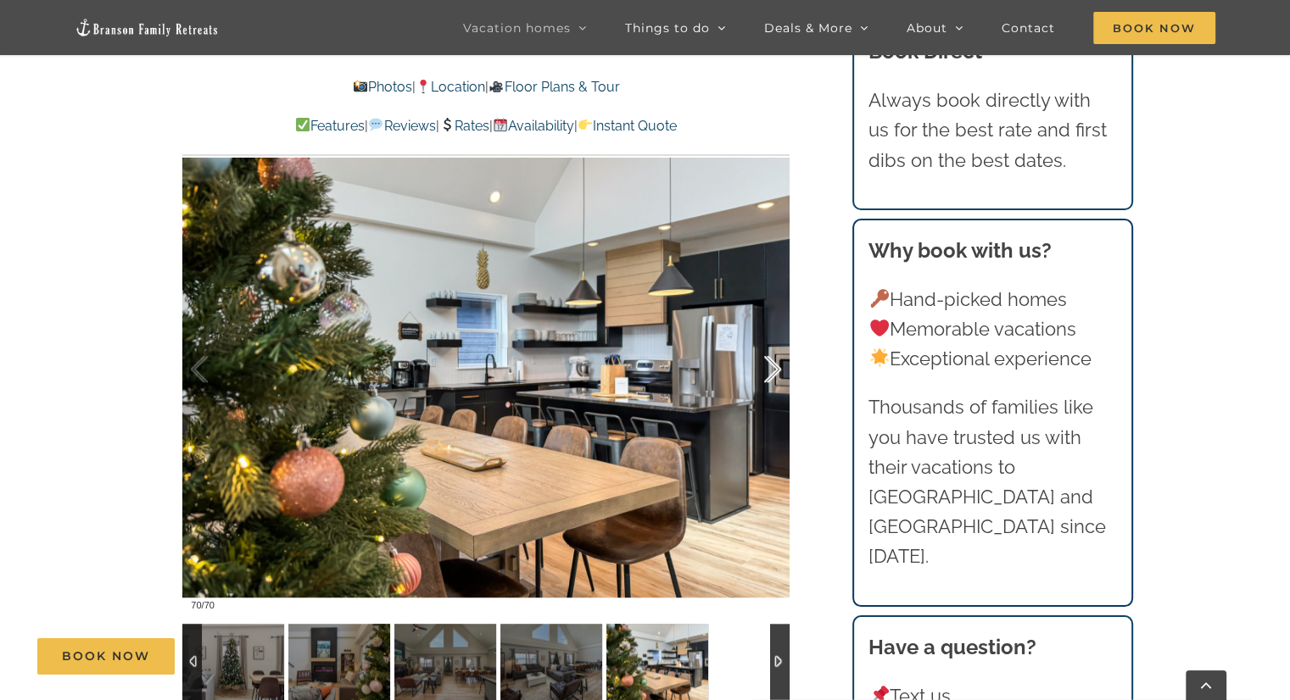
click at [775, 370] on div at bounding box center [754, 369] width 53 height 105
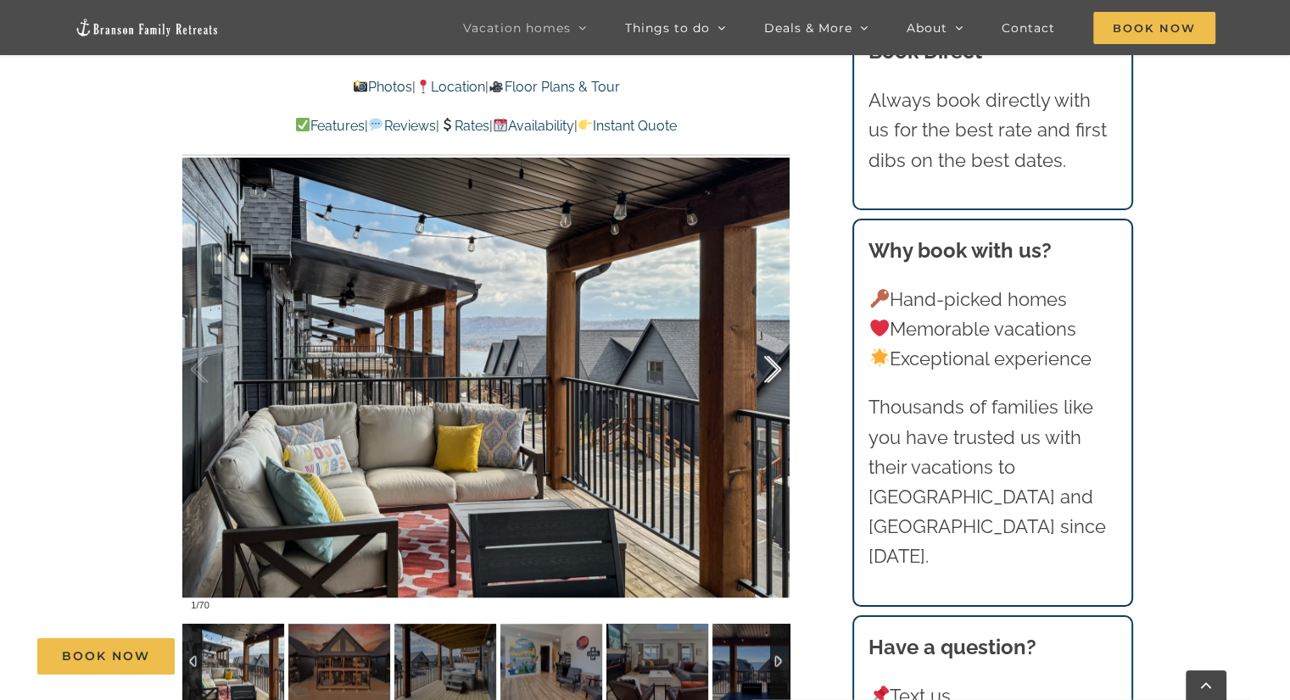
click at [775, 370] on div at bounding box center [754, 369] width 53 height 105
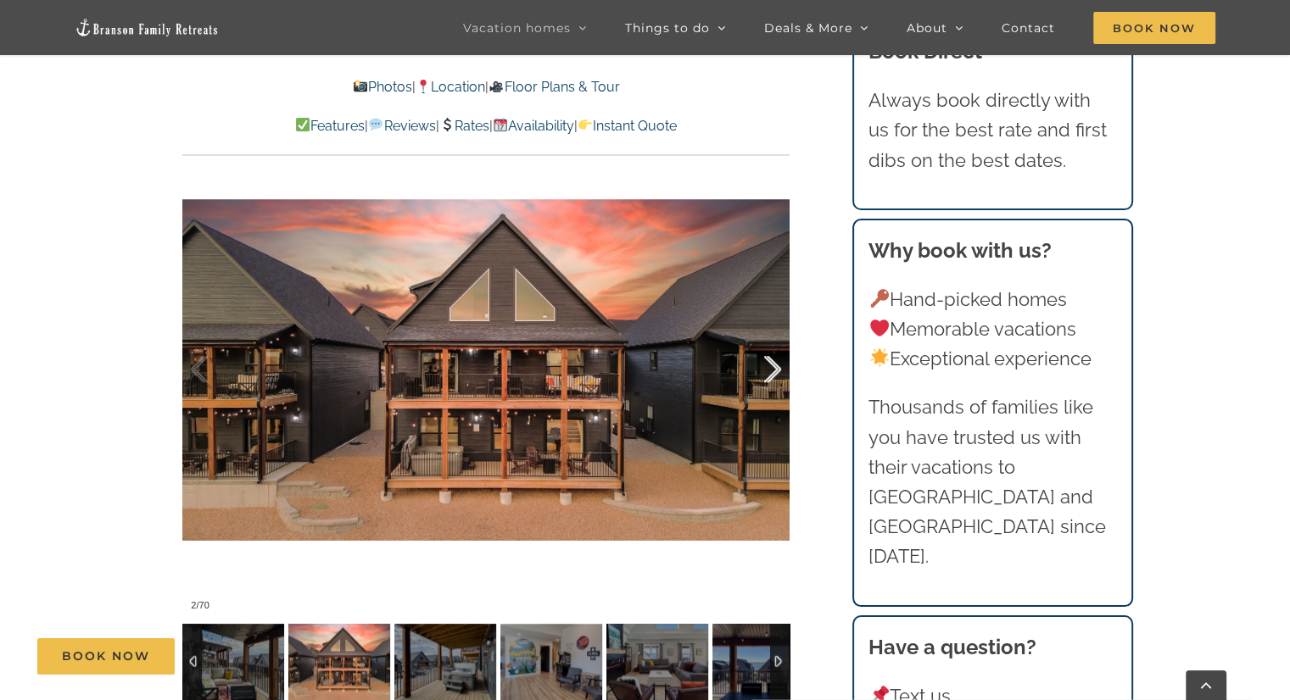
click at [775, 370] on div at bounding box center [754, 369] width 53 height 105
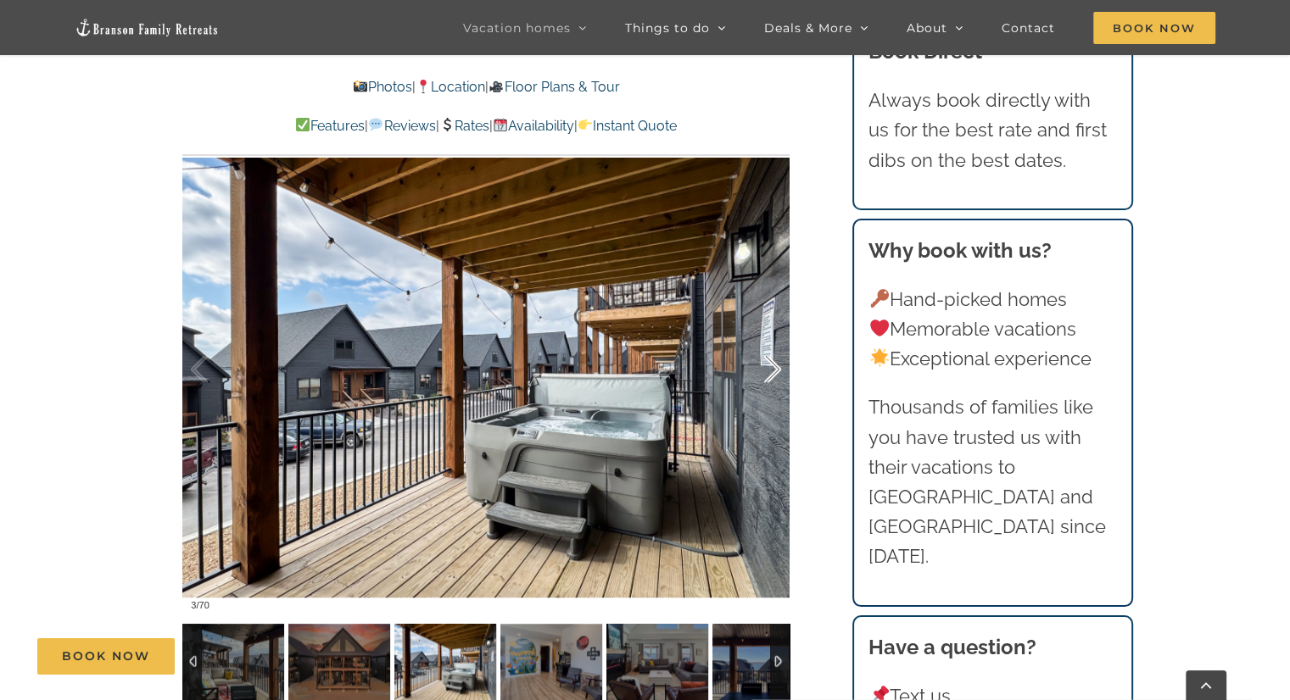
click at [775, 370] on div at bounding box center [754, 369] width 53 height 105
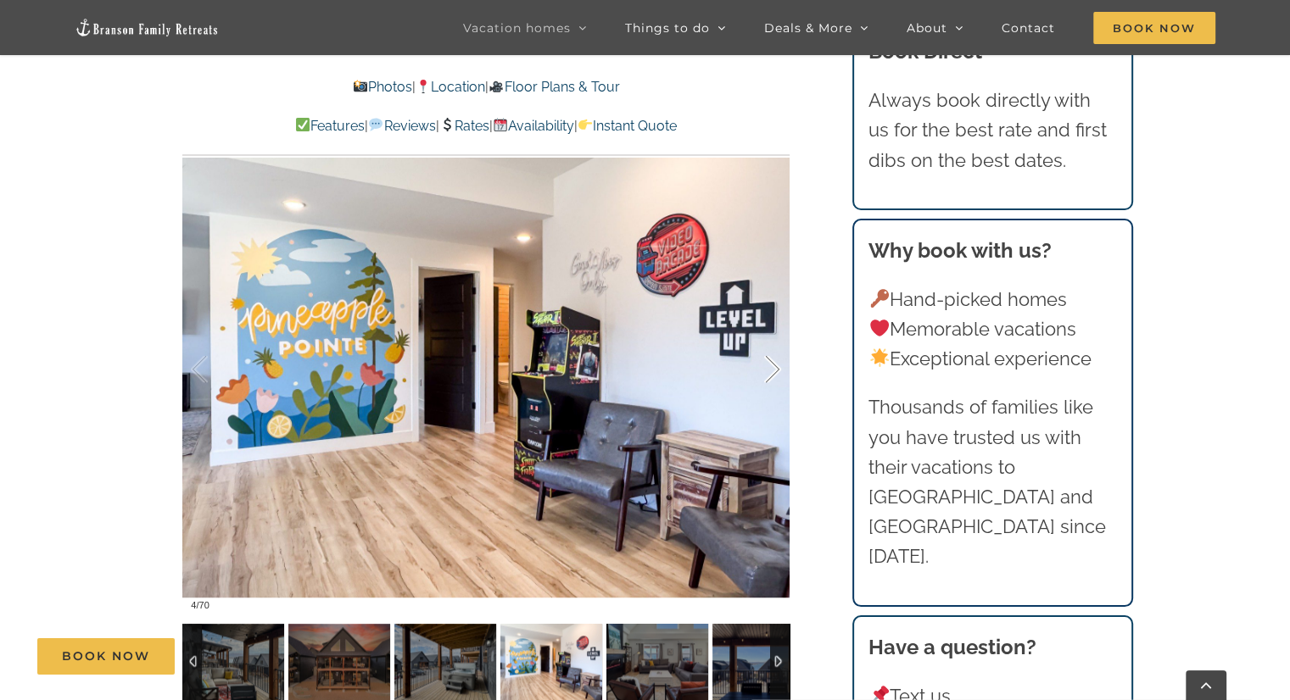
click at [775, 370] on div at bounding box center [754, 369] width 53 height 105
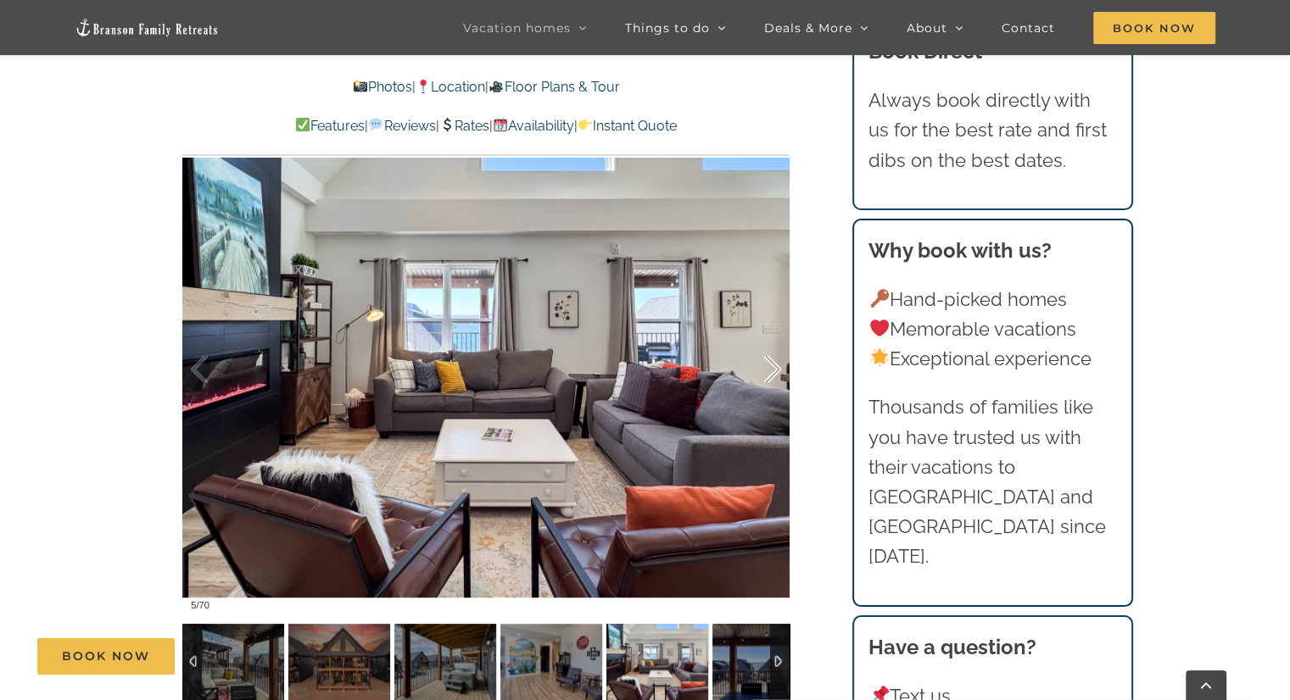
click at [775, 370] on div at bounding box center [754, 369] width 53 height 105
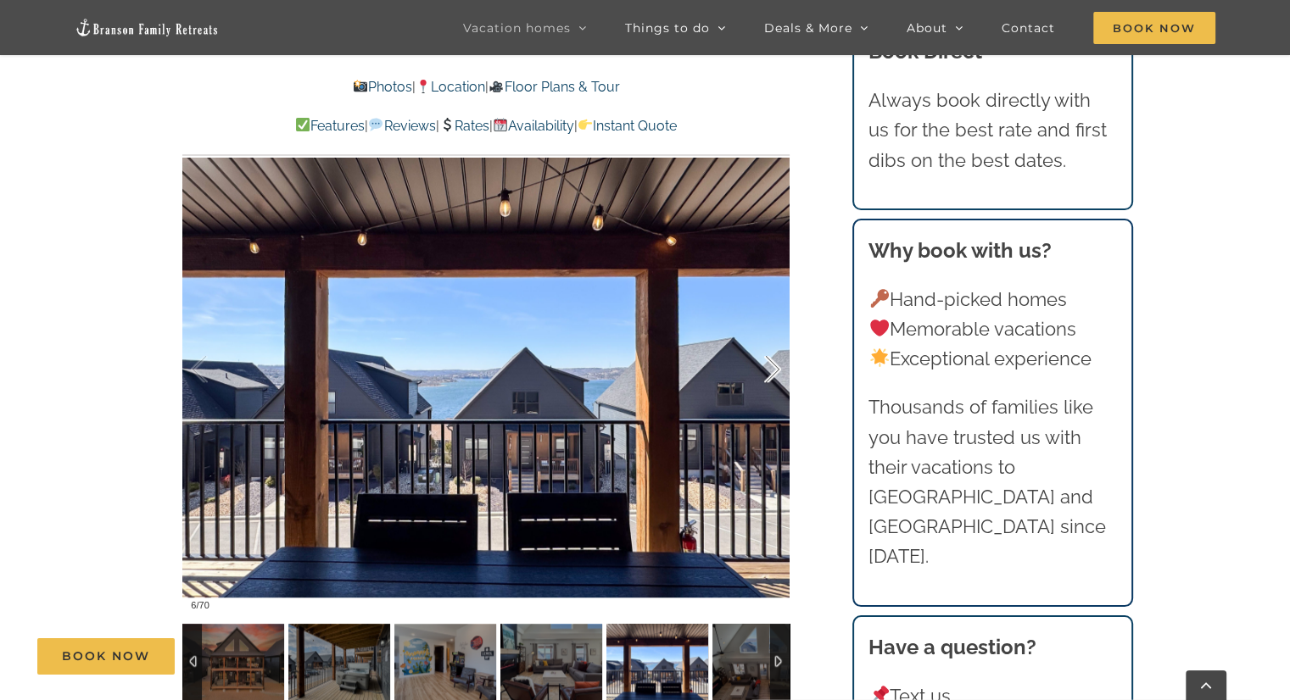
click at [775, 370] on div at bounding box center [754, 369] width 53 height 105
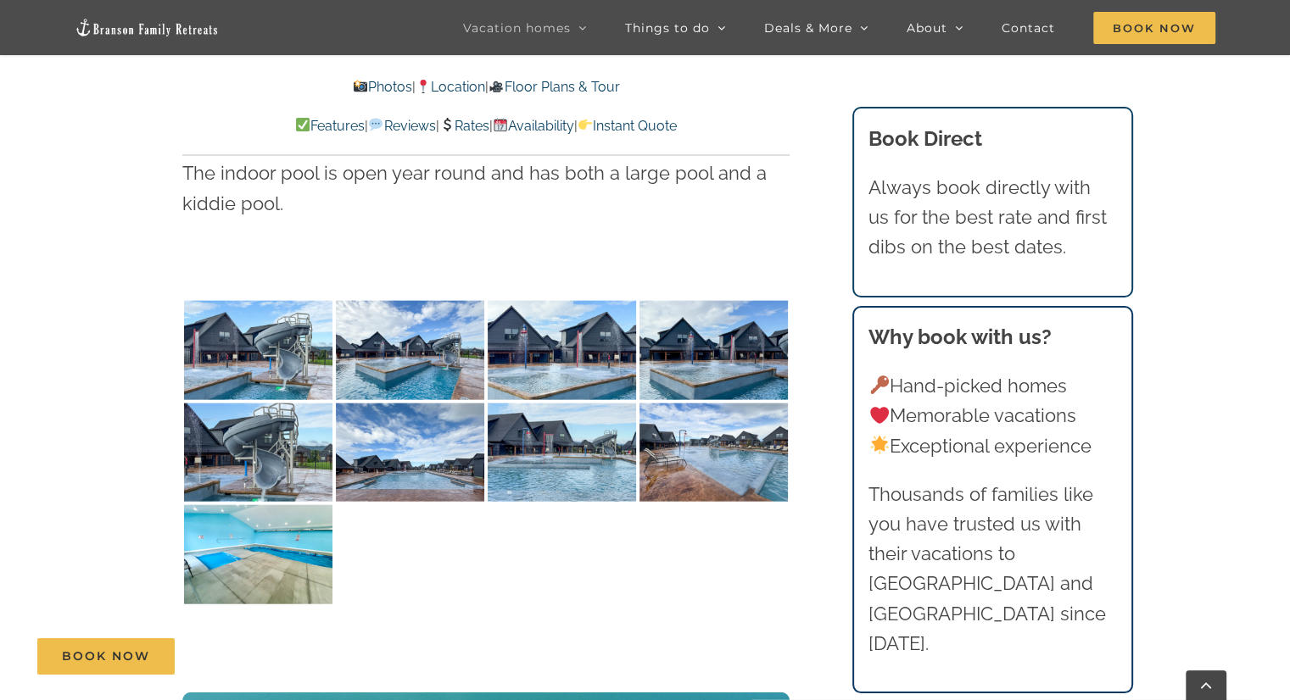
scroll to position [3864, 0]
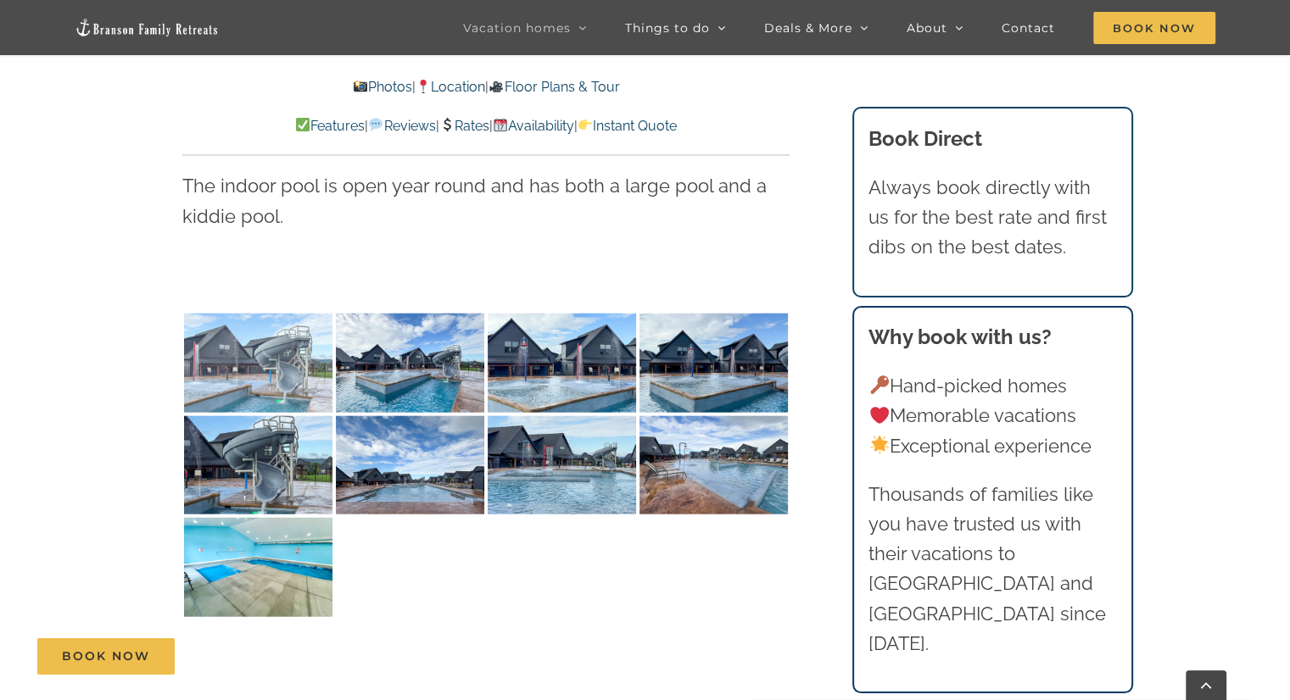
click at [246, 357] on img at bounding box center [258, 363] width 148 height 99
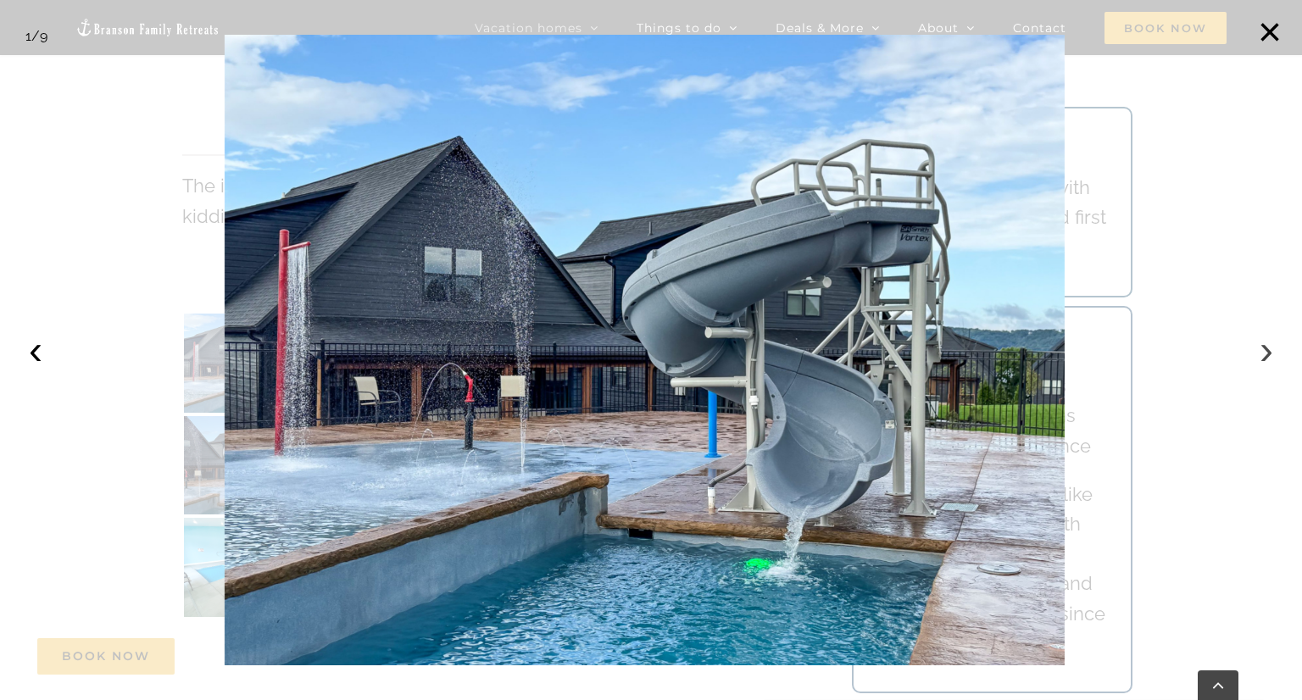
click at [1269, 356] on button "›" at bounding box center [1266, 350] width 37 height 37
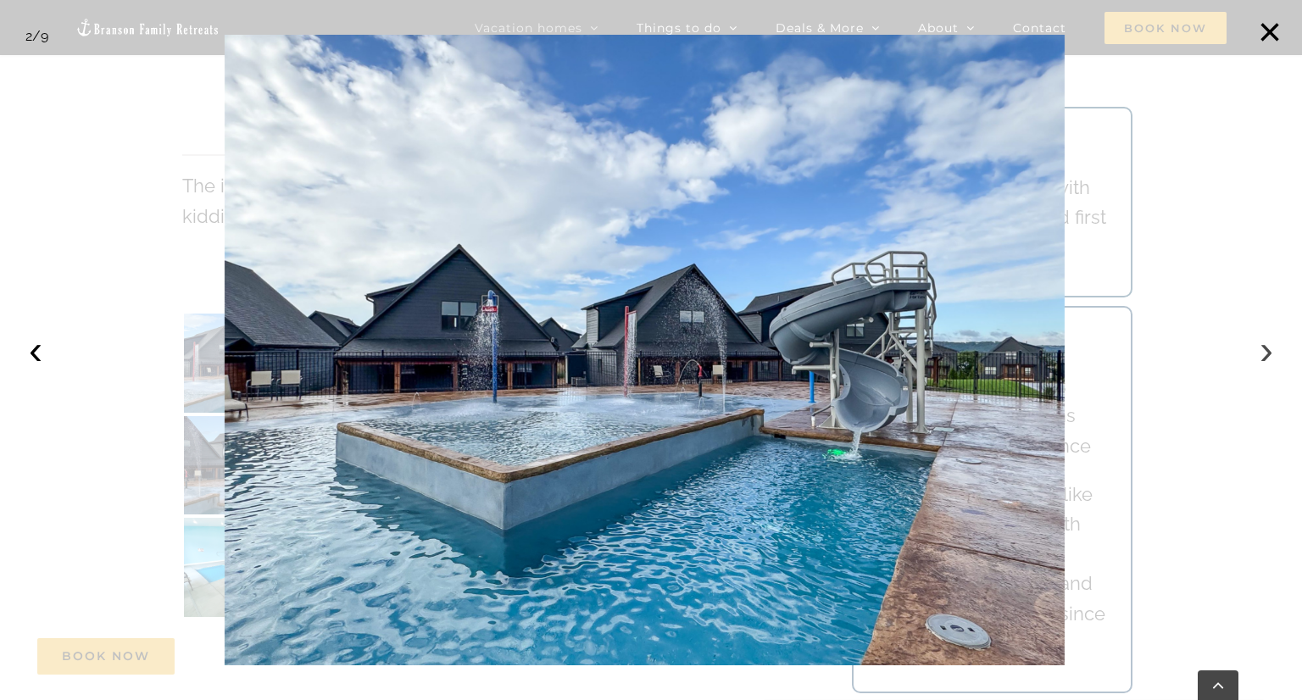
click at [1269, 356] on button "›" at bounding box center [1266, 350] width 37 height 37
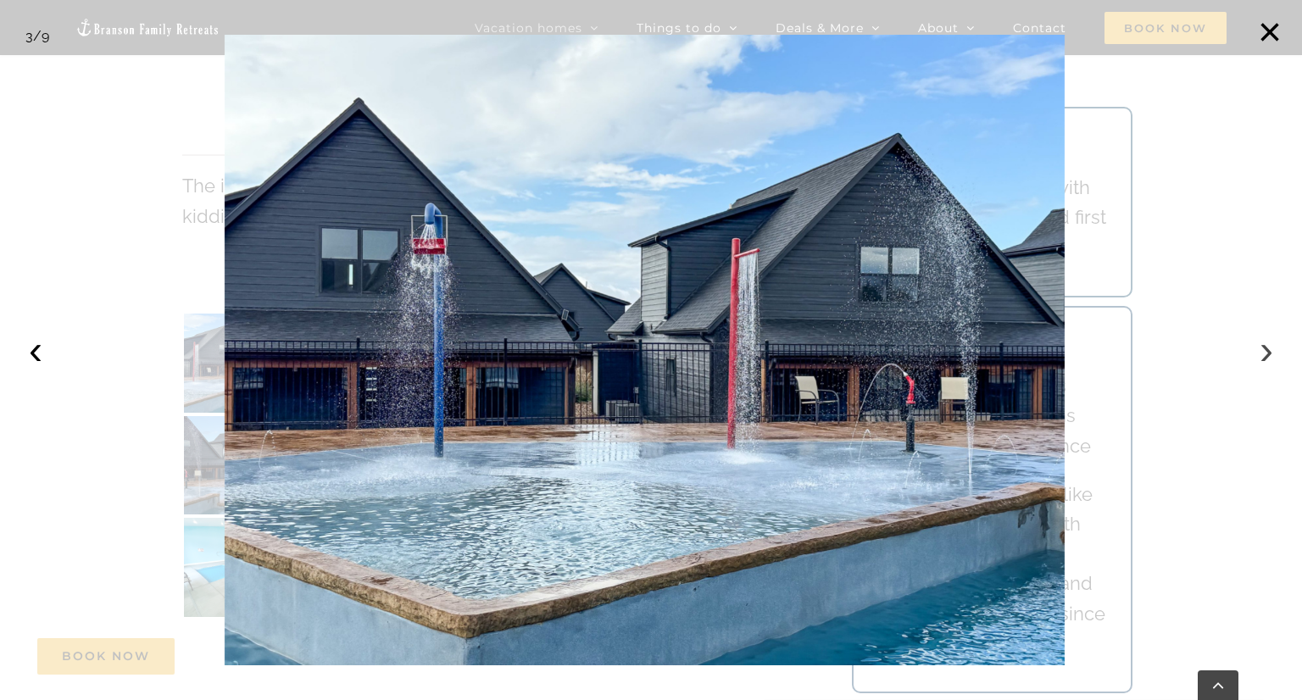
click at [1269, 356] on button "›" at bounding box center [1266, 350] width 37 height 37
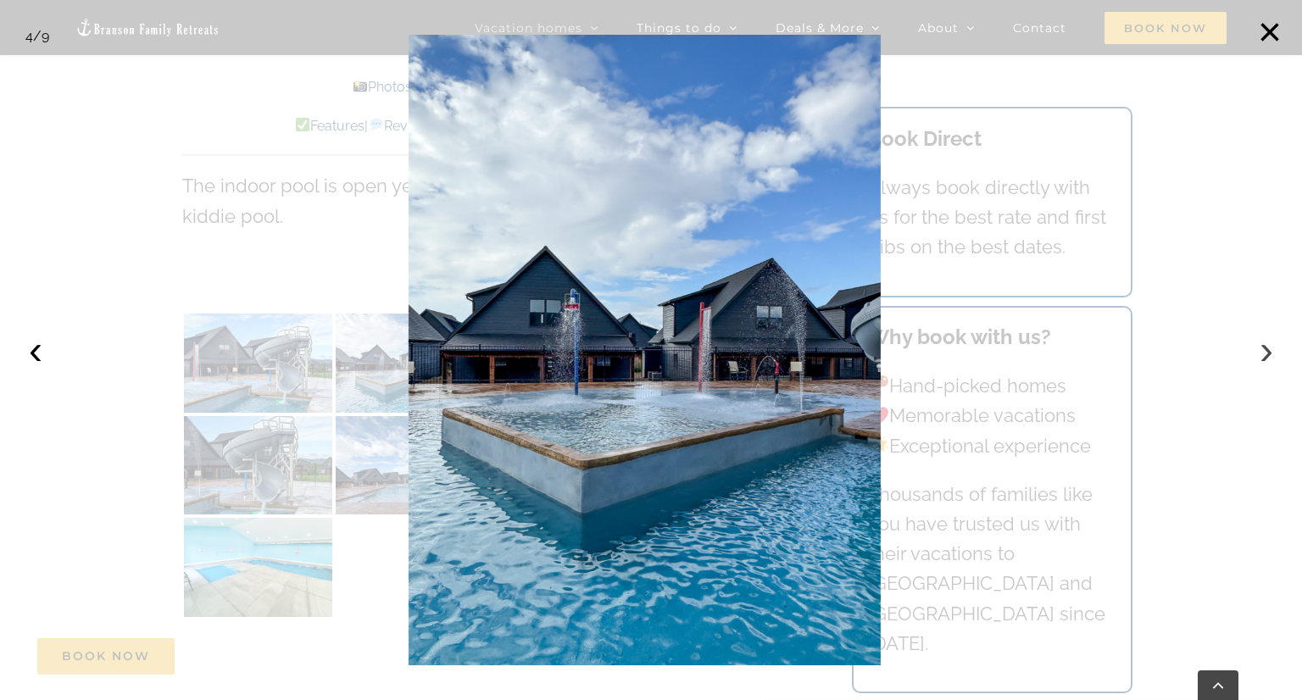
click at [1269, 356] on button "›" at bounding box center [1266, 350] width 37 height 37
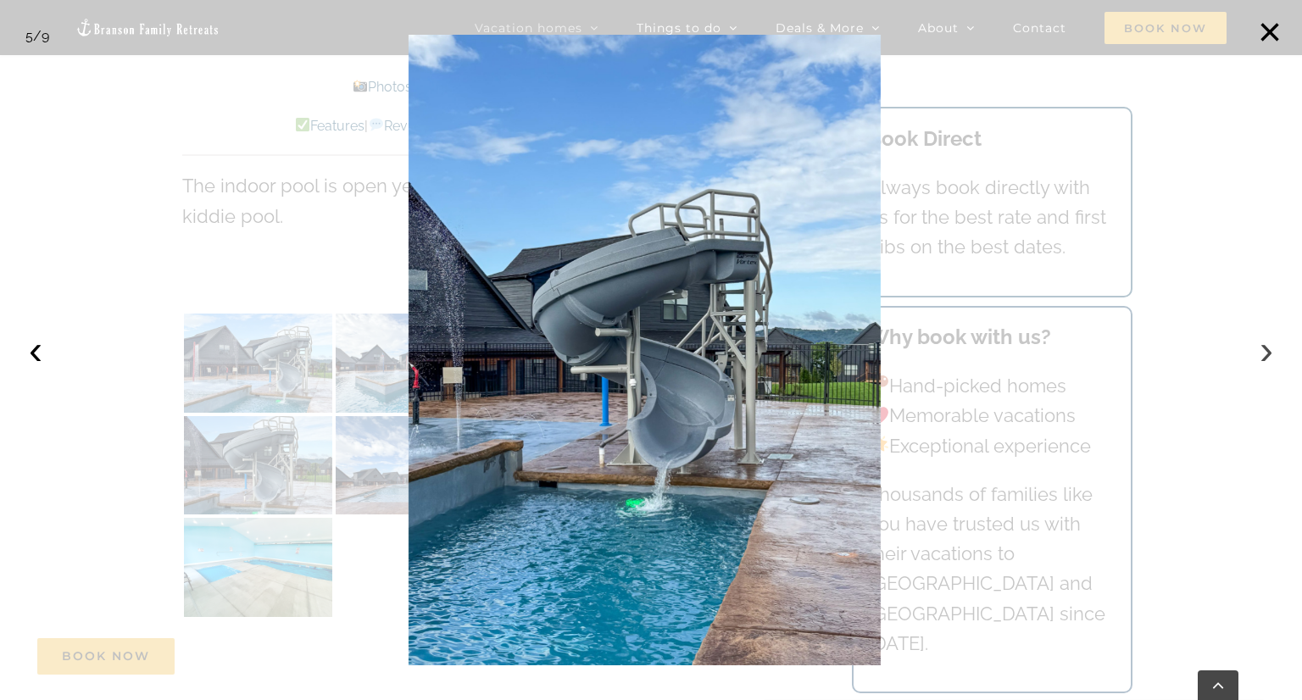
click at [1269, 356] on button "›" at bounding box center [1266, 350] width 37 height 37
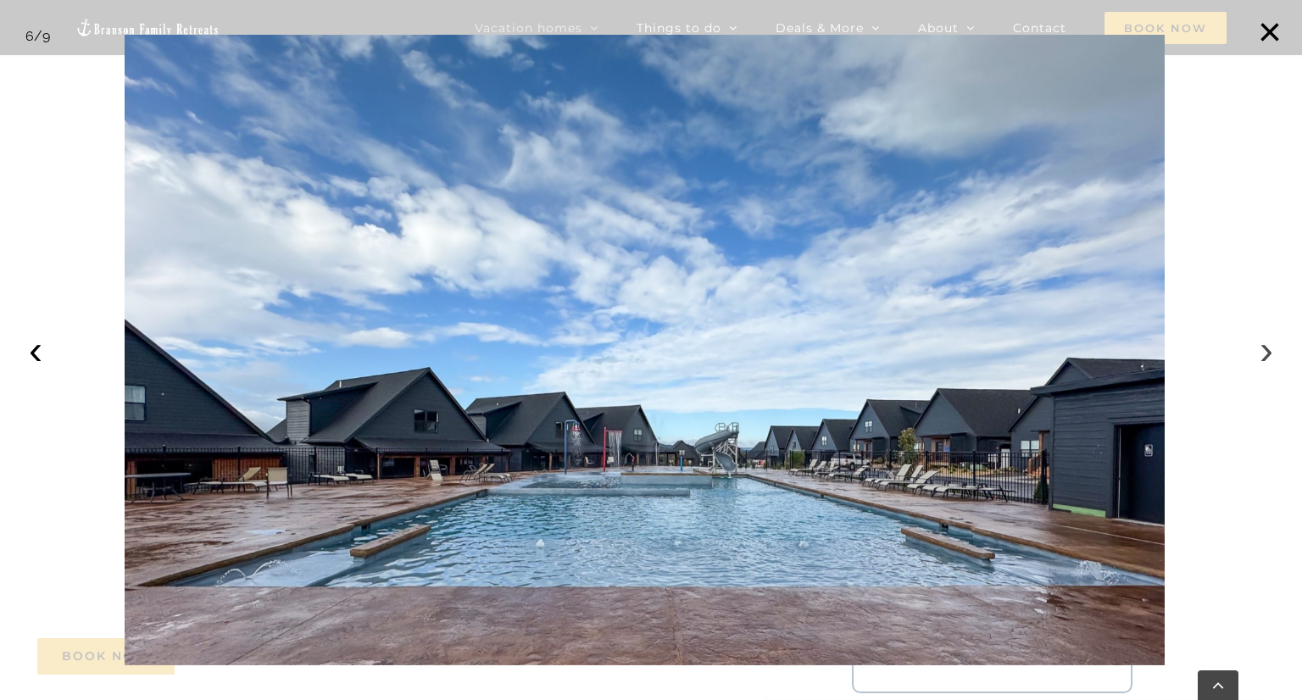
click at [1269, 356] on button "›" at bounding box center [1266, 350] width 37 height 37
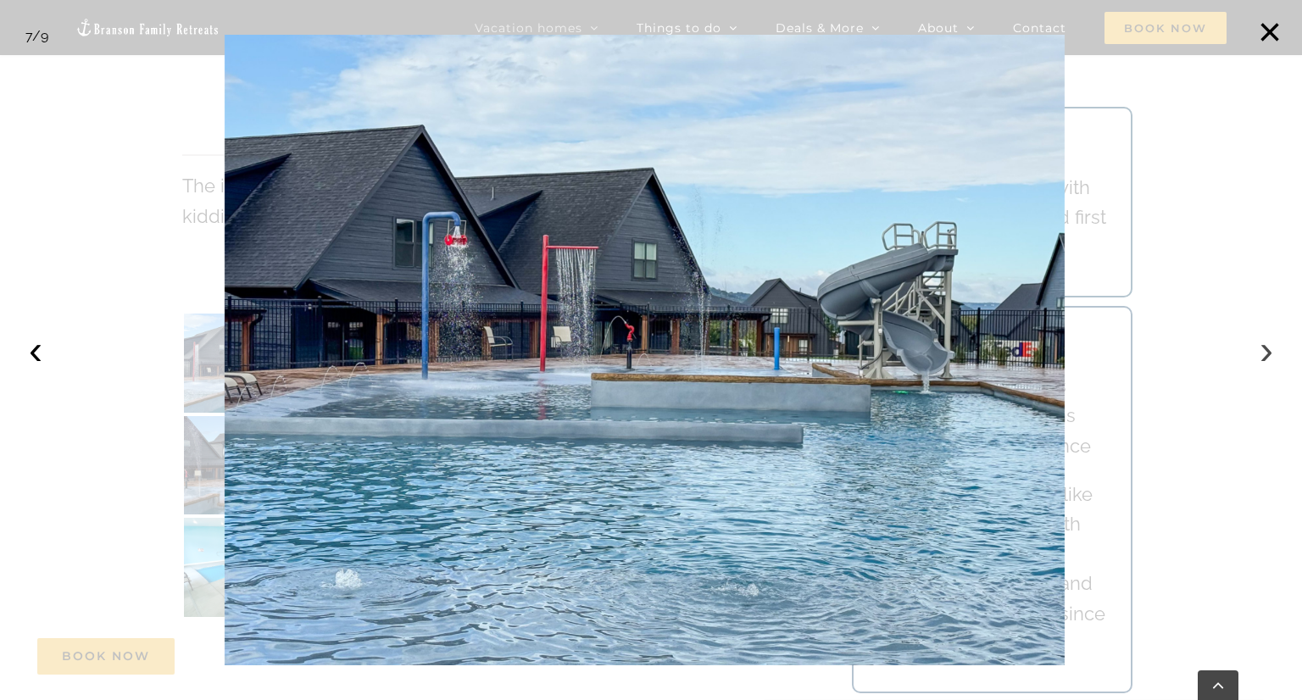
click at [1269, 356] on button "›" at bounding box center [1266, 350] width 37 height 37
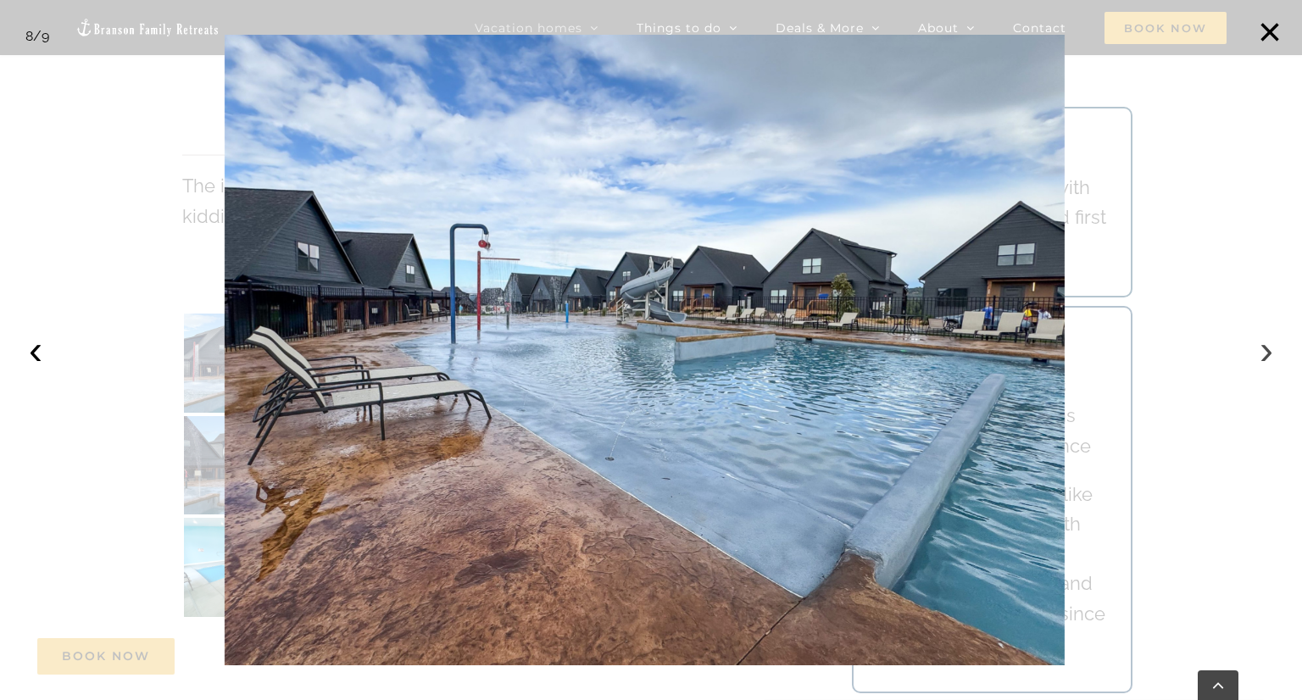
click at [1269, 356] on button "›" at bounding box center [1266, 350] width 37 height 37
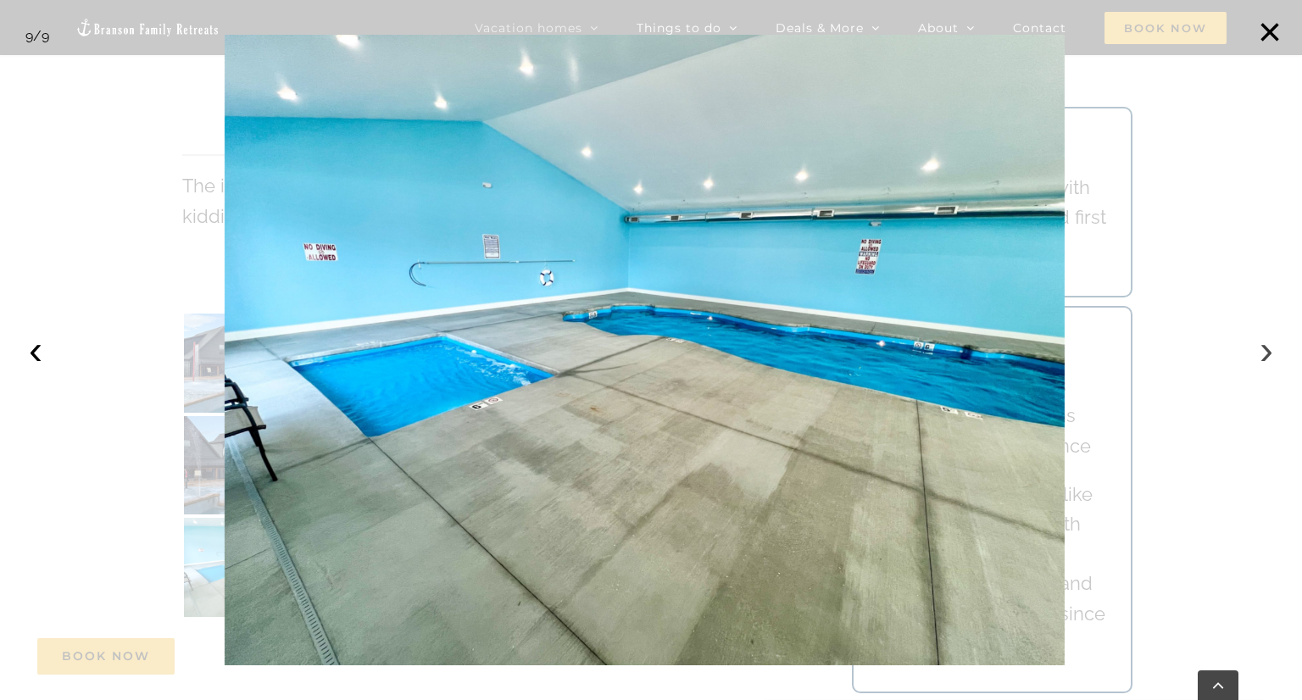
click at [1269, 356] on button "›" at bounding box center [1266, 350] width 37 height 37
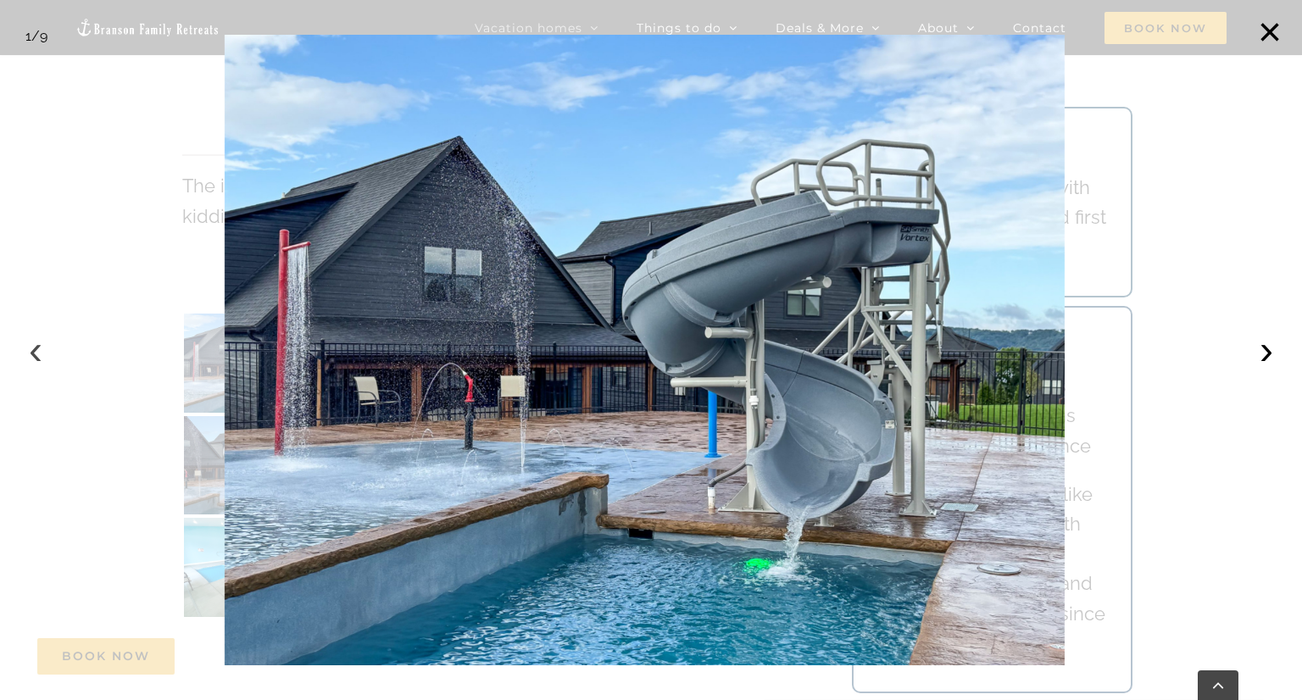
click at [37, 355] on button "‹" at bounding box center [35, 350] width 37 height 37
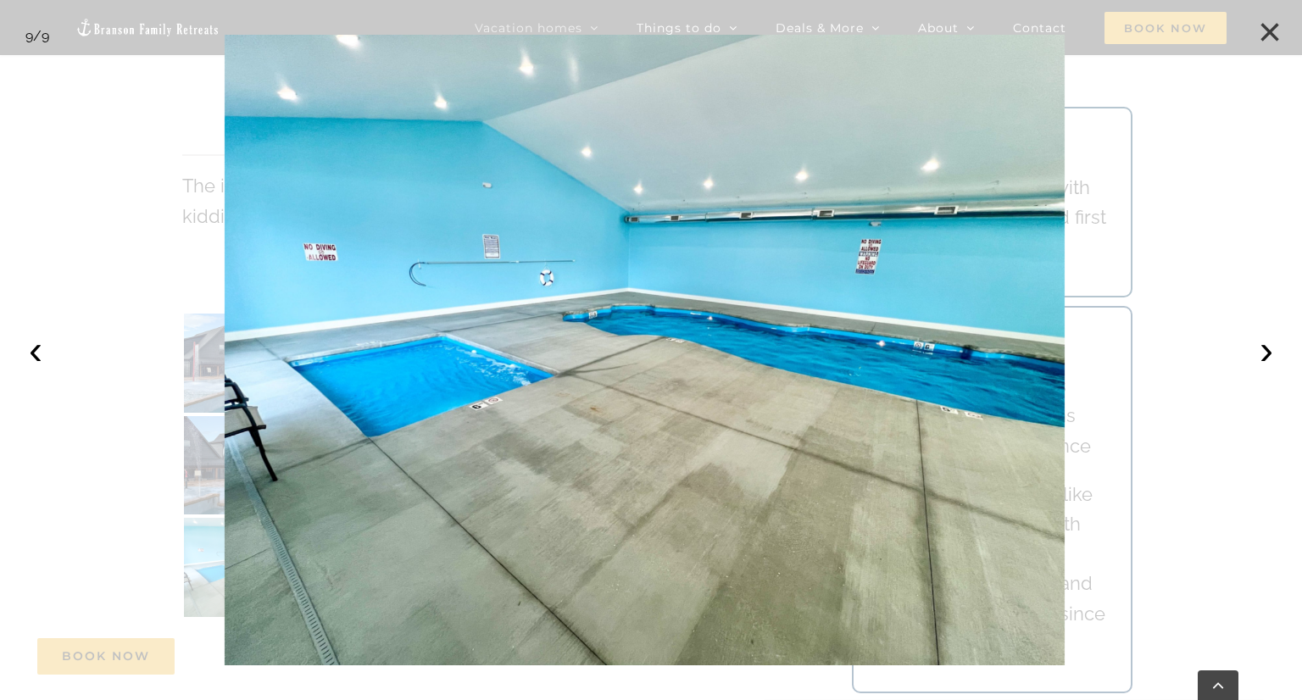
click at [1267, 28] on button "×" at bounding box center [1269, 32] width 37 height 37
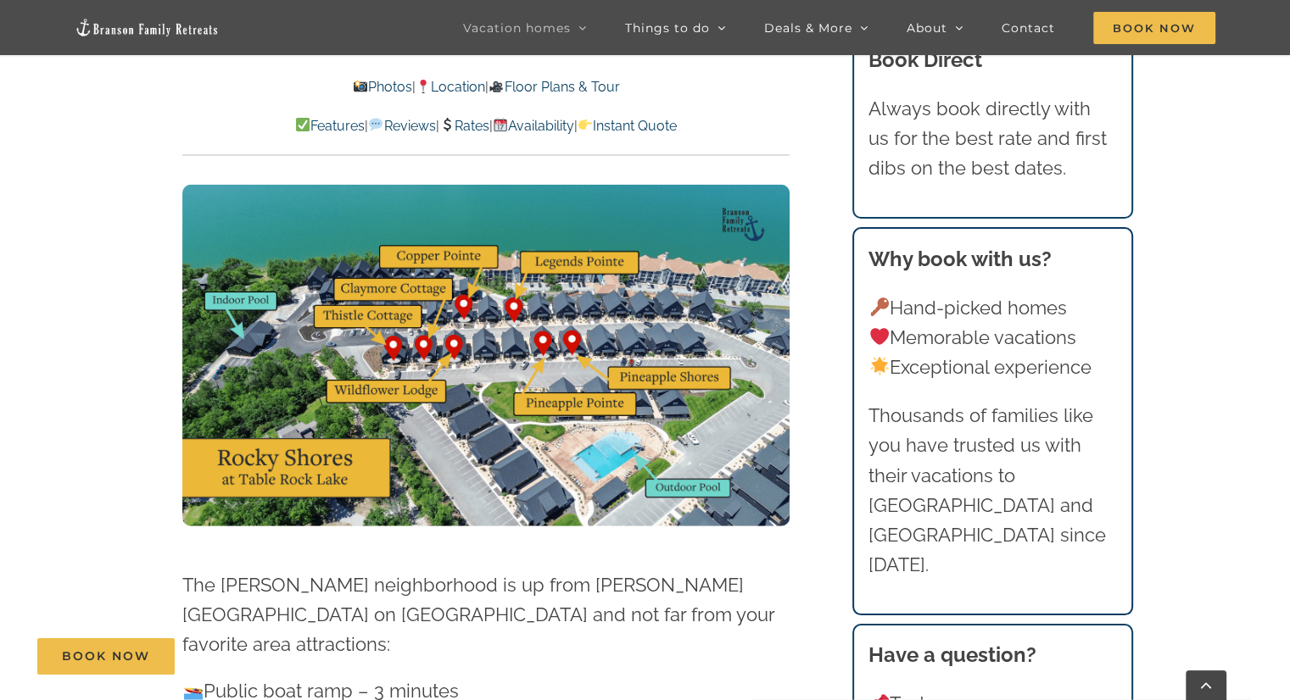
scroll to position [4379, 0]
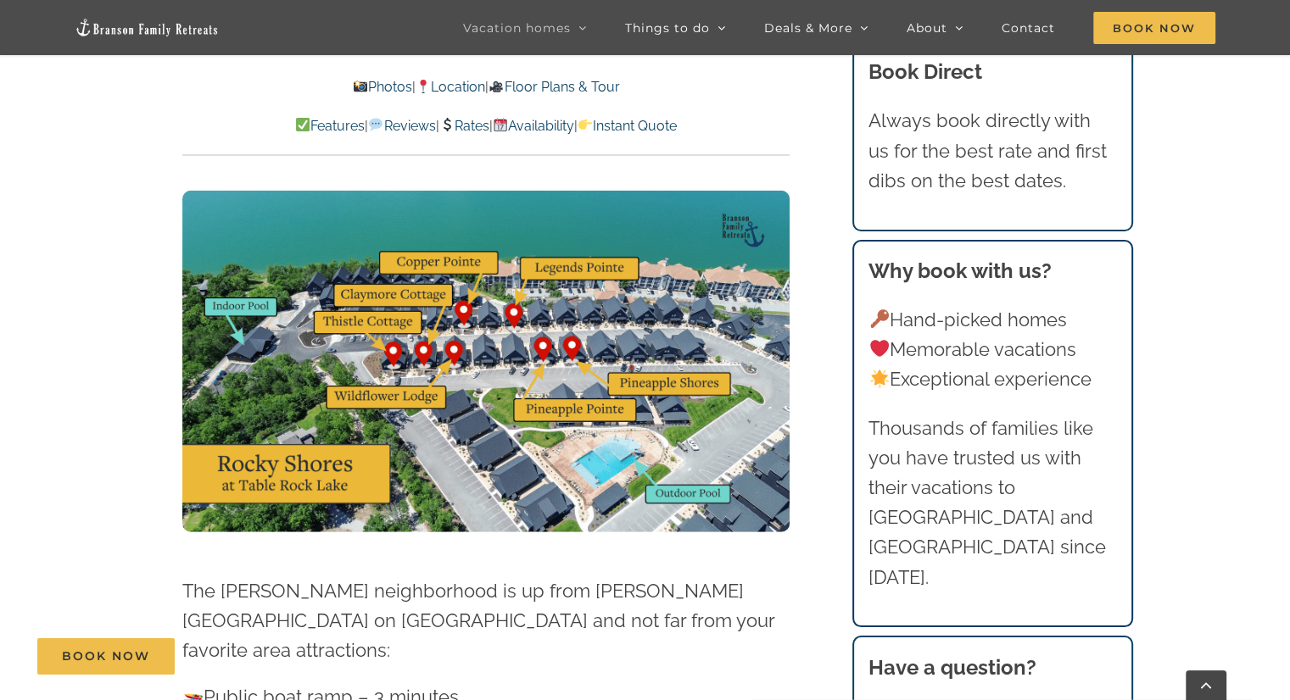
click at [270, 365] on img at bounding box center [485, 362] width 607 height 342
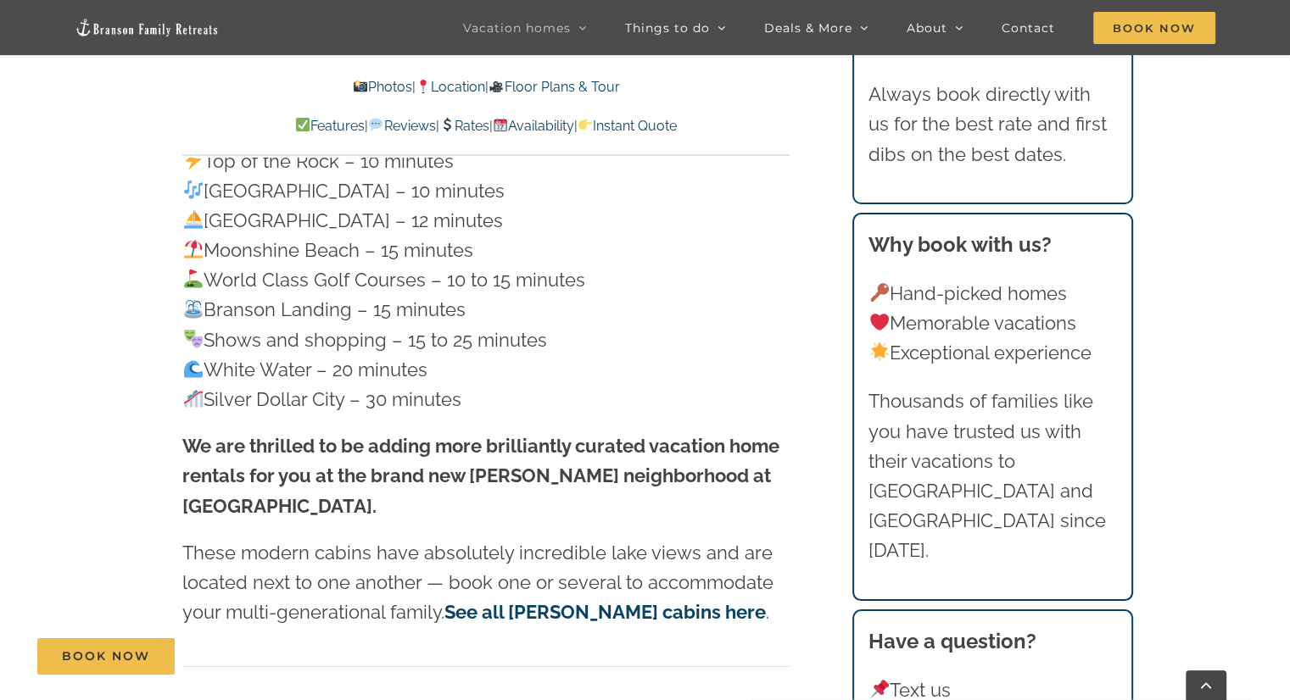
scroll to position [4957, 0]
